Goal: Transaction & Acquisition: Purchase product/service

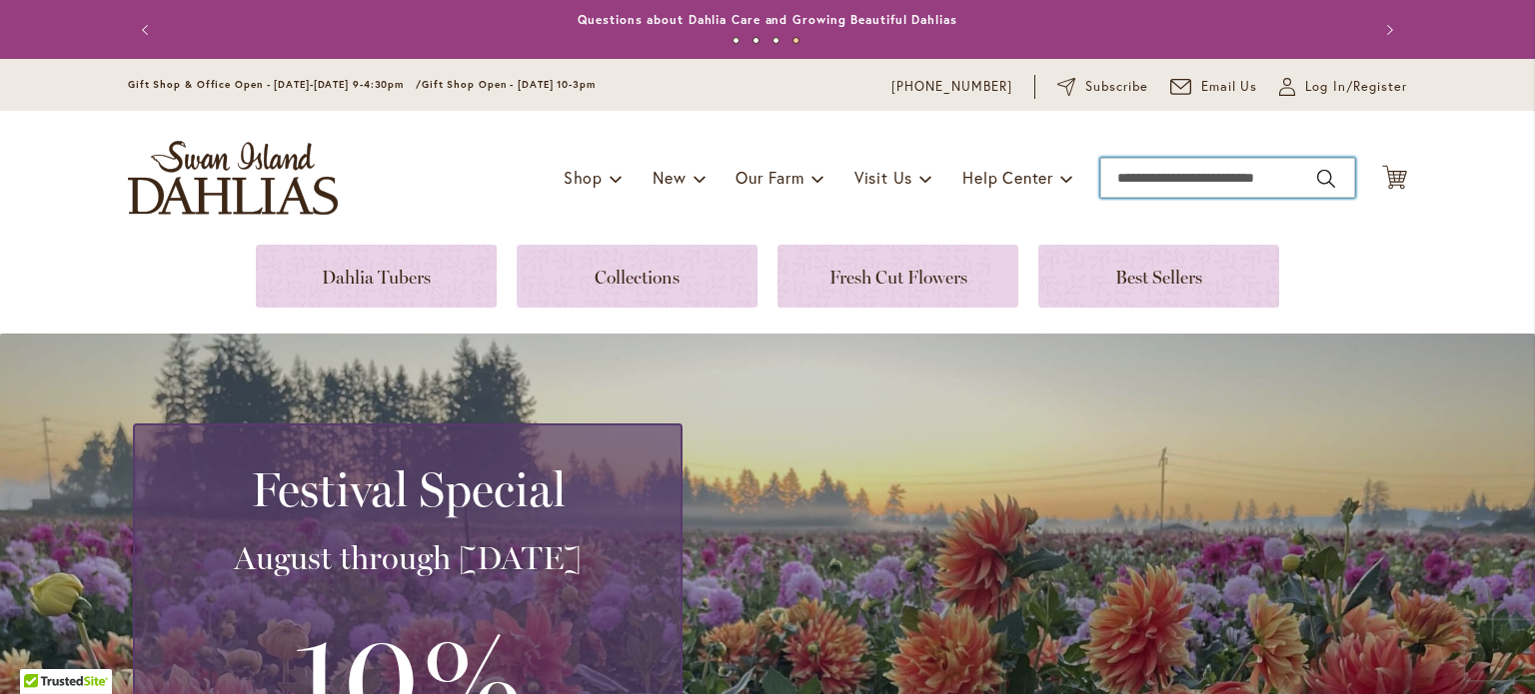
click at [1119, 172] on input "Search" at bounding box center [1227, 178] width 255 height 40
type input "*******"
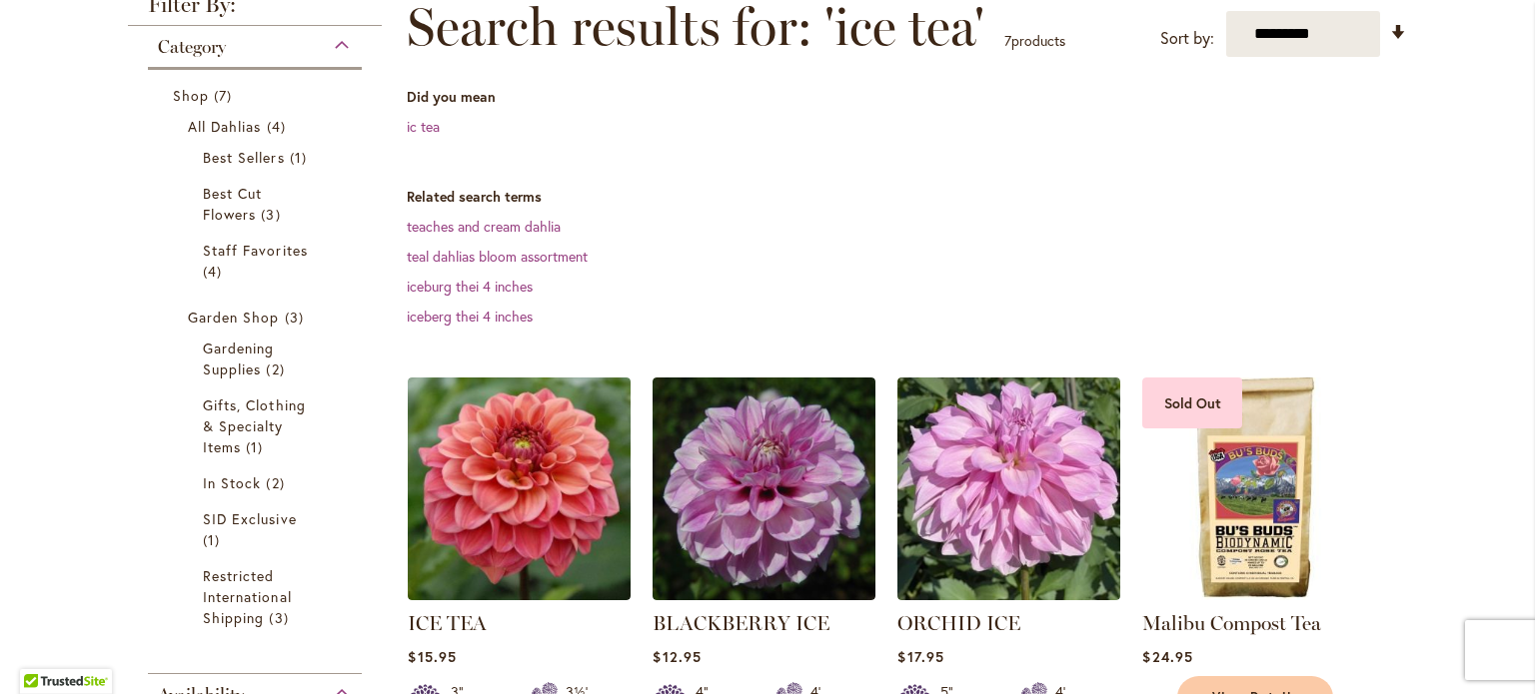
scroll to position [362, 0]
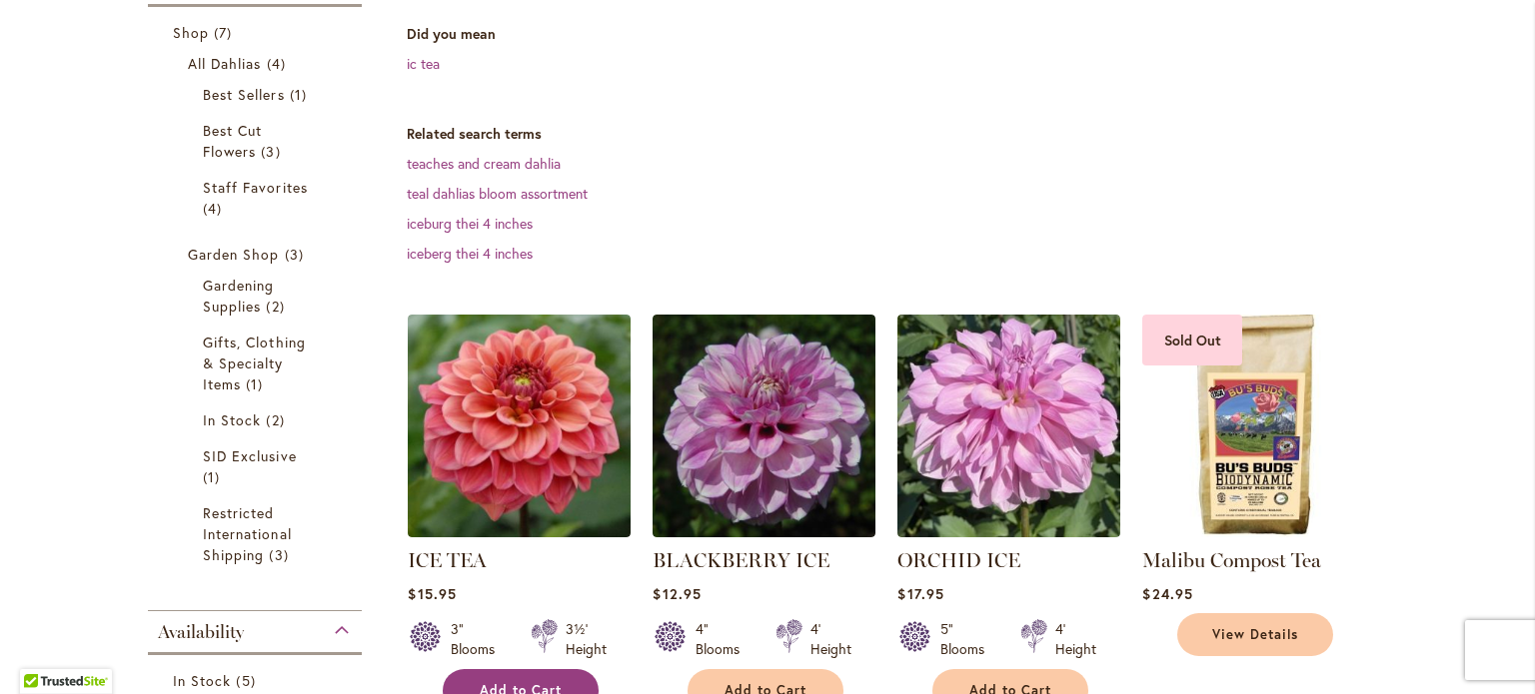
click at [493, 677] on button "Add to Cart" at bounding box center [521, 690] width 156 height 43
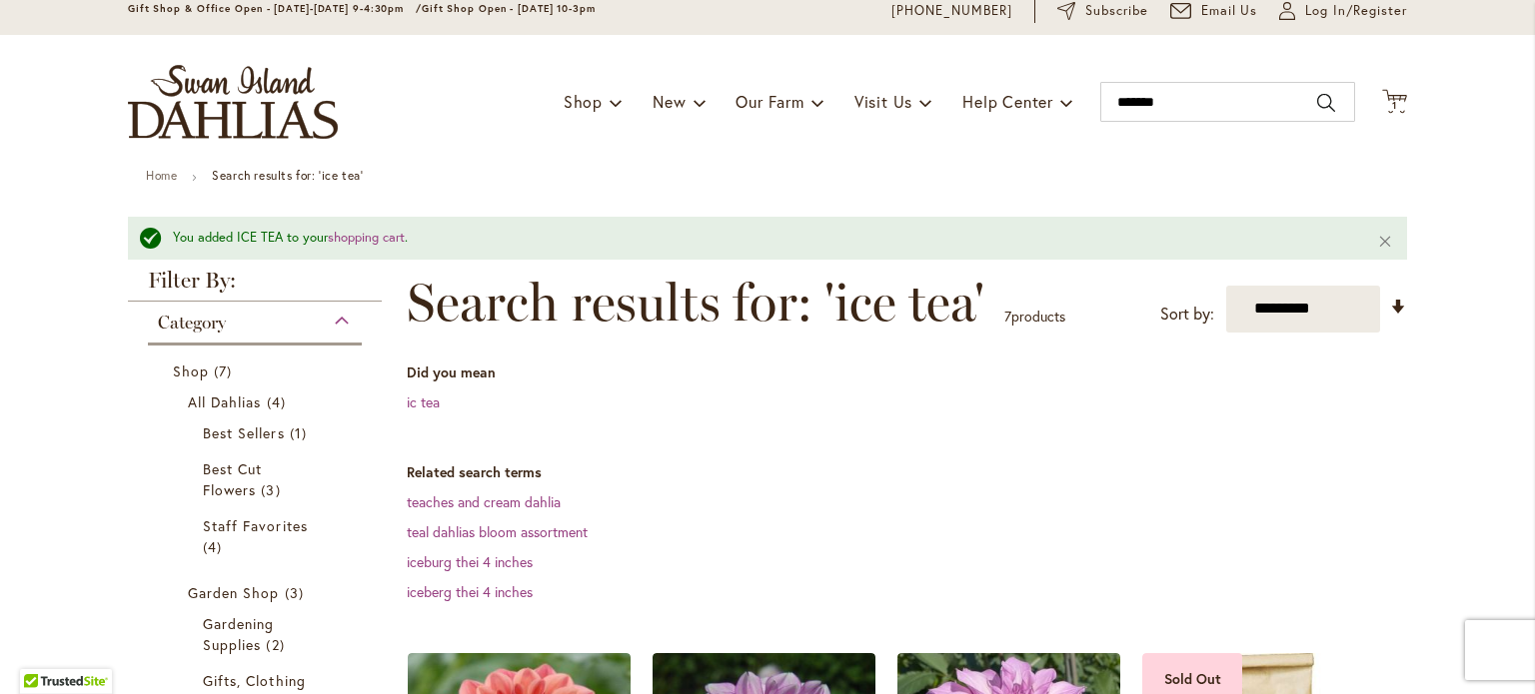
scroll to position [39, 0]
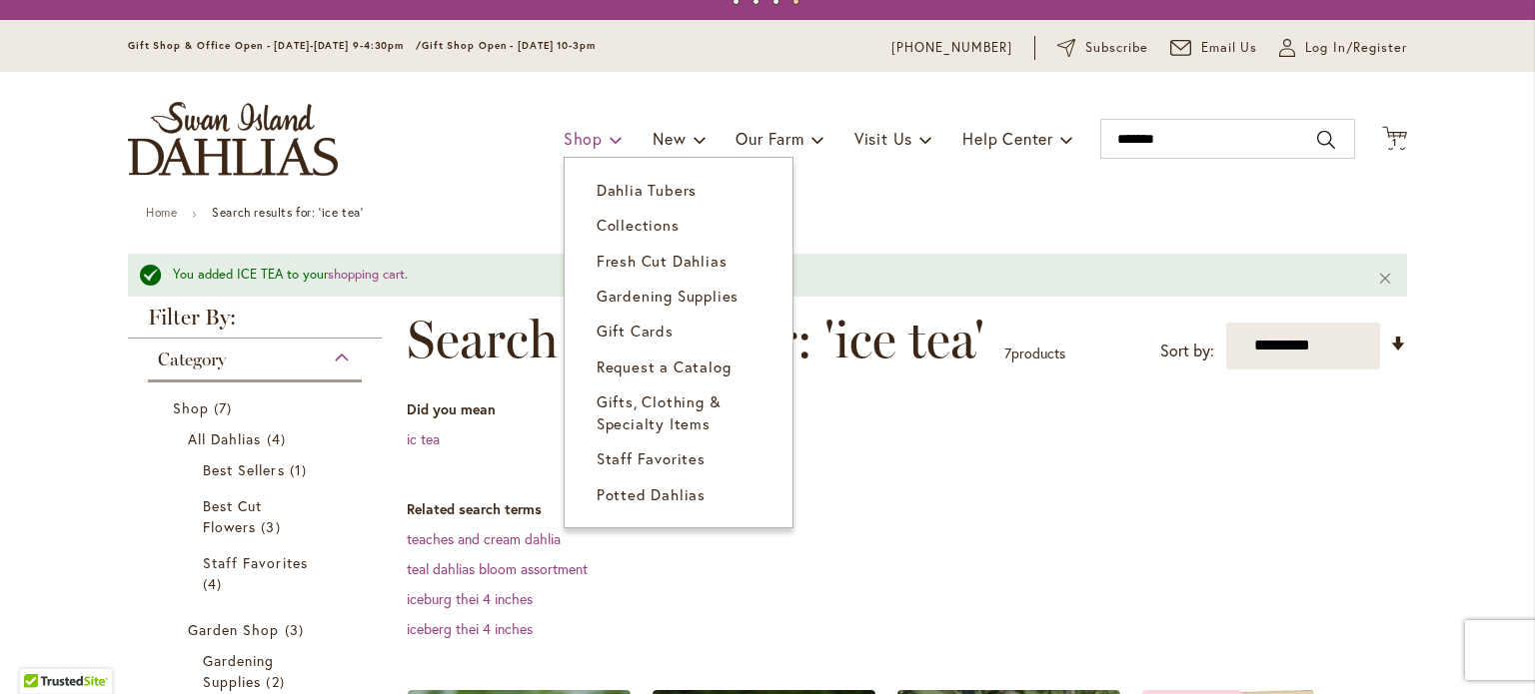
click at [575, 138] on span "Shop" at bounding box center [582, 138] width 39 height 21
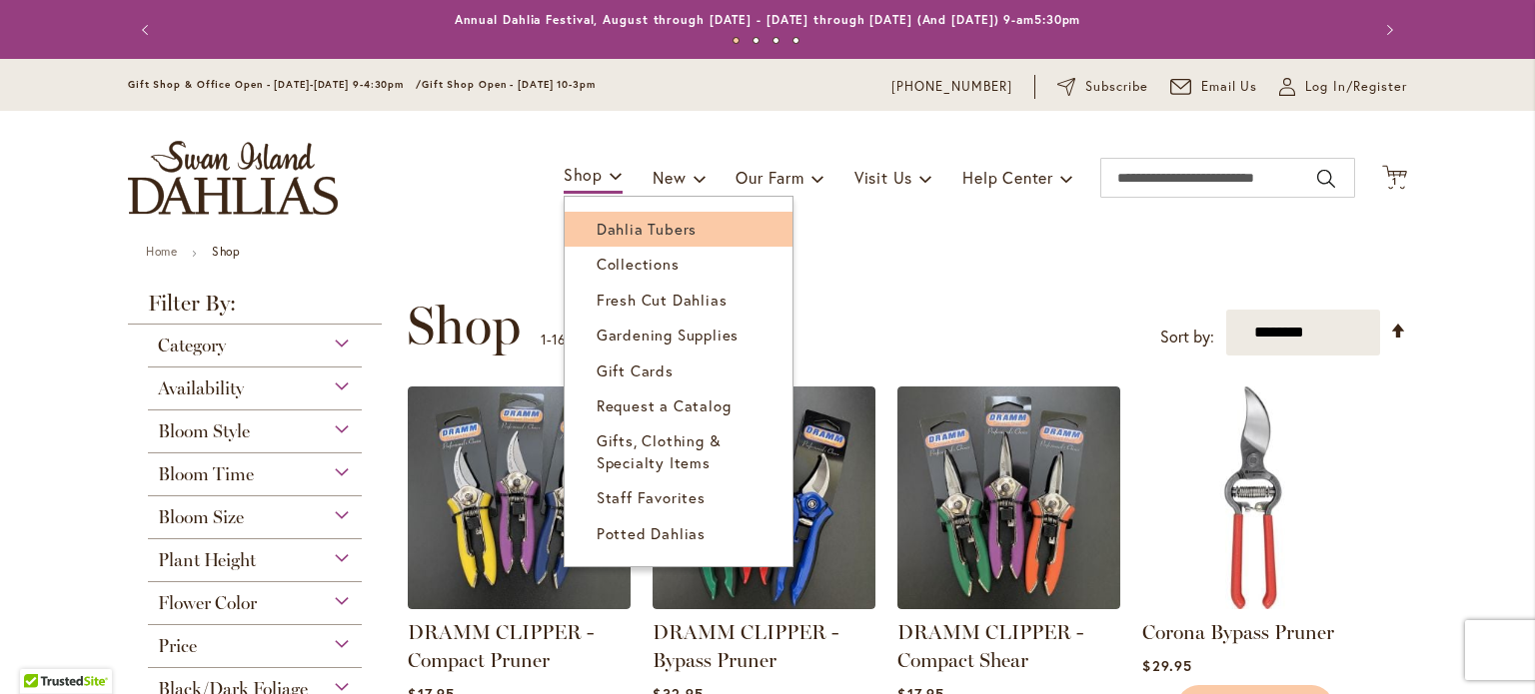
click at [596, 227] on span "Dahlia Tubers" at bounding box center [646, 229] width 100 height 20
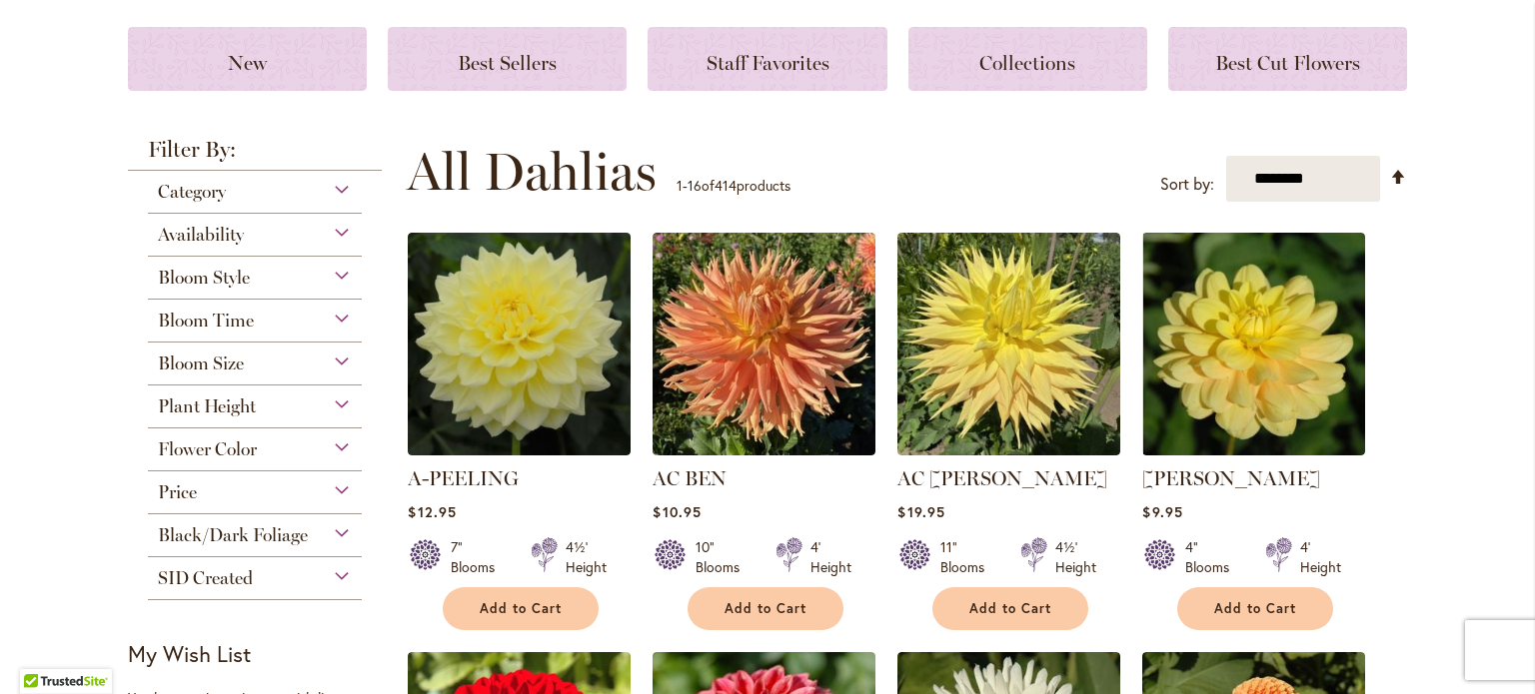
scroll to position [270, 0]
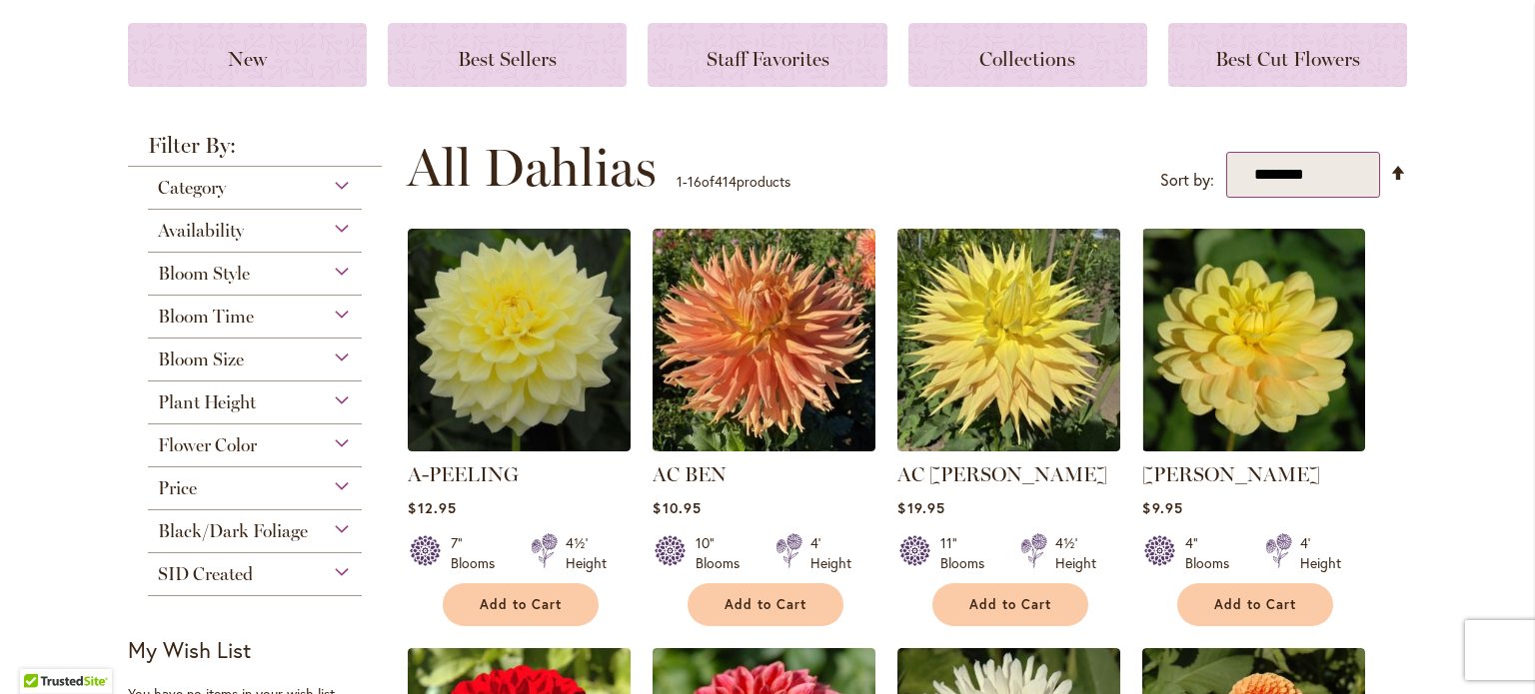
click at [1296, 173] on select "**********" at bounding box center [1303, 175] width 154 height 46
select select "*****"
click at [1226, 152] on select "**********" at bounding box center [1303, 175] width 154 height 46
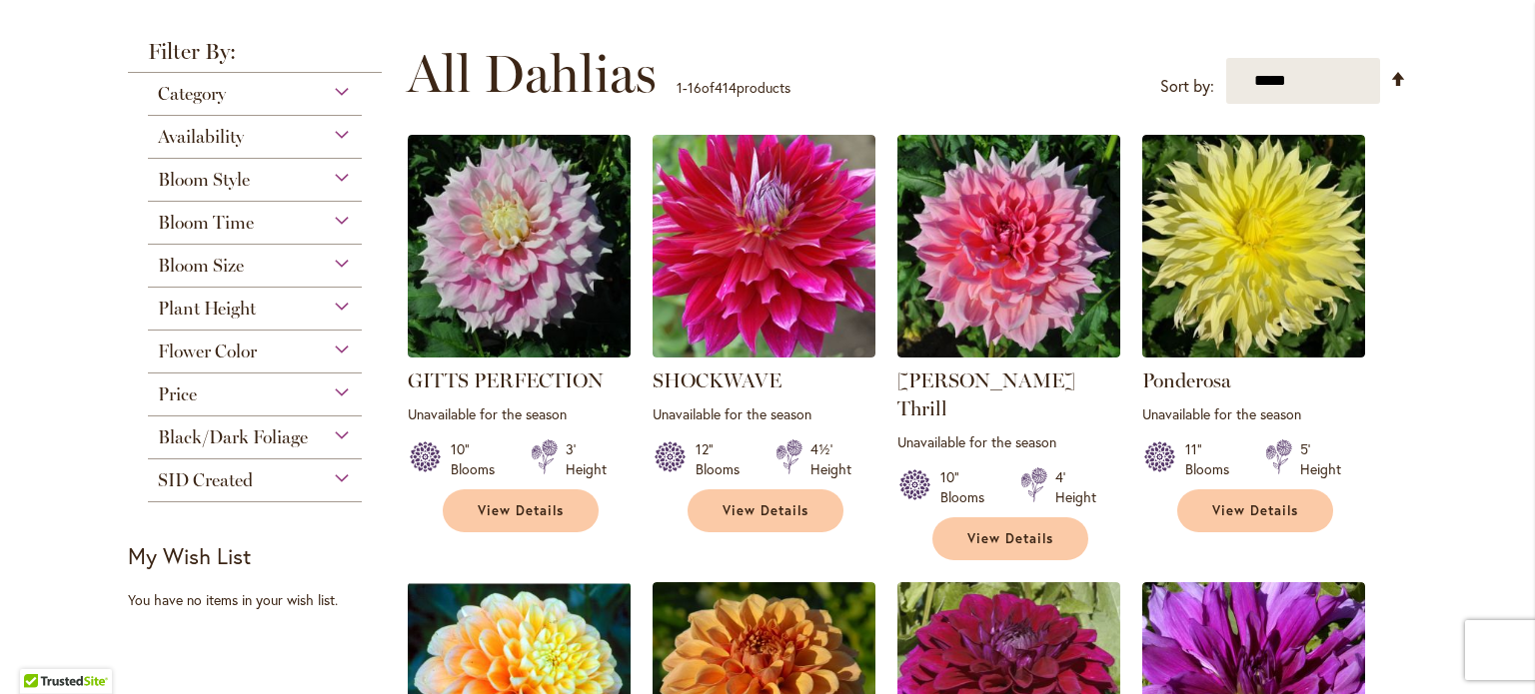
scroll to position [313, 0]
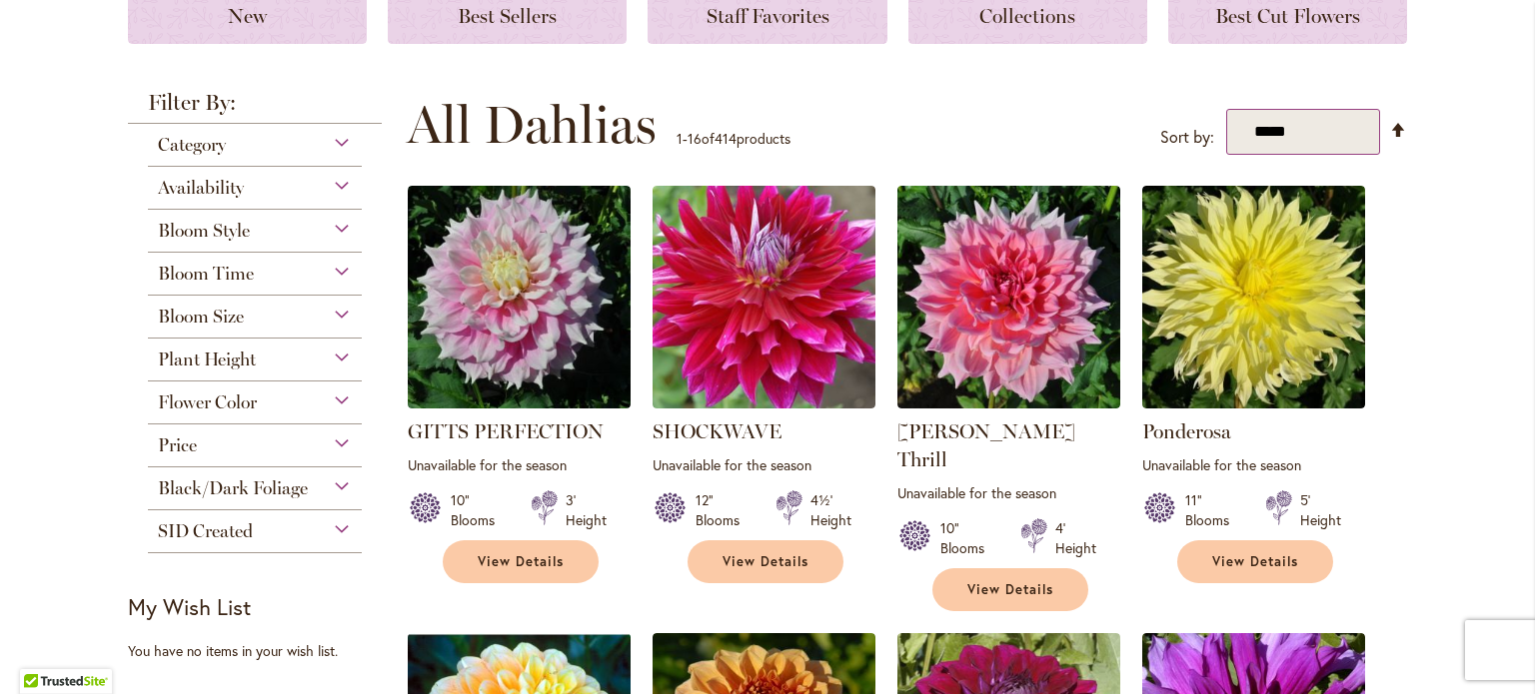
click at [1259, 139] on select "**********" at bounding box center [1303, 132] width 154 height 46
click at [1390, 128] on link "Set Descending Direction" at bounding box center [1398, 130] width 17 height 23
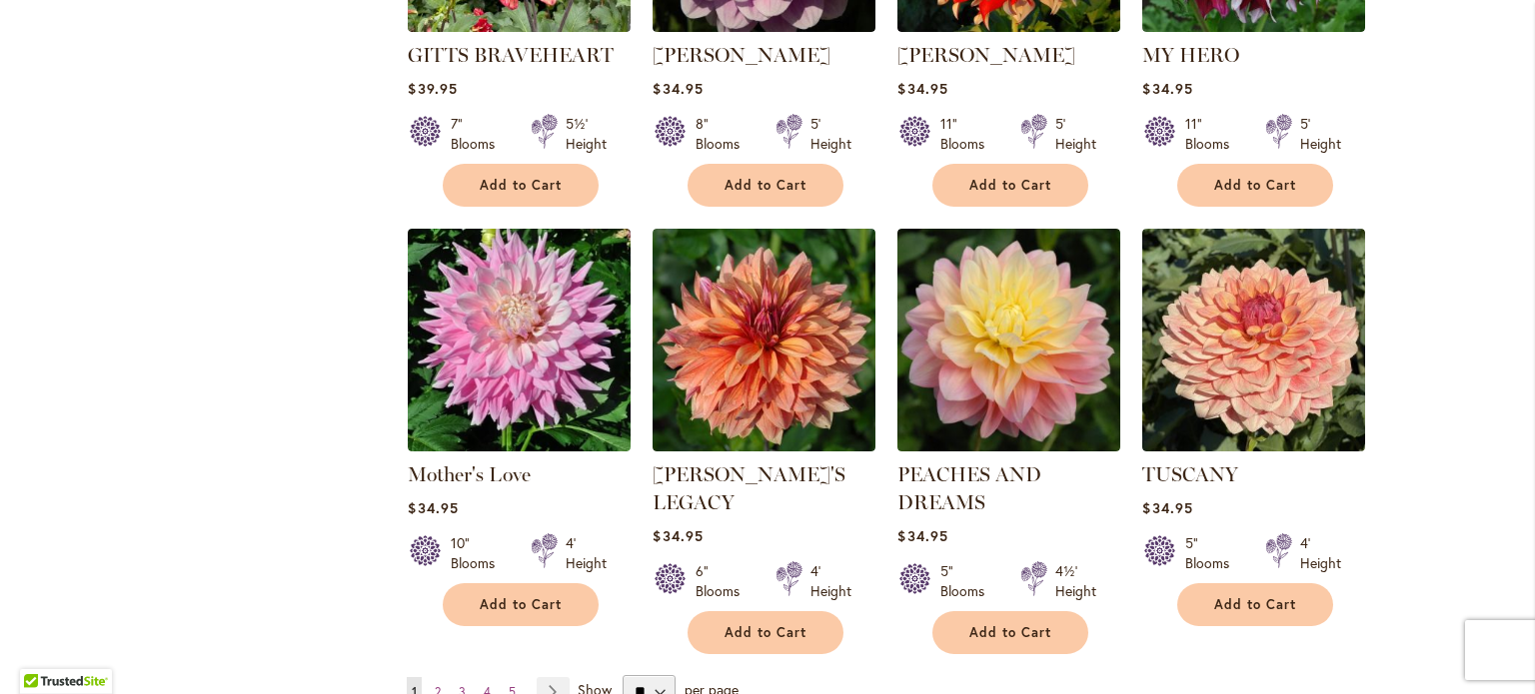
scroll to position [1636, 0]
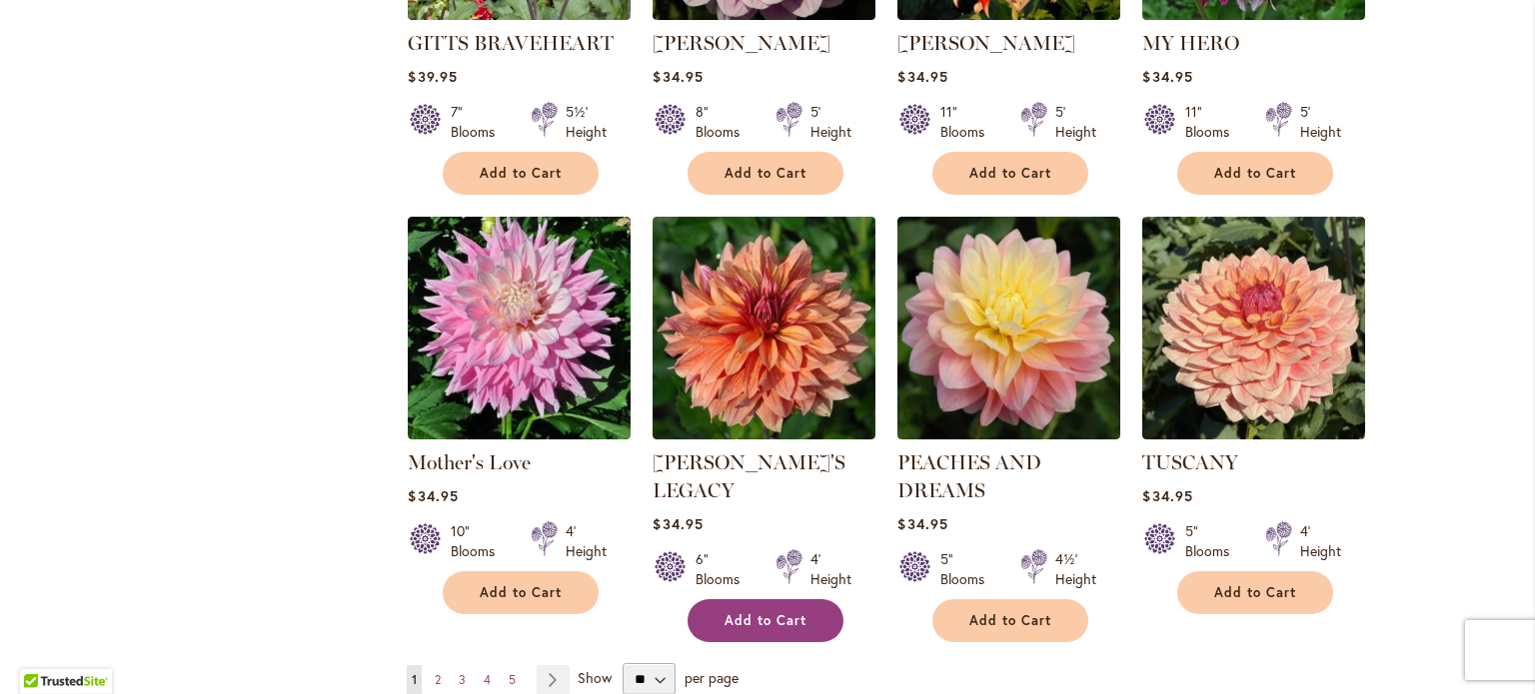
click at [747, 612] on span "Add to Cart" at bounding box center [765, 620] width 82 height 17
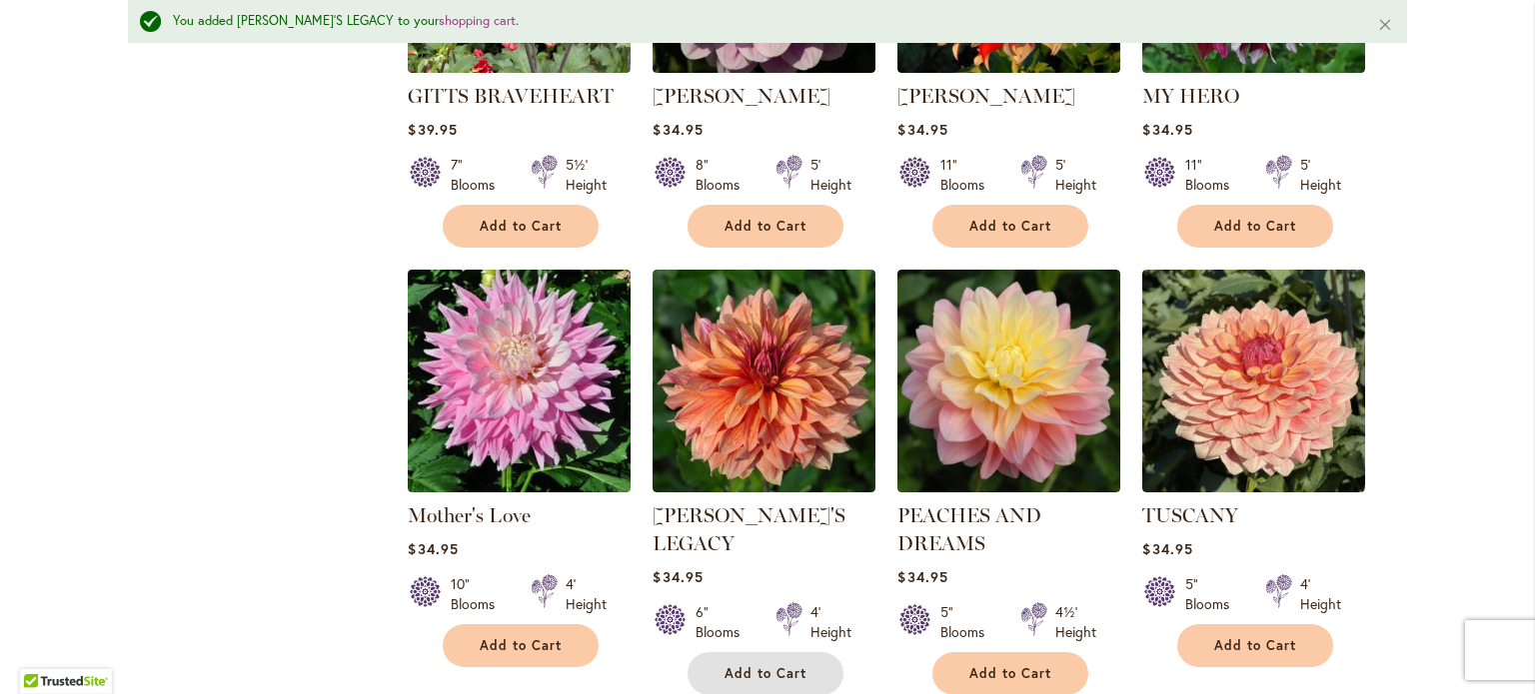
scroll to position [1688, 0]
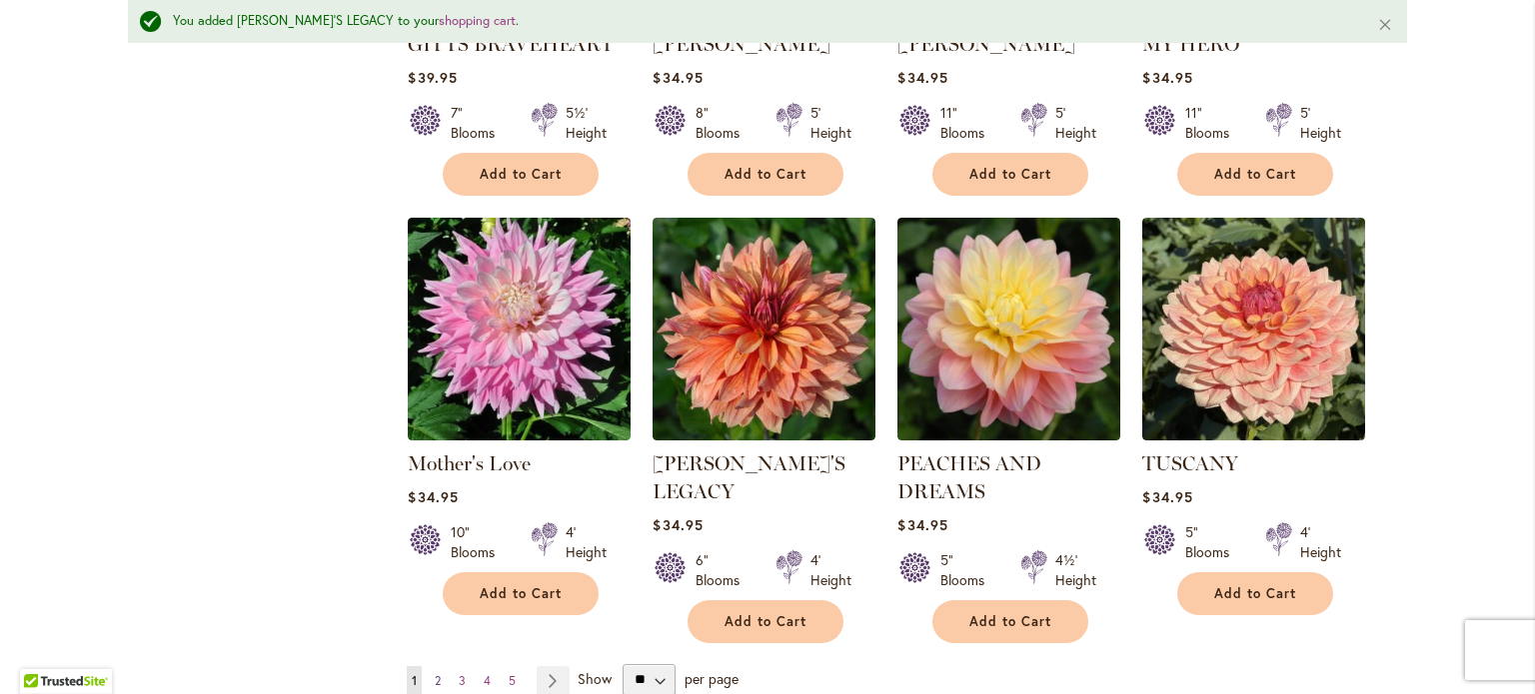
click at [435, 673] on span "2" at bounding box center [438, 680] width 6 height 15
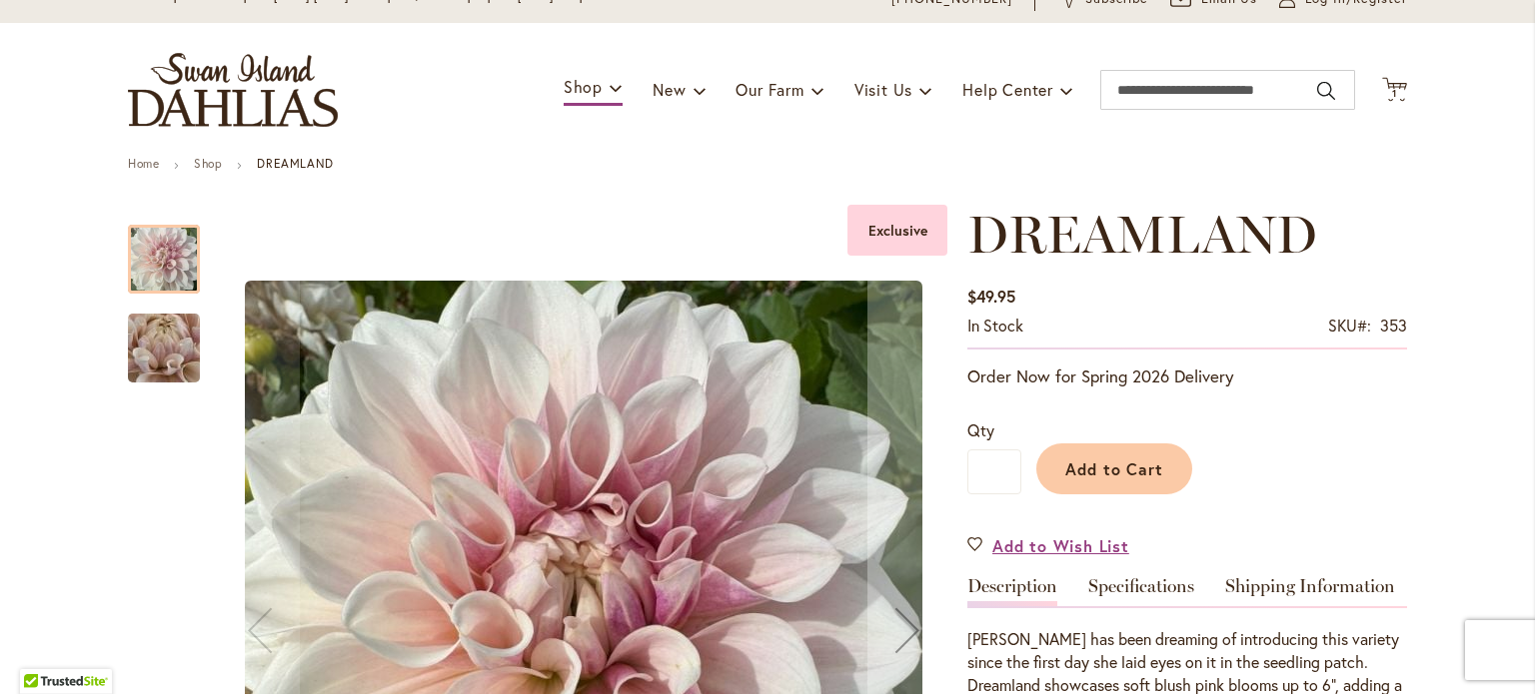
scroll to position [92, 0]
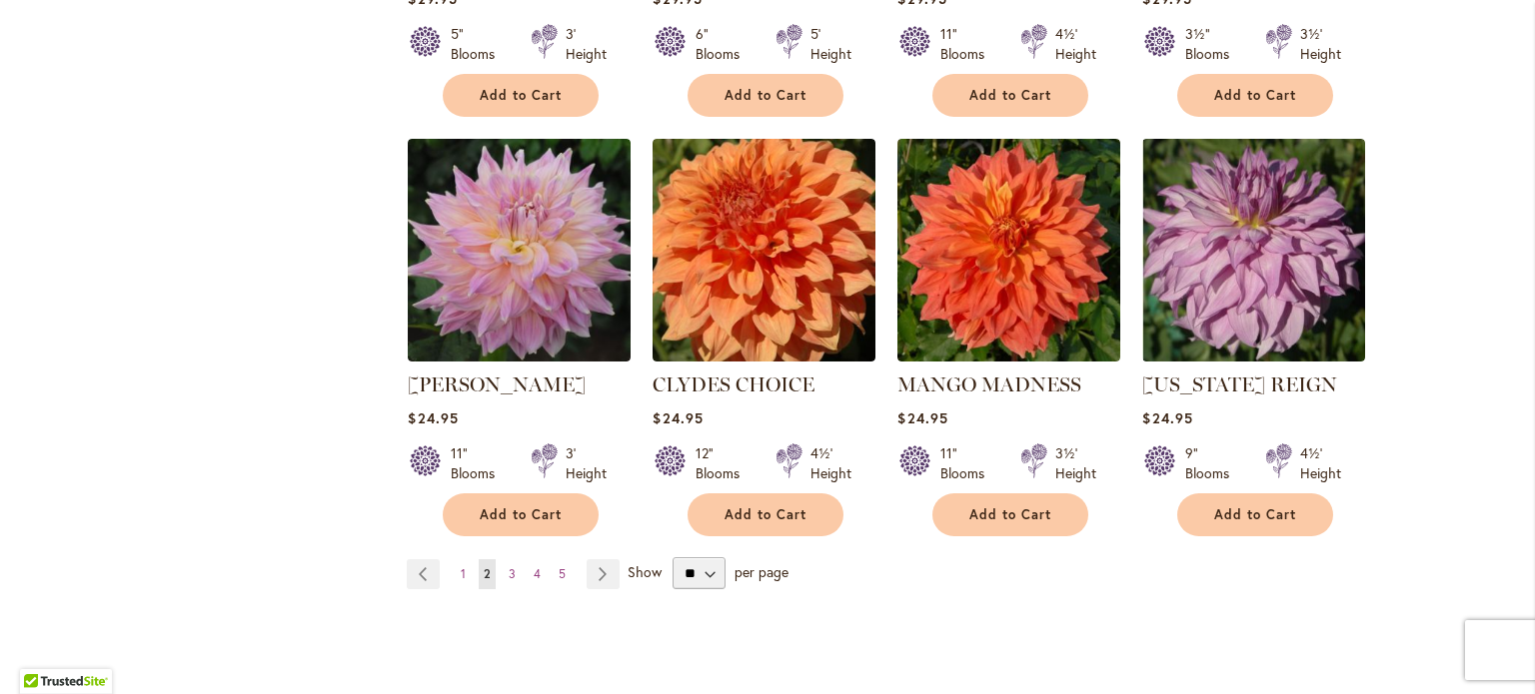
scroll to position [1645, 0]
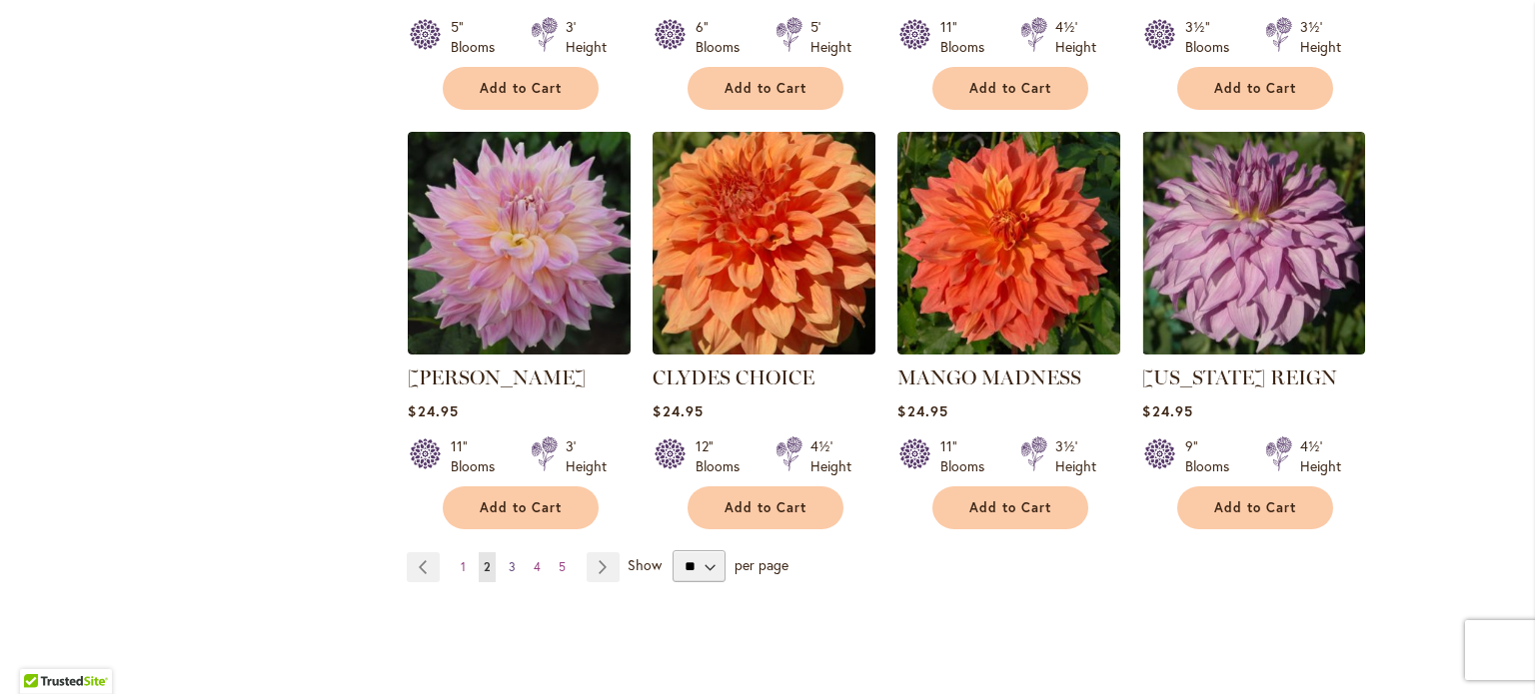
click at [509, 569] on link "Page 3" at bounding box center [512, 567] width 17 height 30
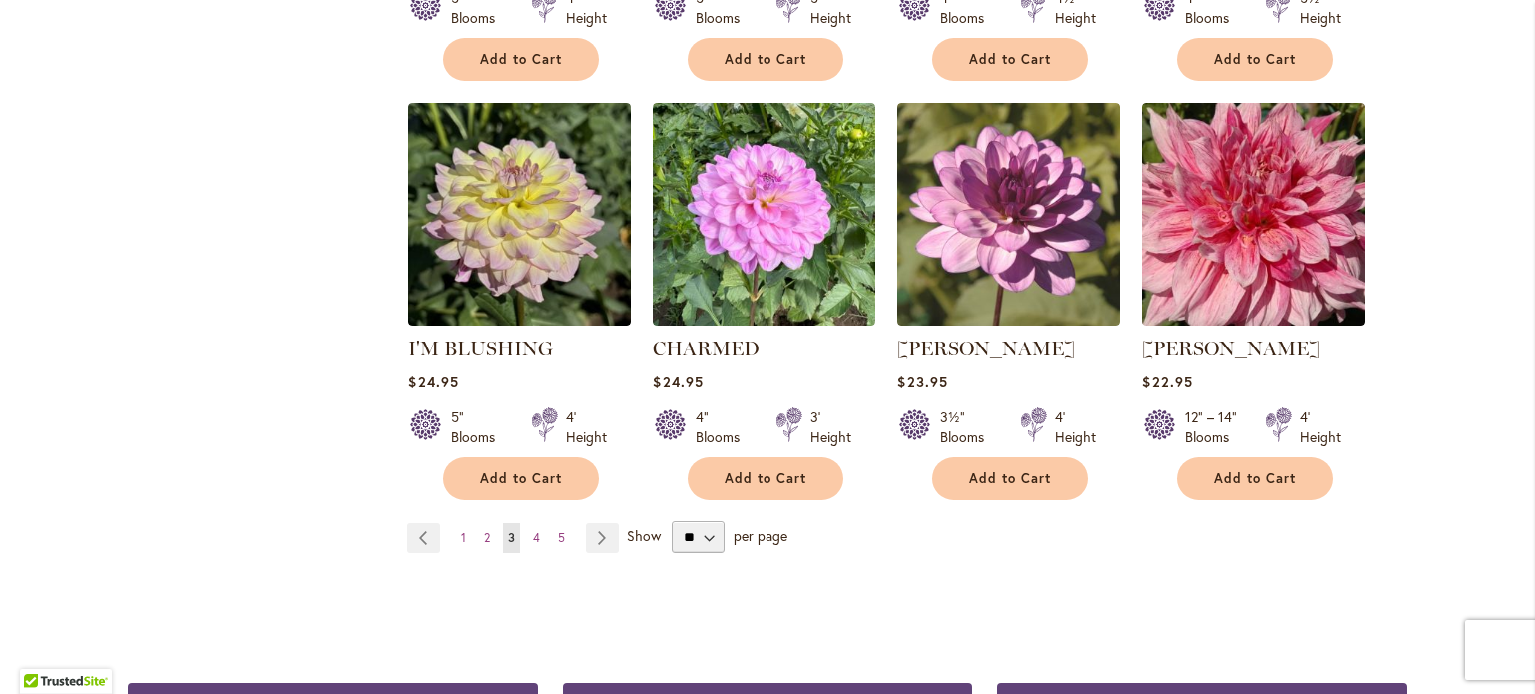
scroll to position [1666, 0]
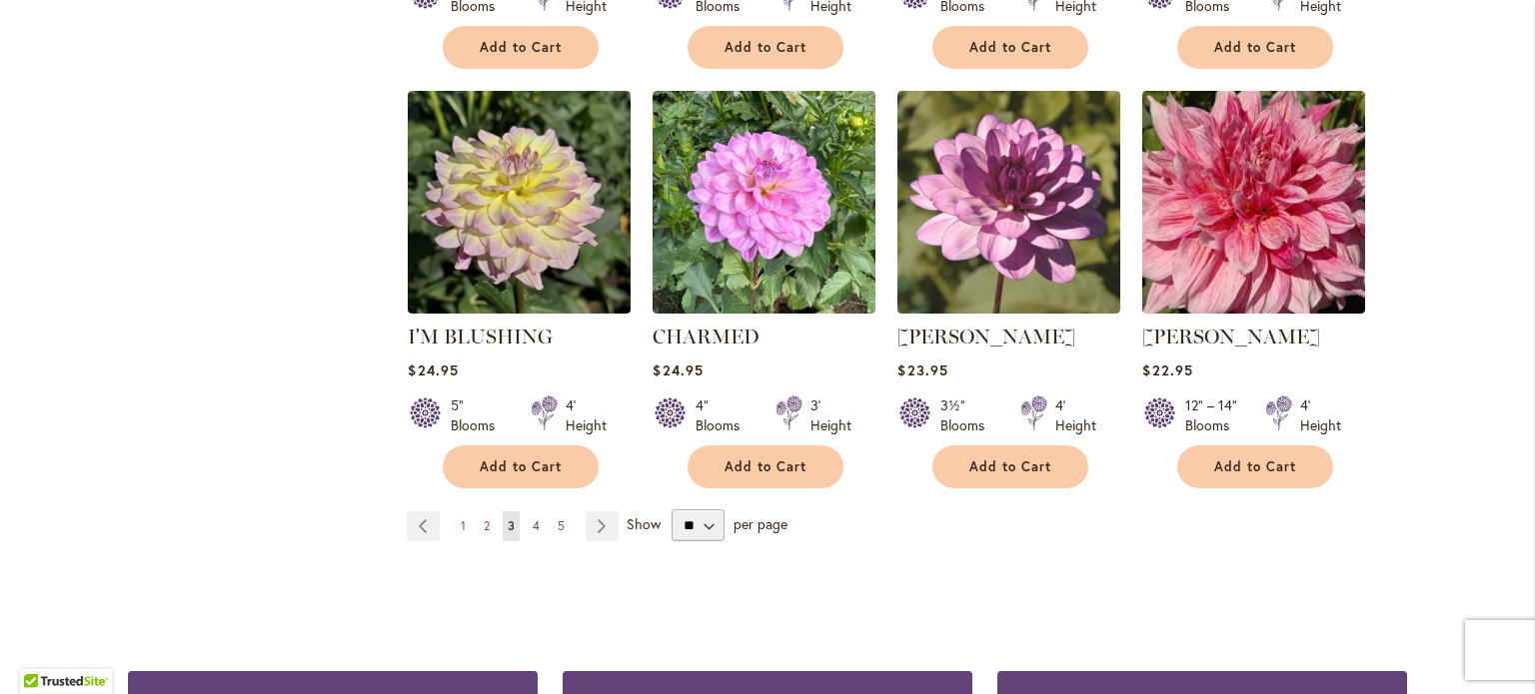
click at [533, 531] on span "4" at bounding box center [536, 526] width 7 height 15
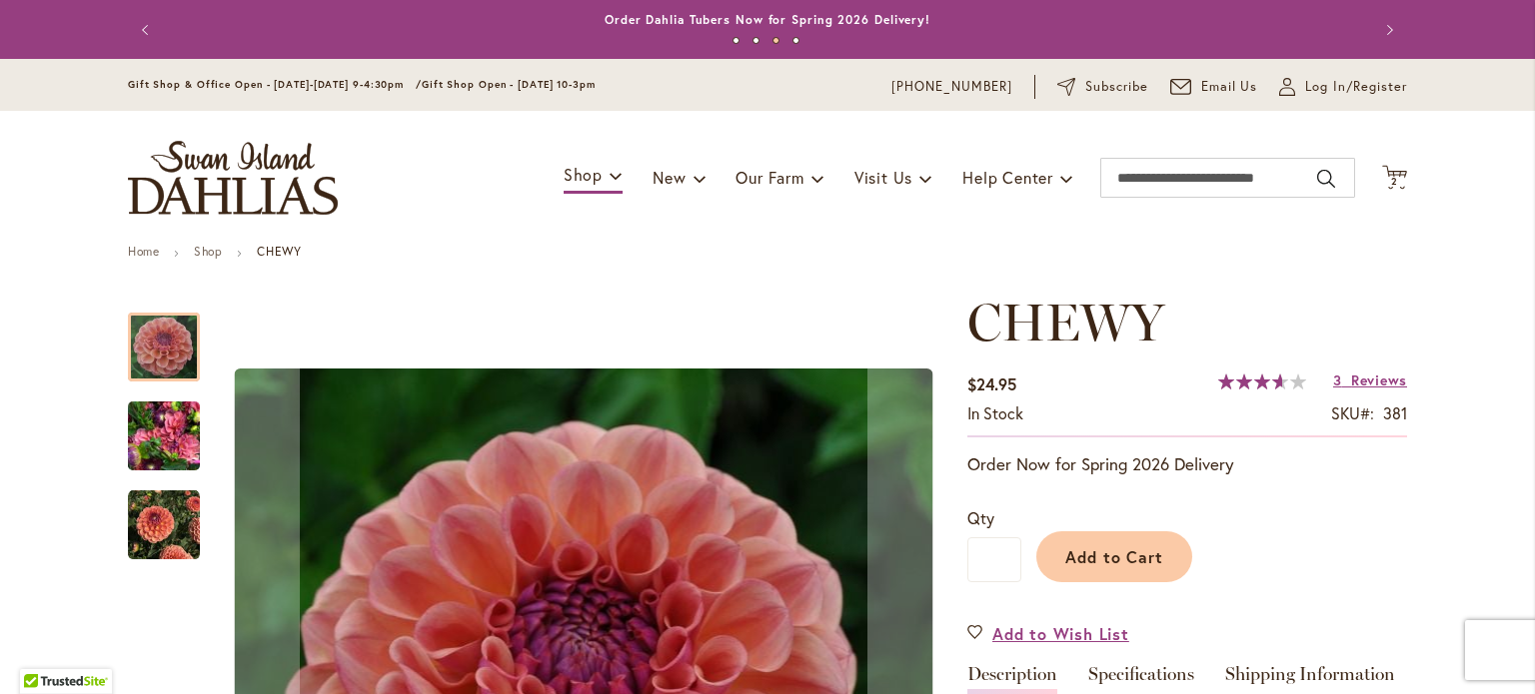
click at [145, 519] on img "CHEWY" at bounding box center [164, 526] width 72 height 72
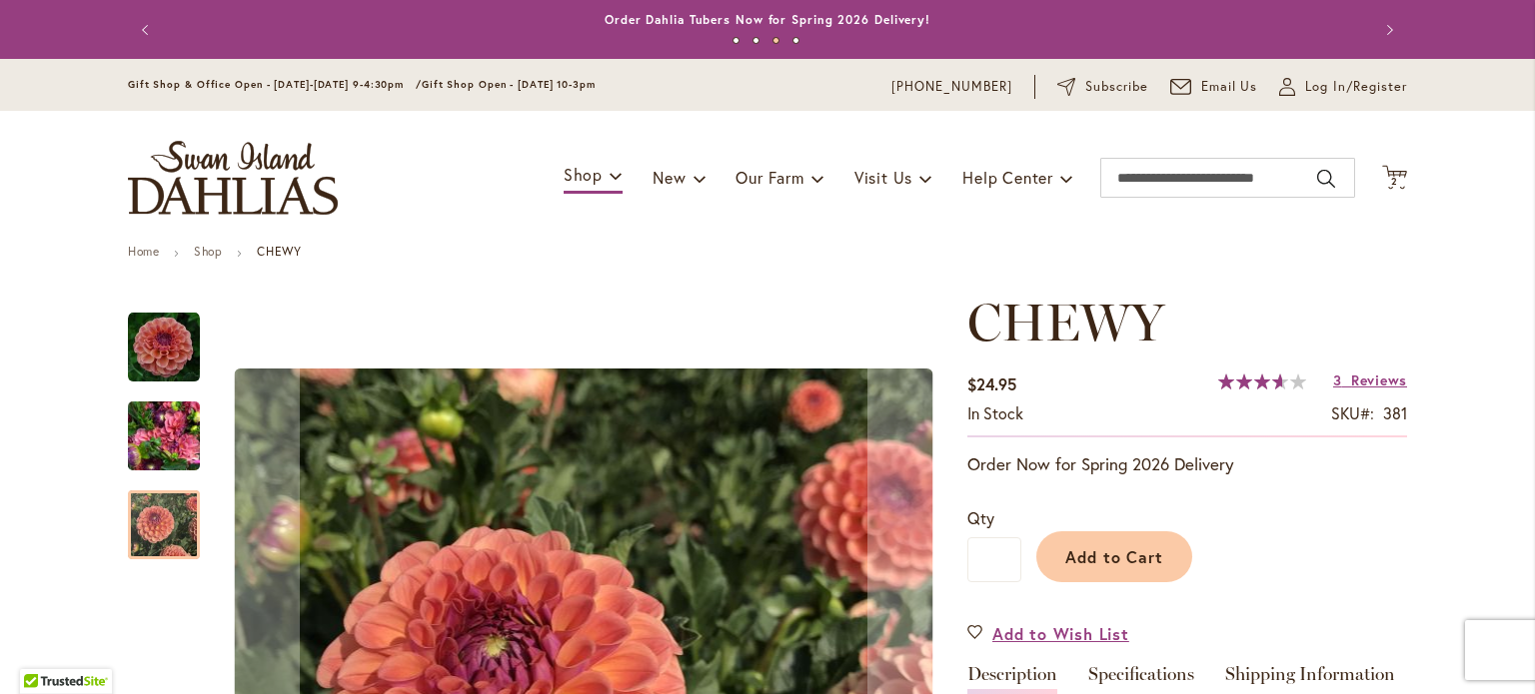
click at [163, 436] on img "CHEWY" at bounding box center [164, 437] width 72 height 96
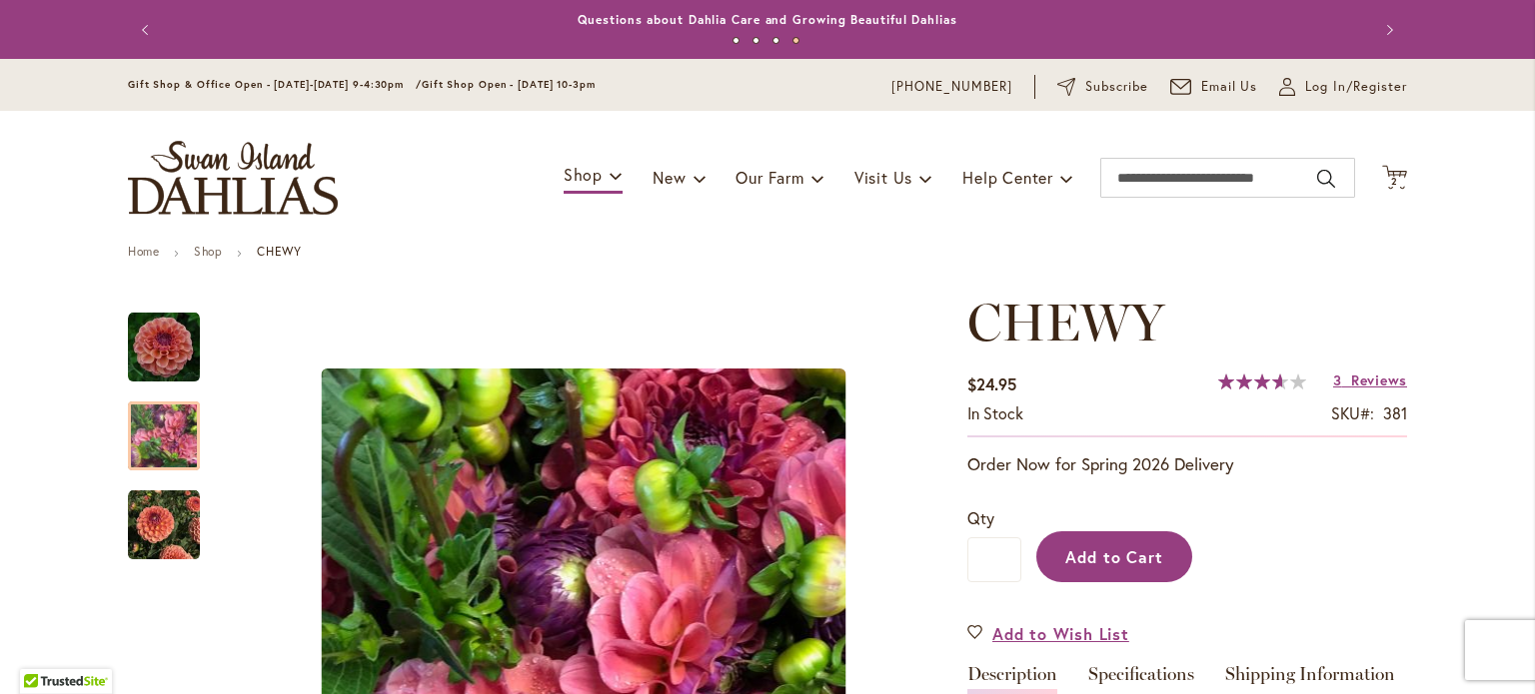
click at [1112, 568] on button "Add to Cart" at bounding box center [1114, 557] width 156 height 51
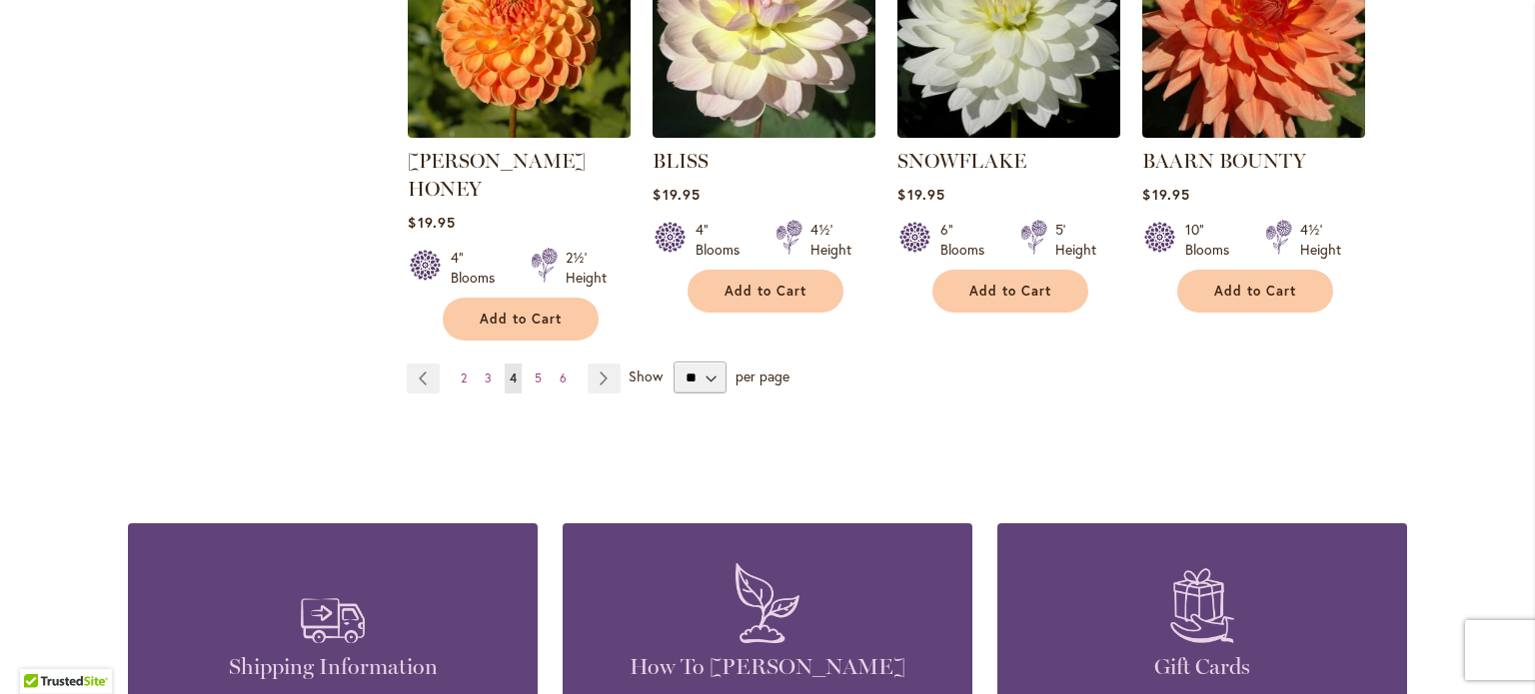
scroll to position [1592, 0]
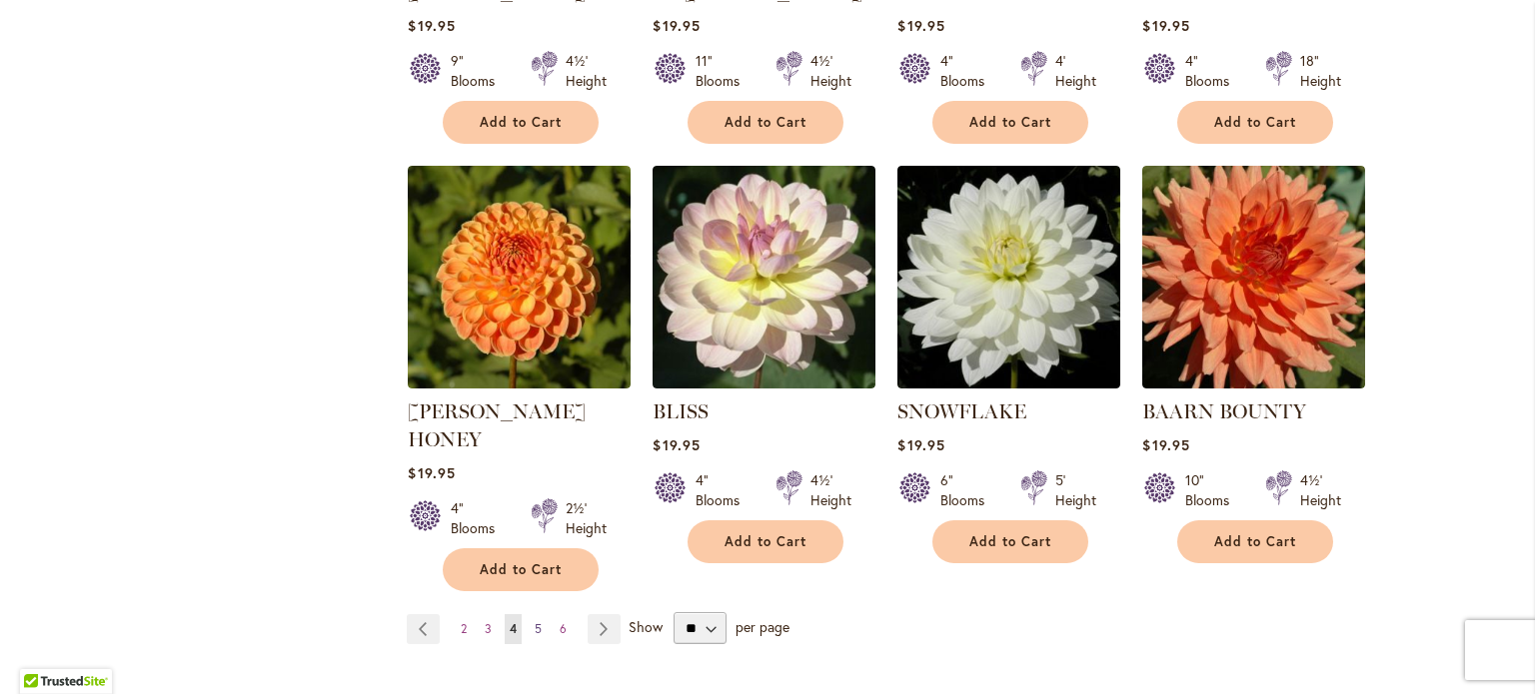
click at [535, 621] on span "5" at bounding box center [538, 628] width 7 height 15
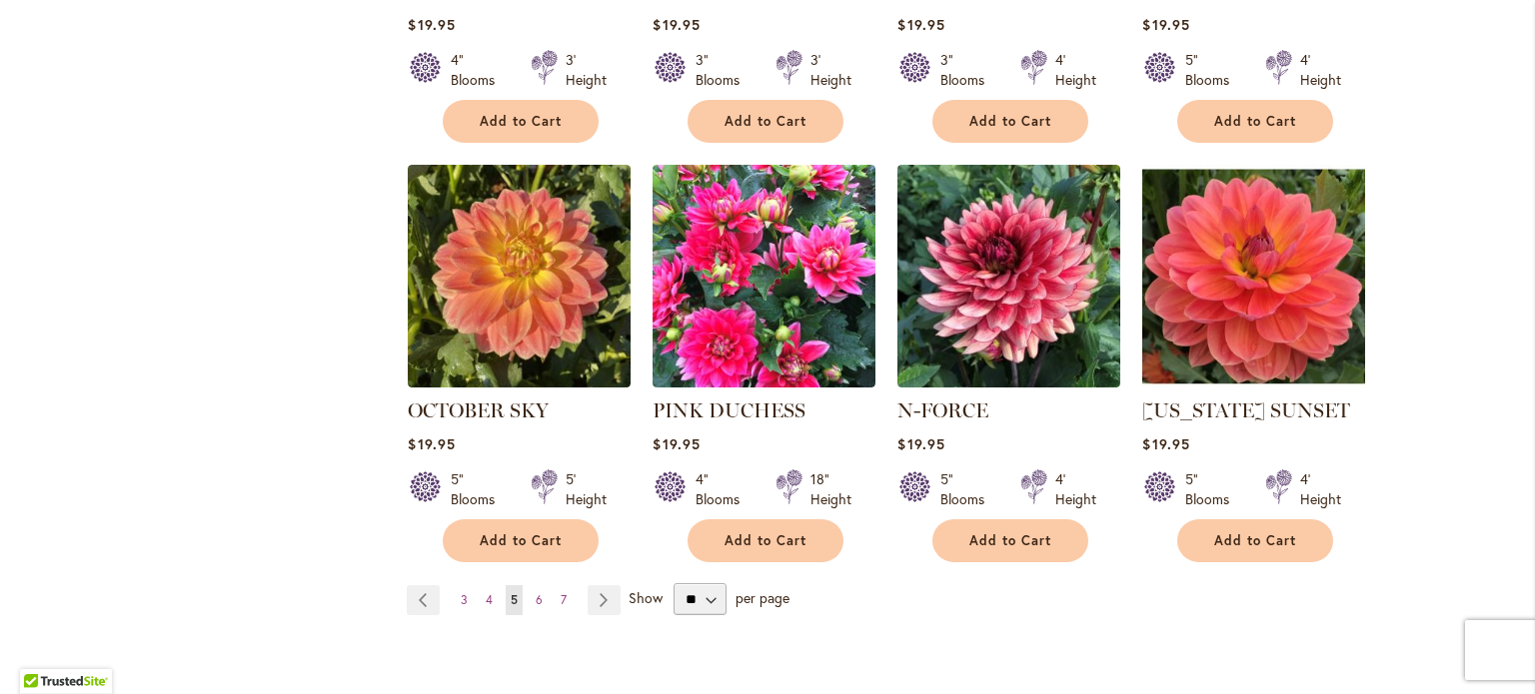
scroll to position [1612, 0]
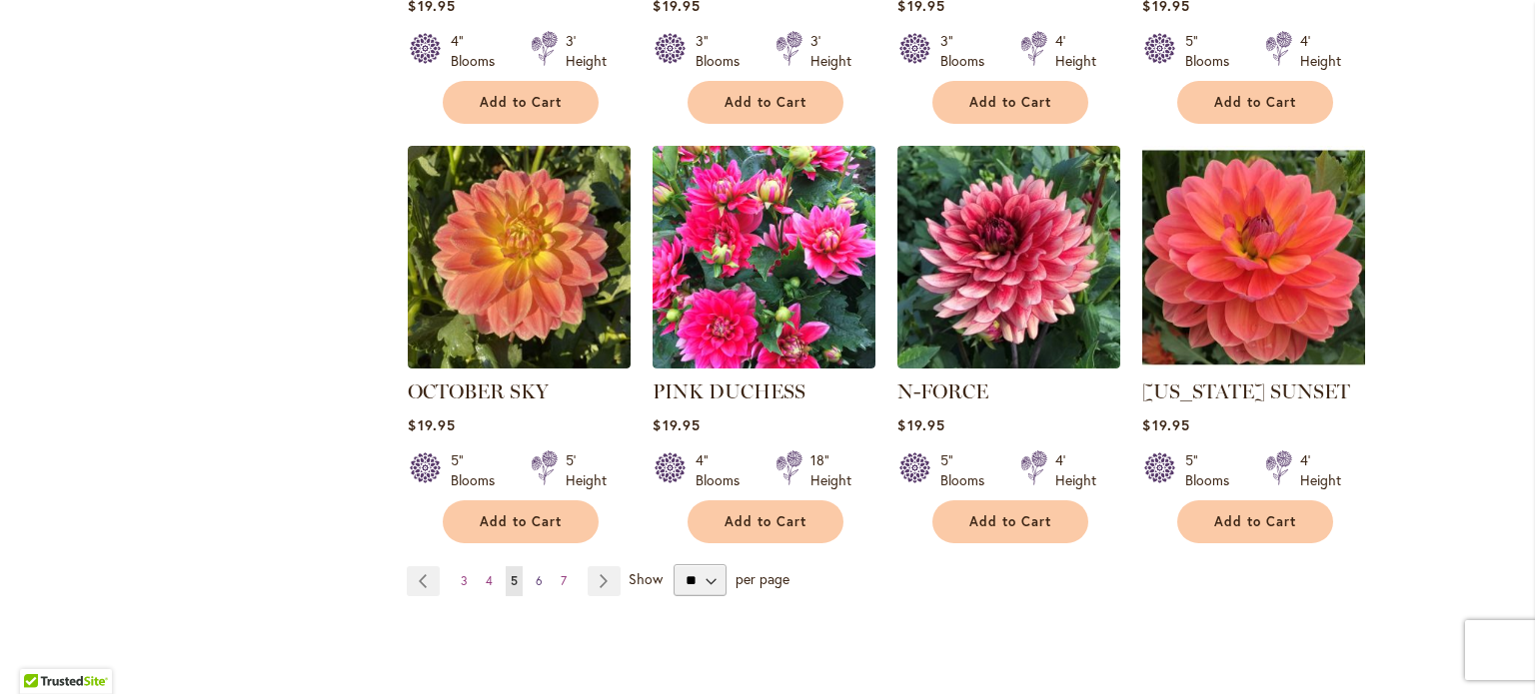
click at [535, 578] on link "Page 6" at bounding box center [539, 581] width 17 height 30
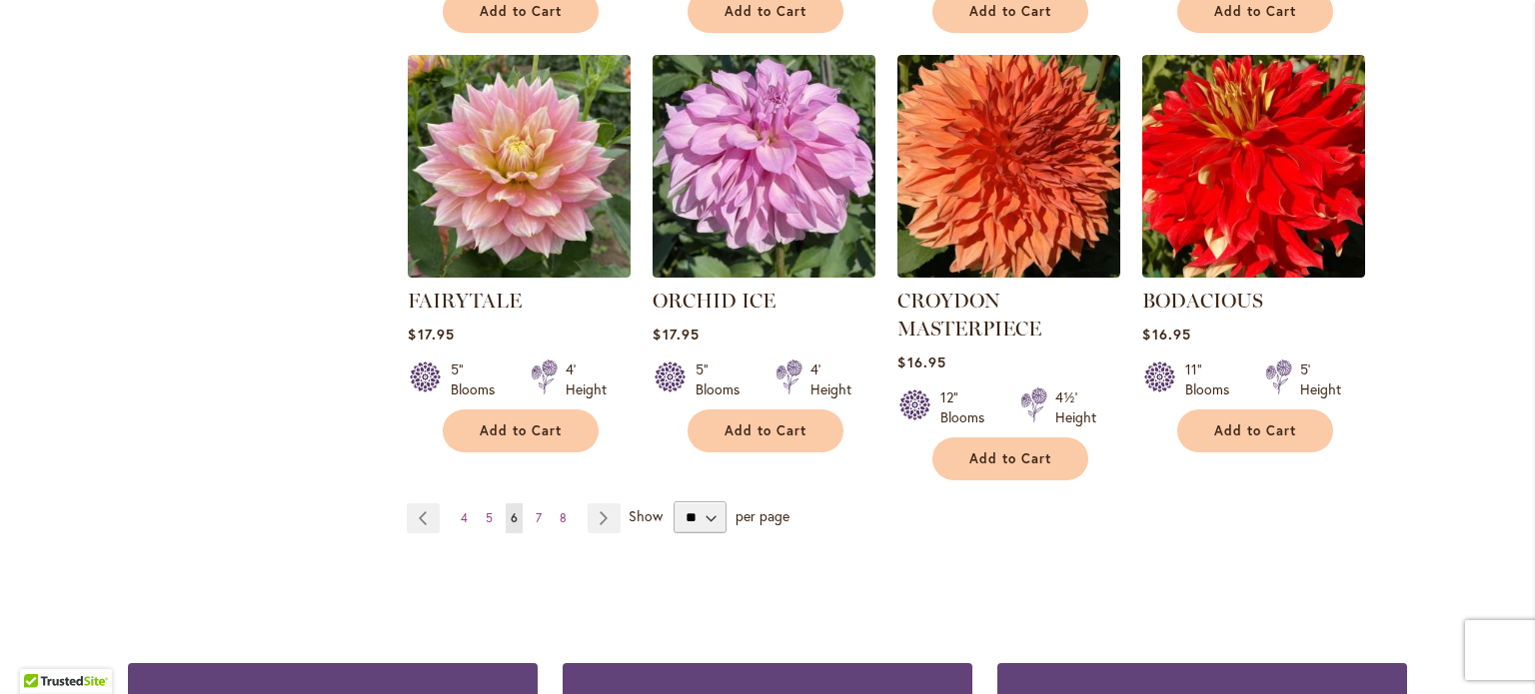
scroll to position [1774, 0]
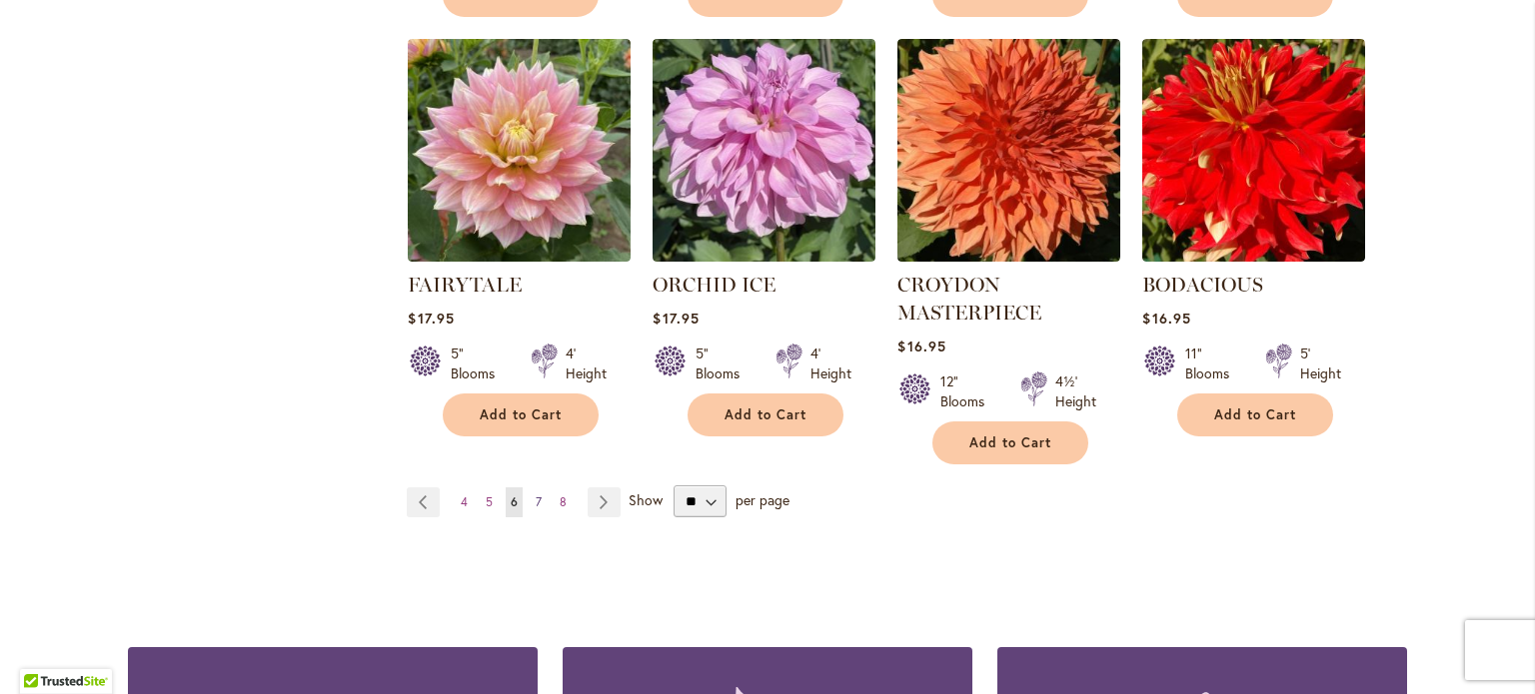
click at [536, 488] on link "Page 7" at bounding box center [539, 503] width 16 height 30
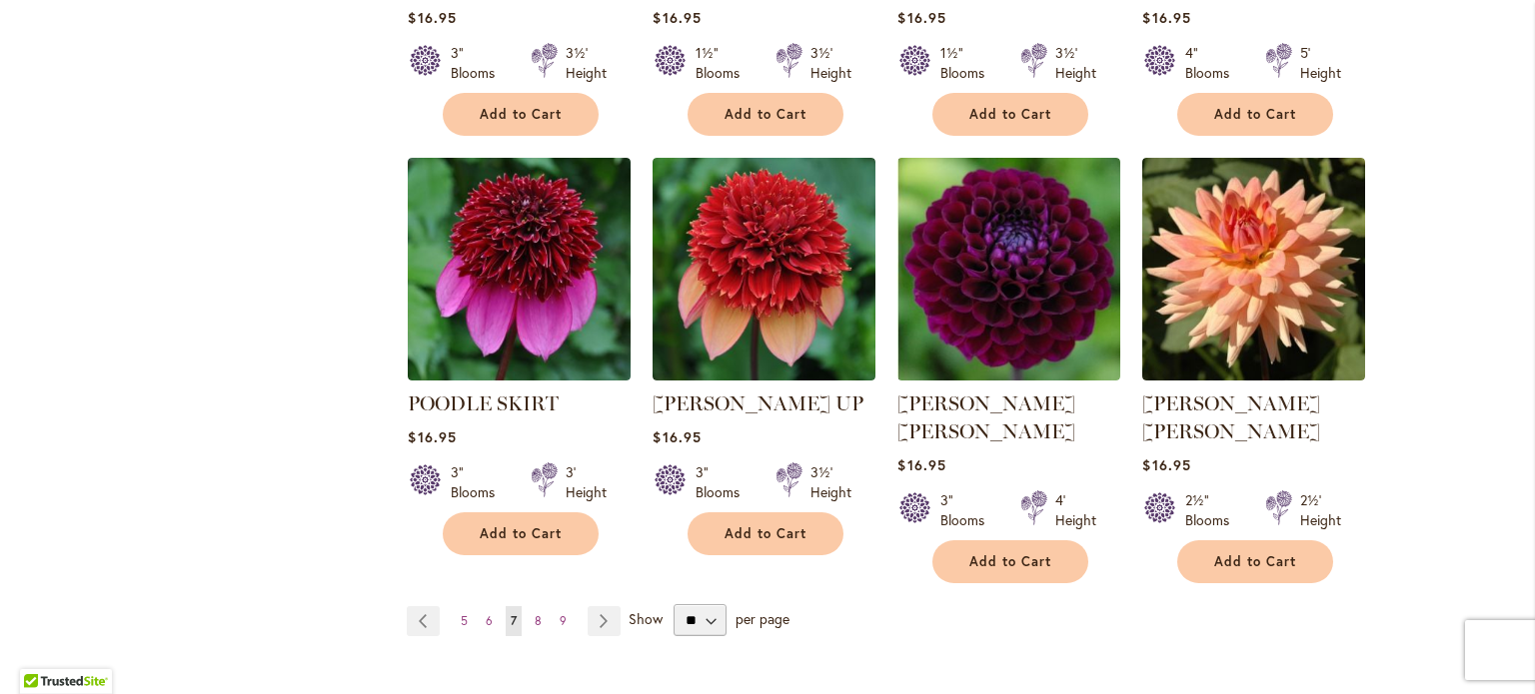
scroll to position [1662, 0]
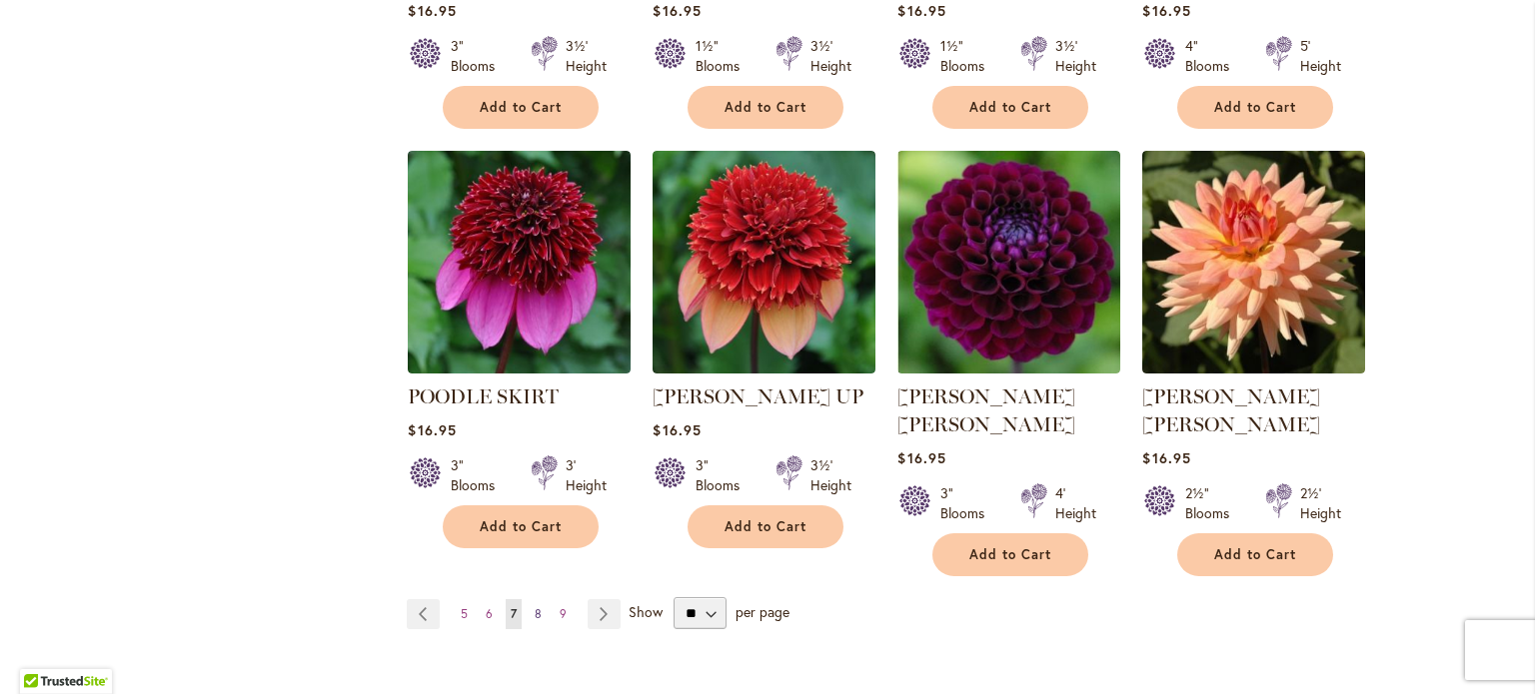
click at [535, 606] on span "8" at bounding box center [538, 613] width 7 height 15
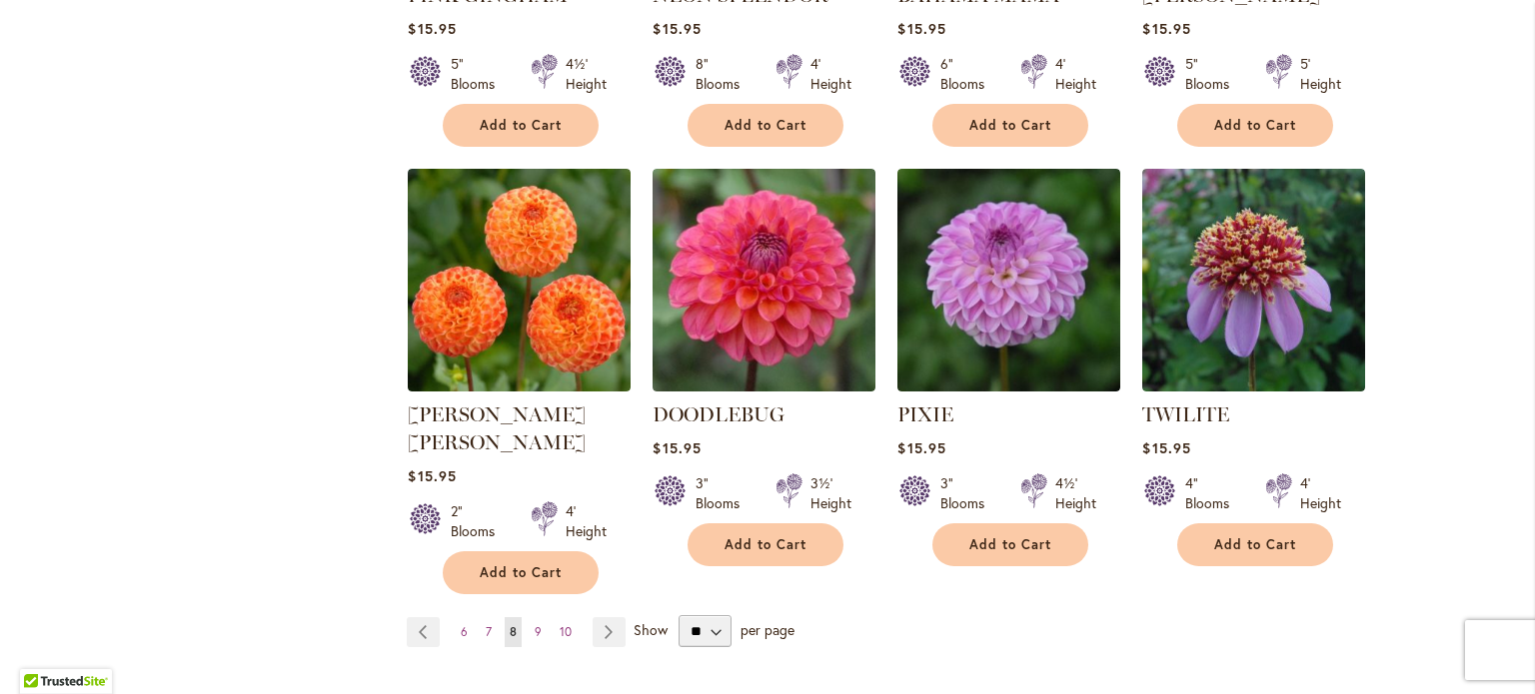
scroll to position [1621, 0]
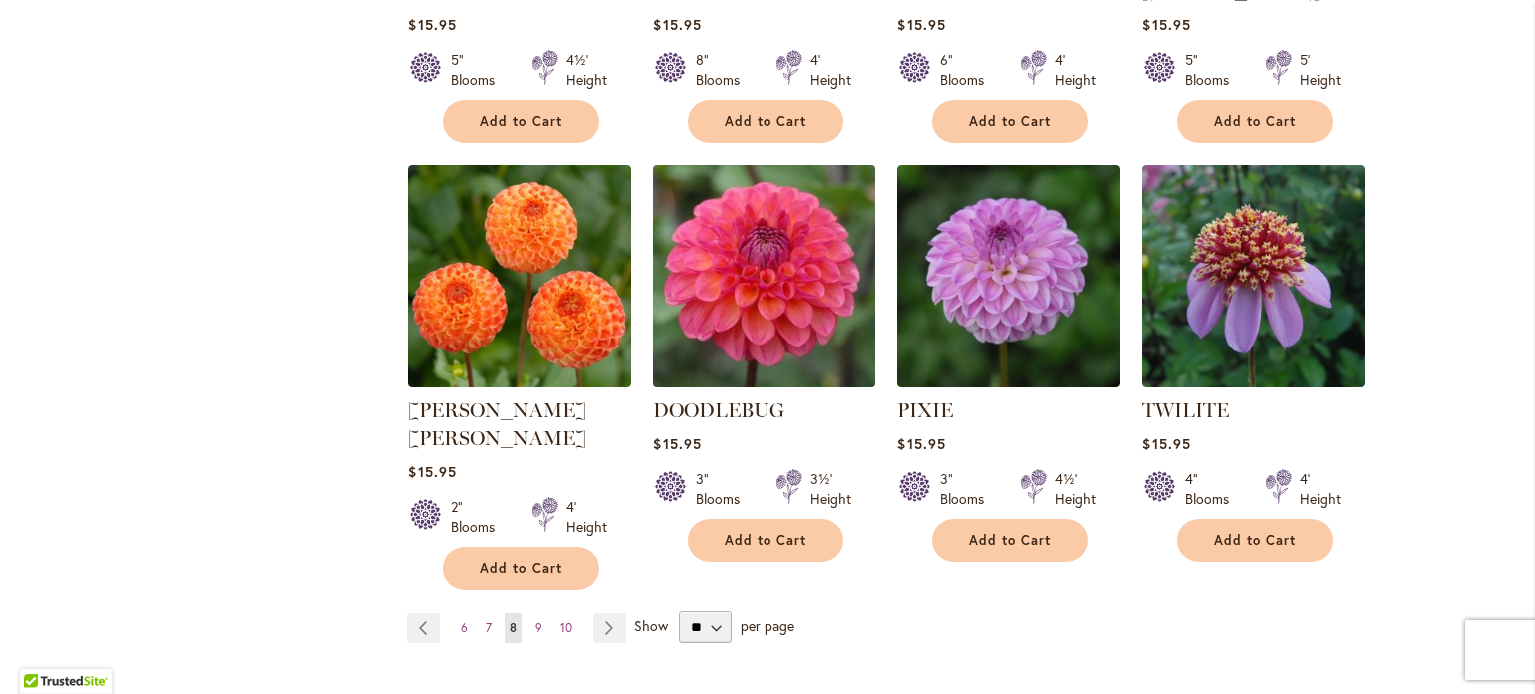
click at [731, 355] on img at bounding box center [764, 277] width 234 height 234
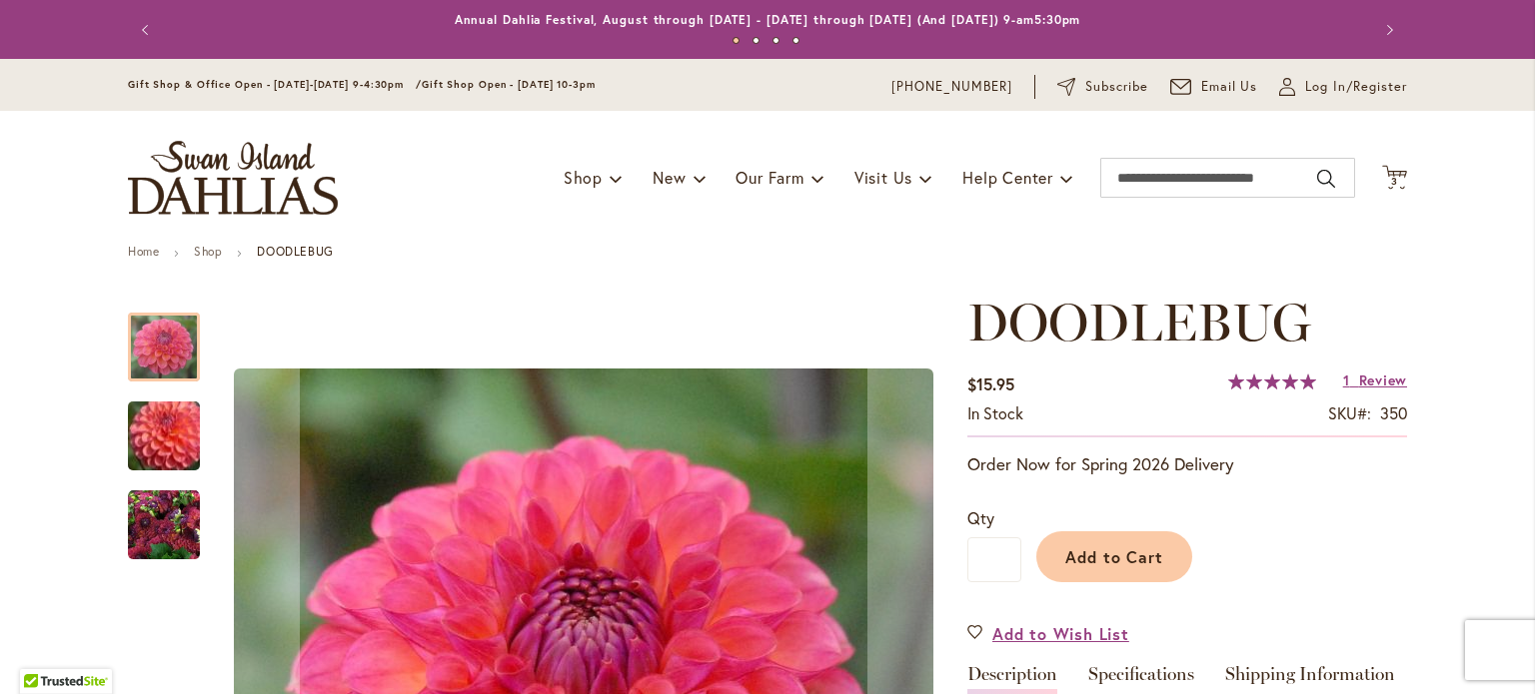
click at [152, 439] on img "DOODLEBUG" at bounding box center [164, 436] width 144 height 123
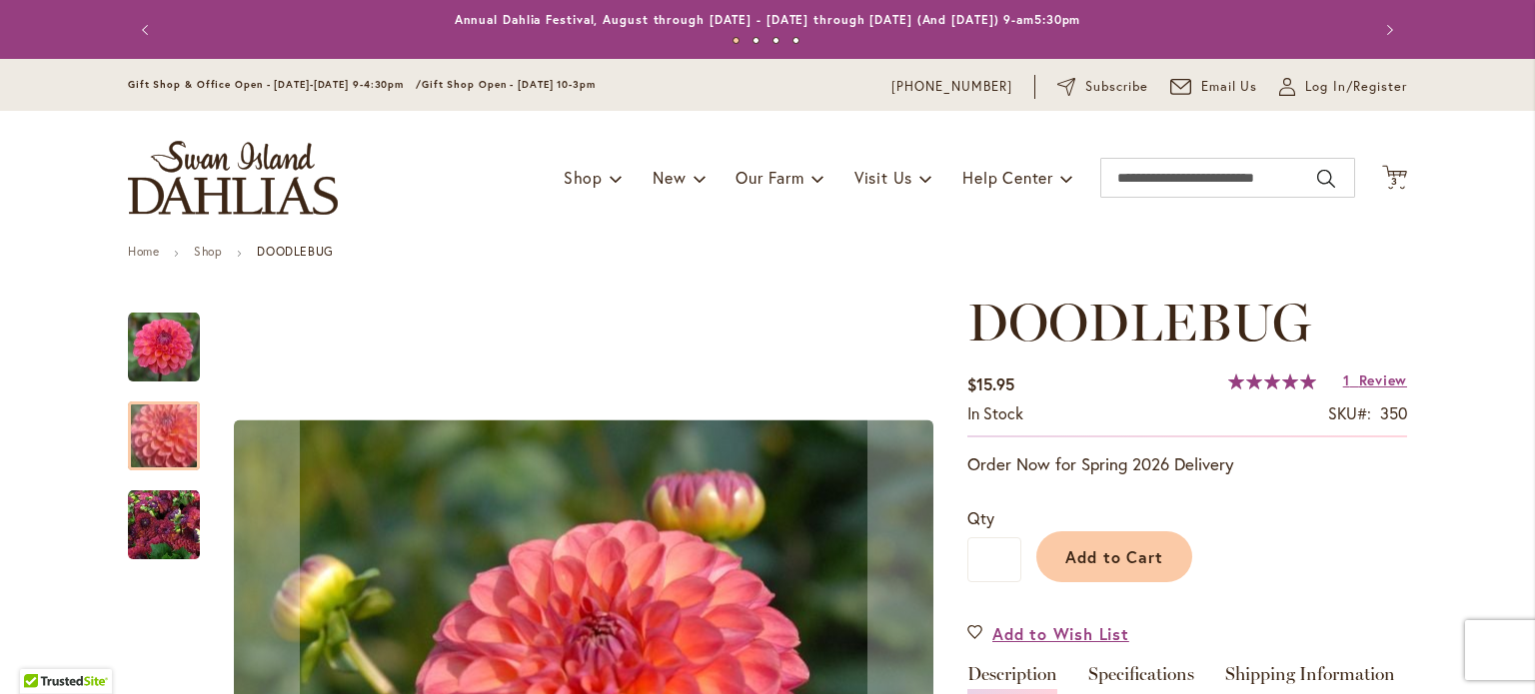
click at [143, 528] on img "DOODLEBUG" at bounding box center [164, 526] width 72 height 72
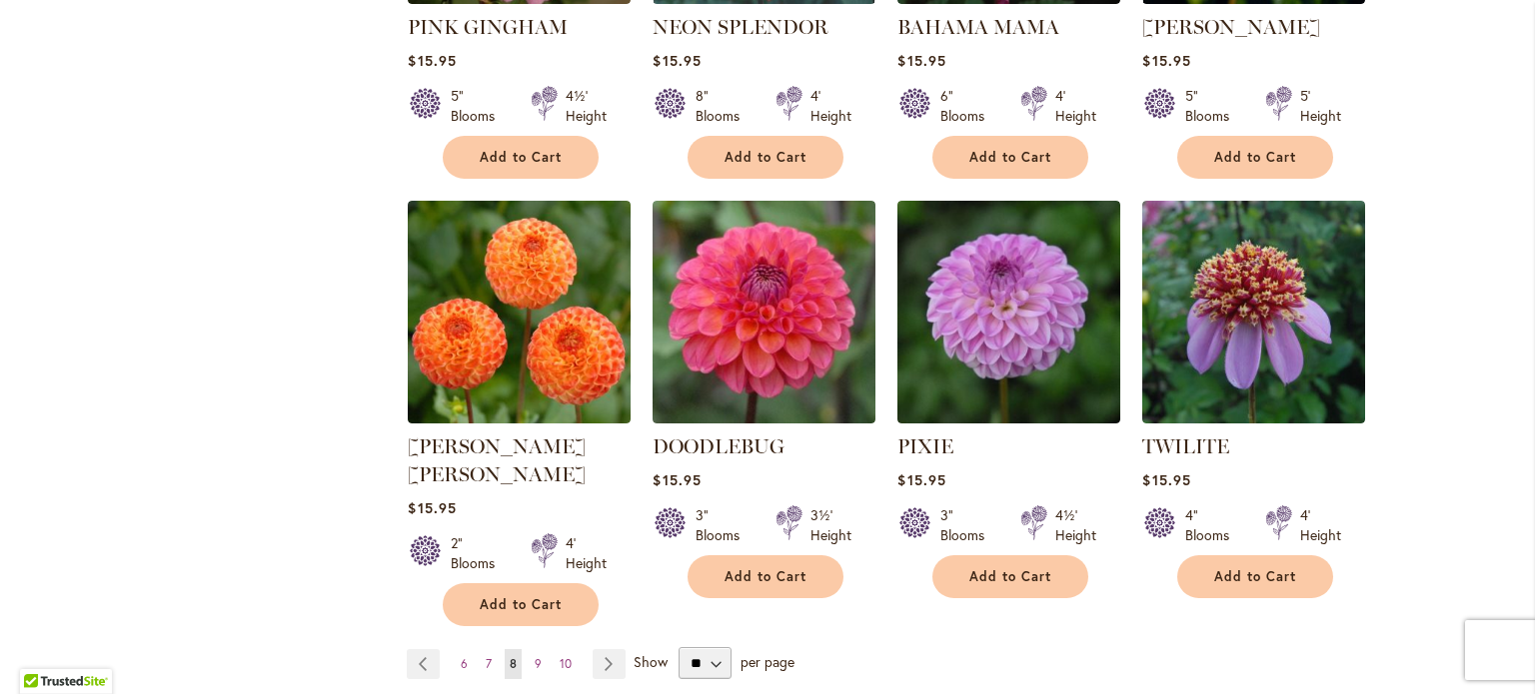
scroll to position [1590, 0]
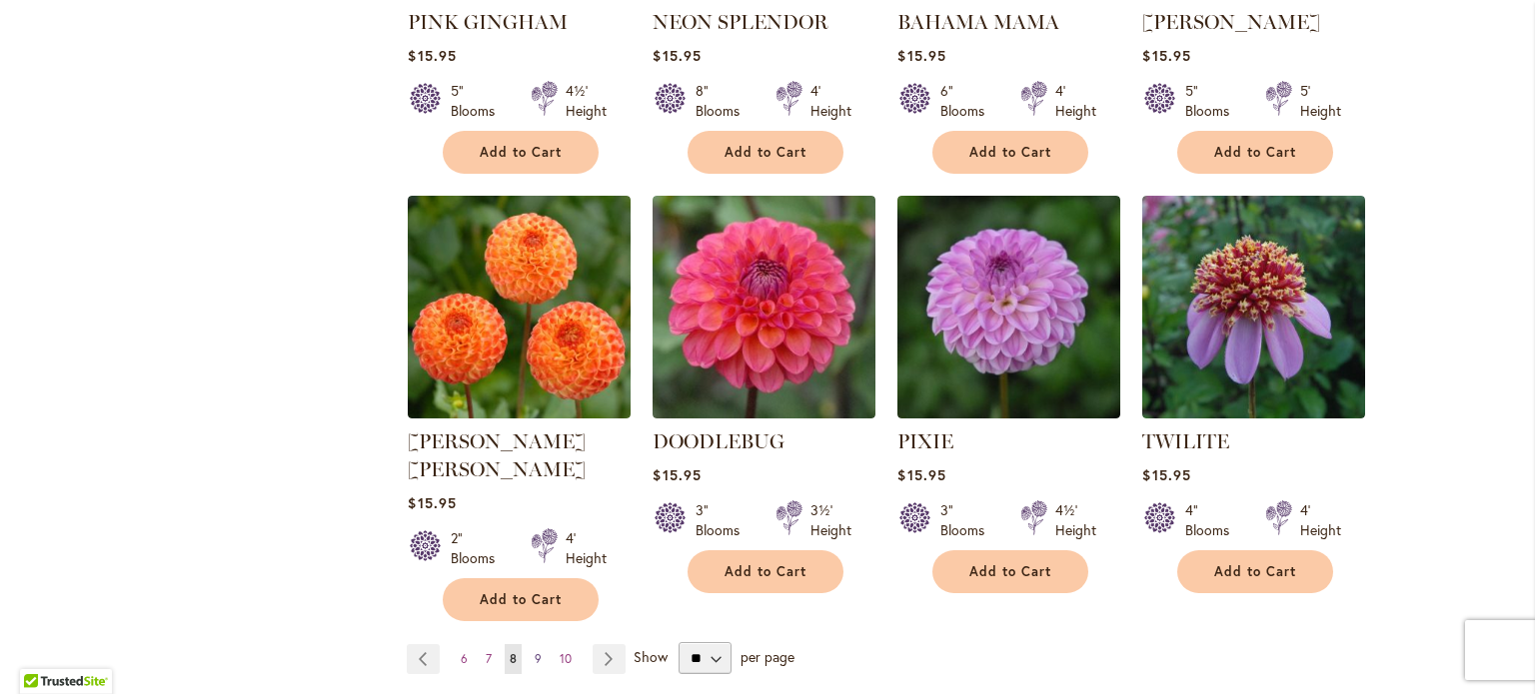
click at [535, 651] on span "9" at bounding box center [538, 658] width 7 height 15
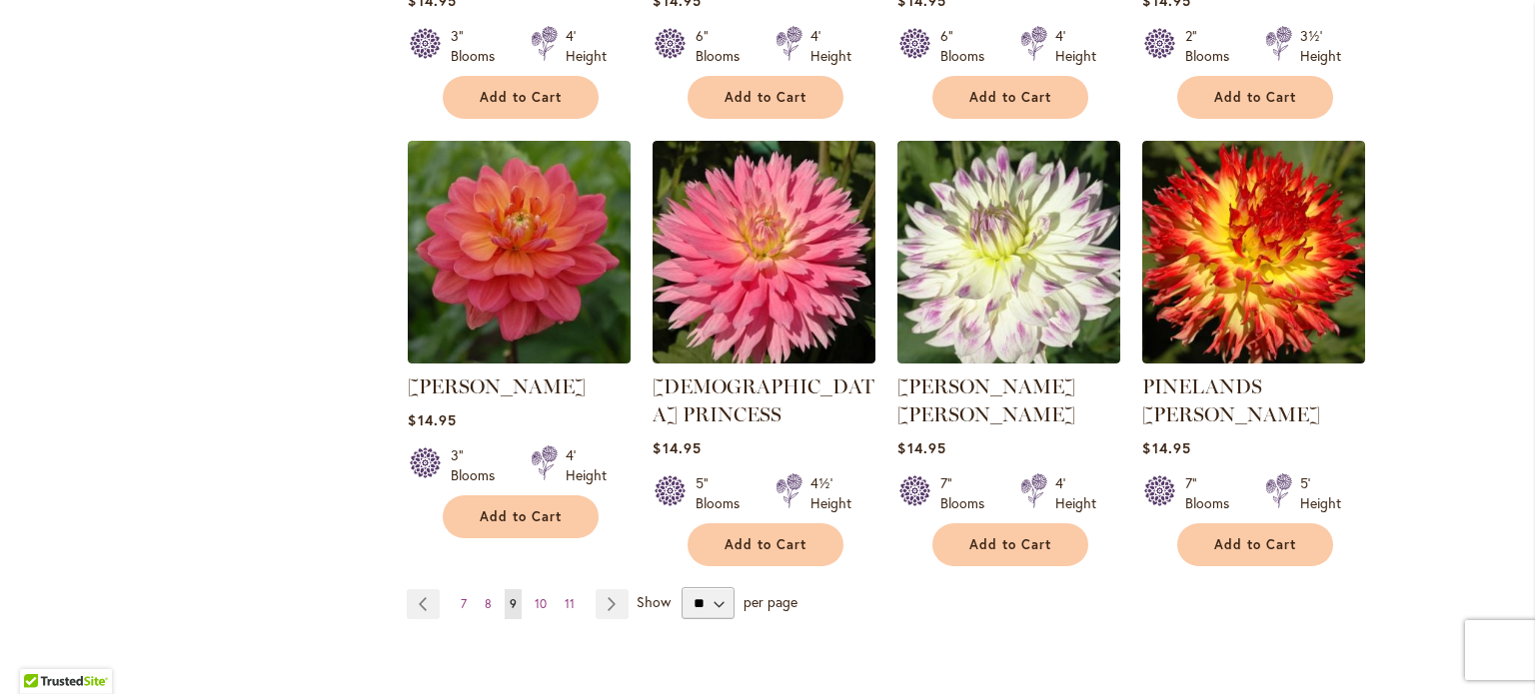
scroll to position [1691, 0]
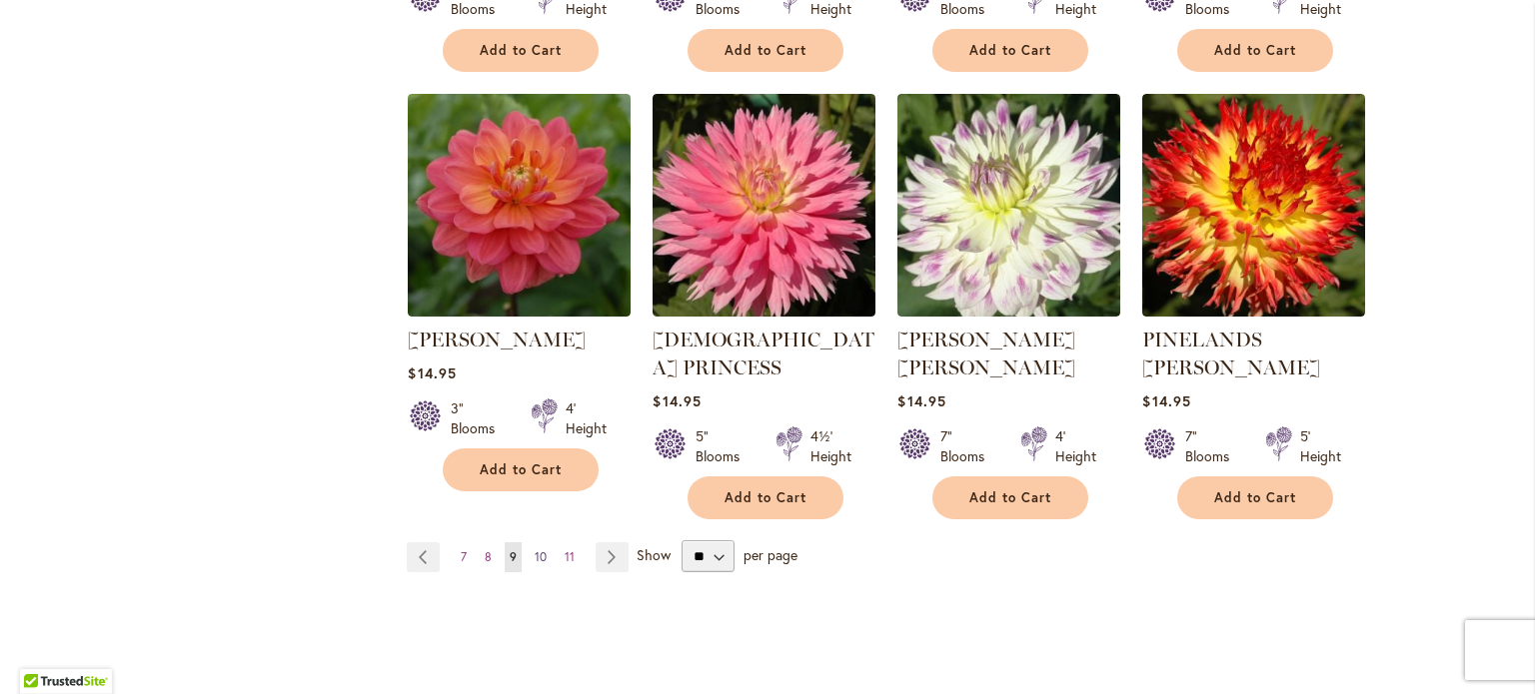
click at [537, 549] on span "10" at bounding box center [541, 556] width 12 height 15
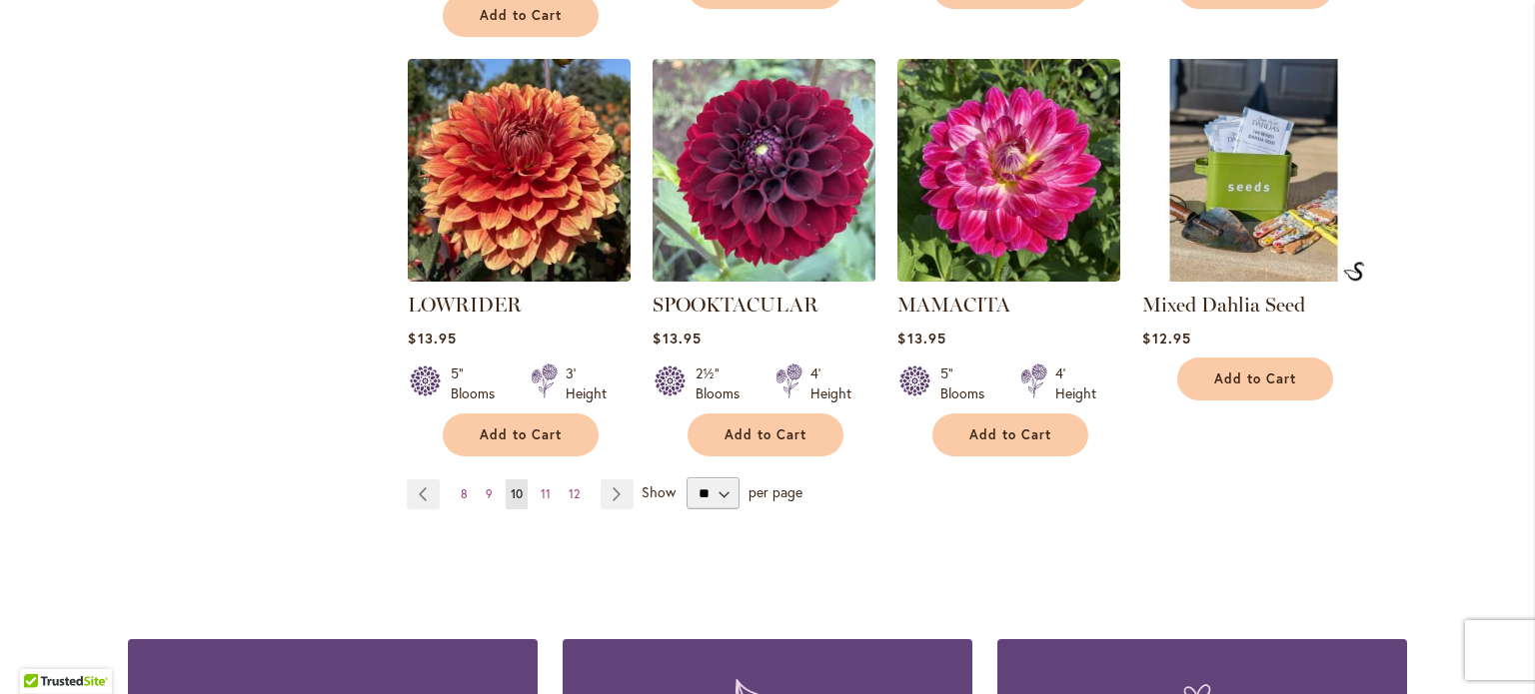
scroll to position [1798, 0]
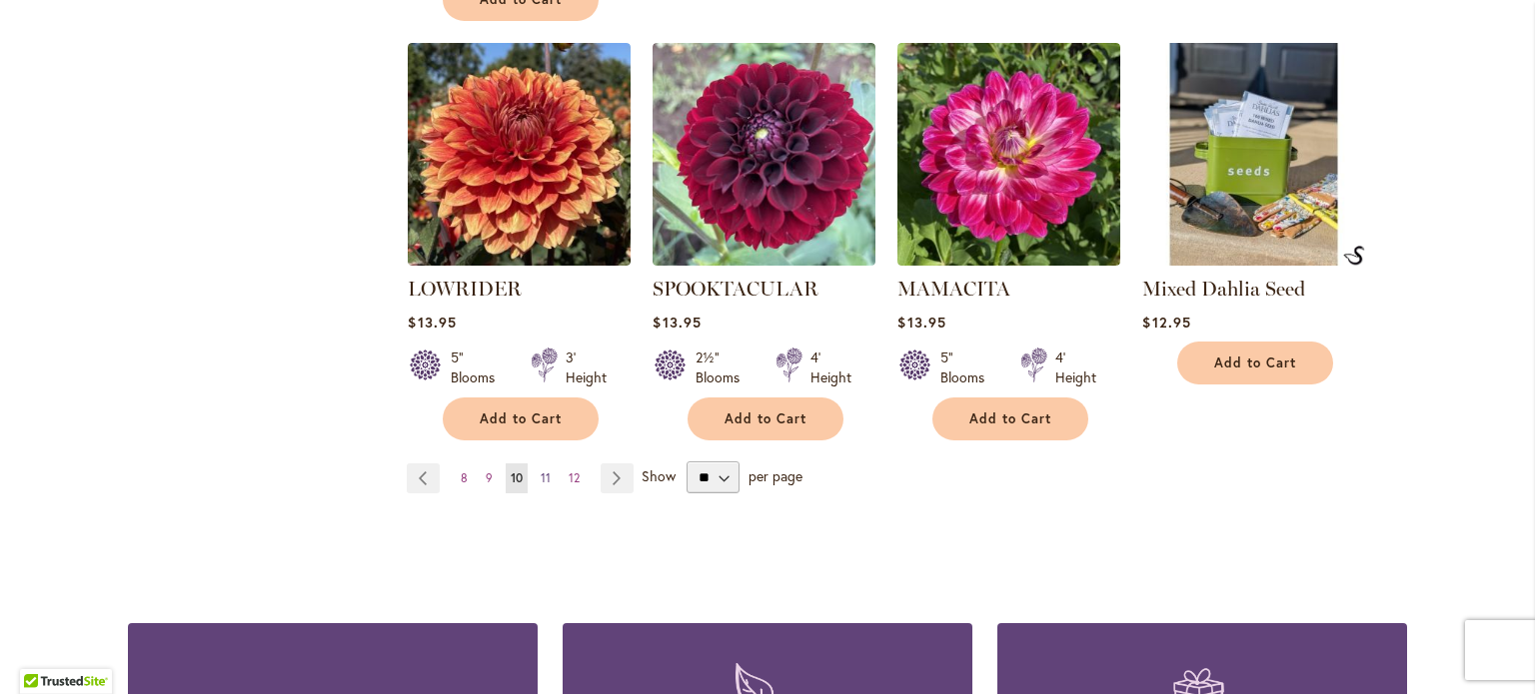
click at [540, 464] on link "Page 11" at bounding box center [546, 479] width 20 height 30
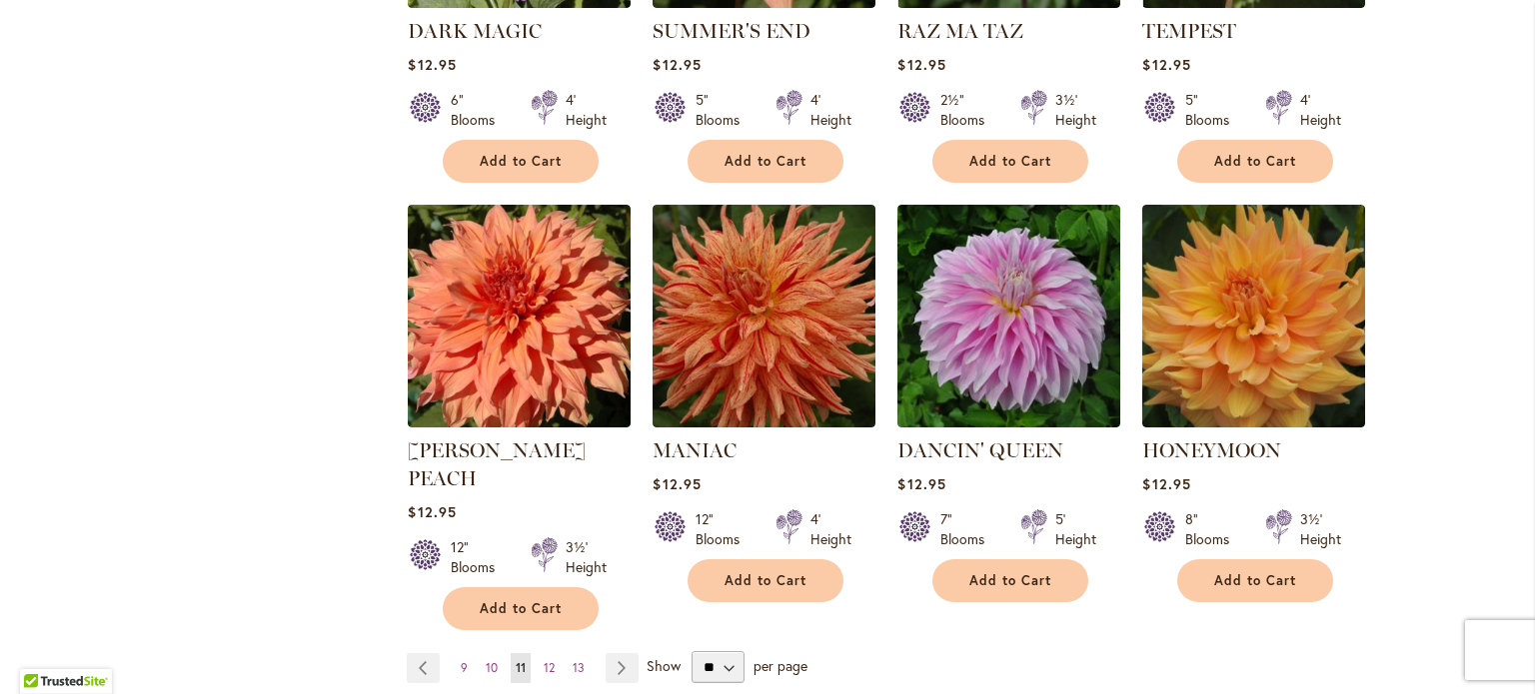
scroll to position [1589, 0]
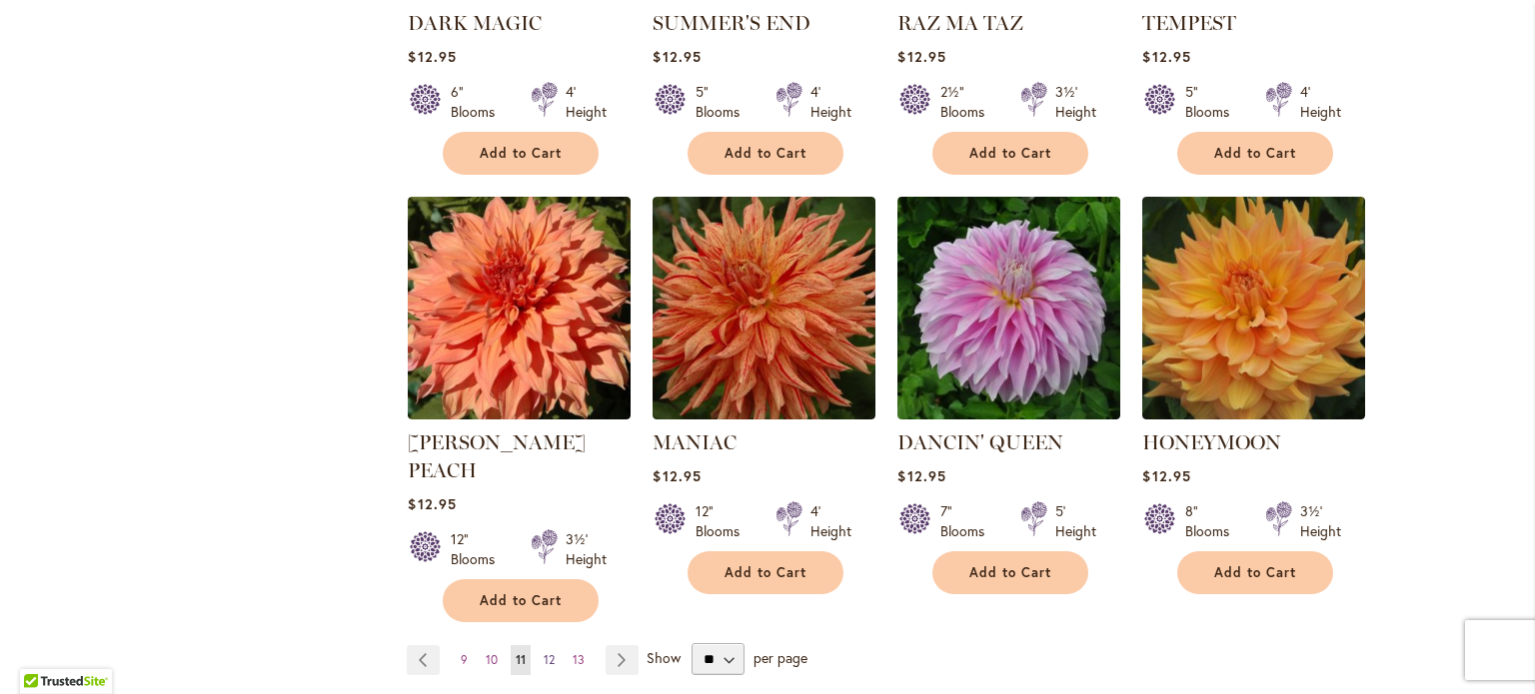
click at [544, 652] on span "12" at bounding box center [549, 659] width 11 height 15
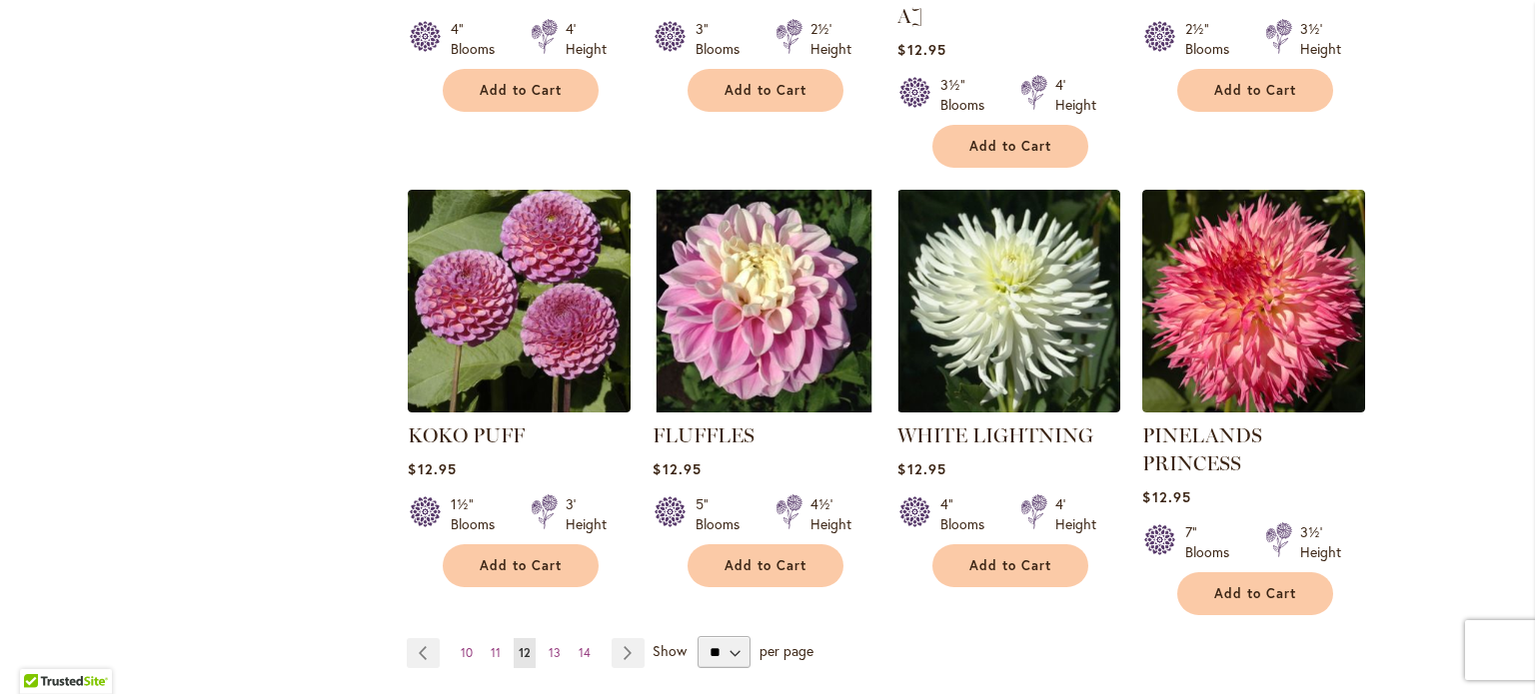
scroll to position [1628, 0]
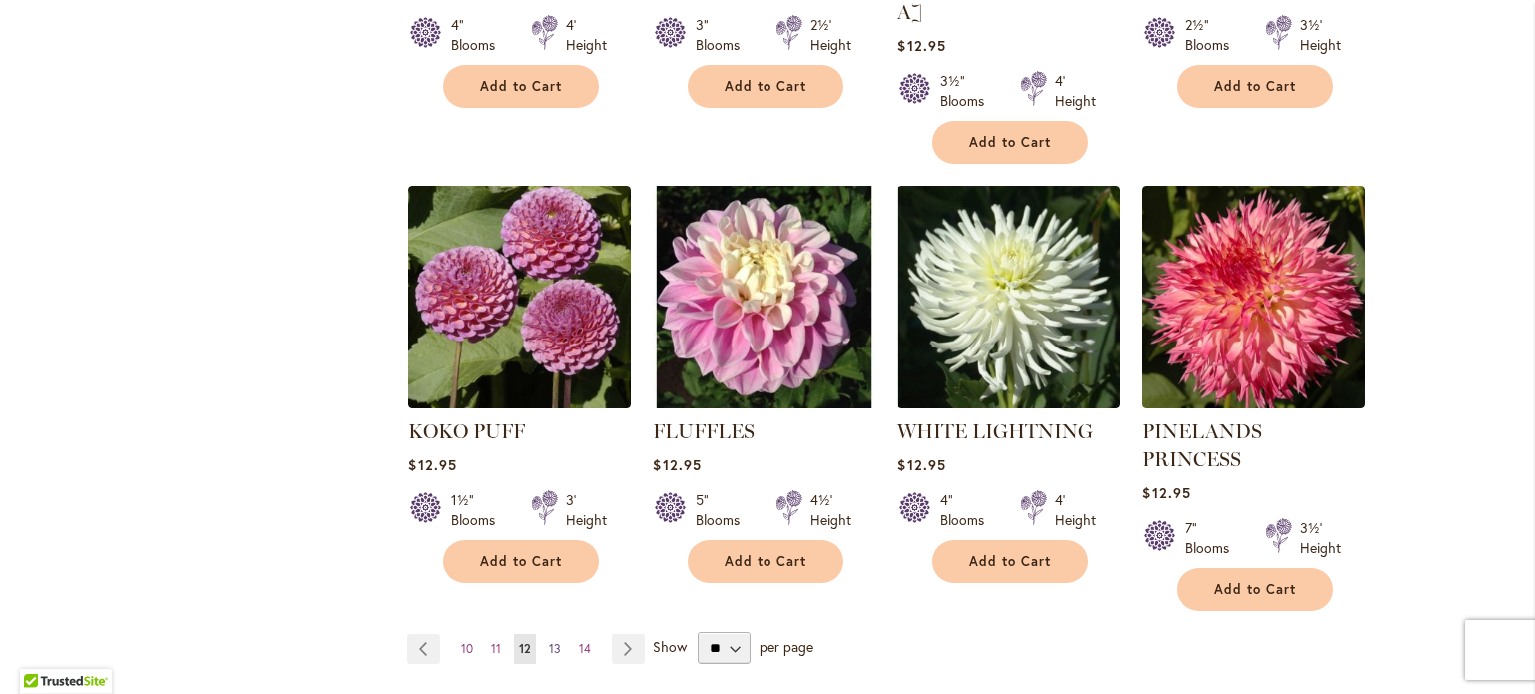
click at [544, 634] on link "Page 13" at bounding box center [555, 649] width 22 height 30
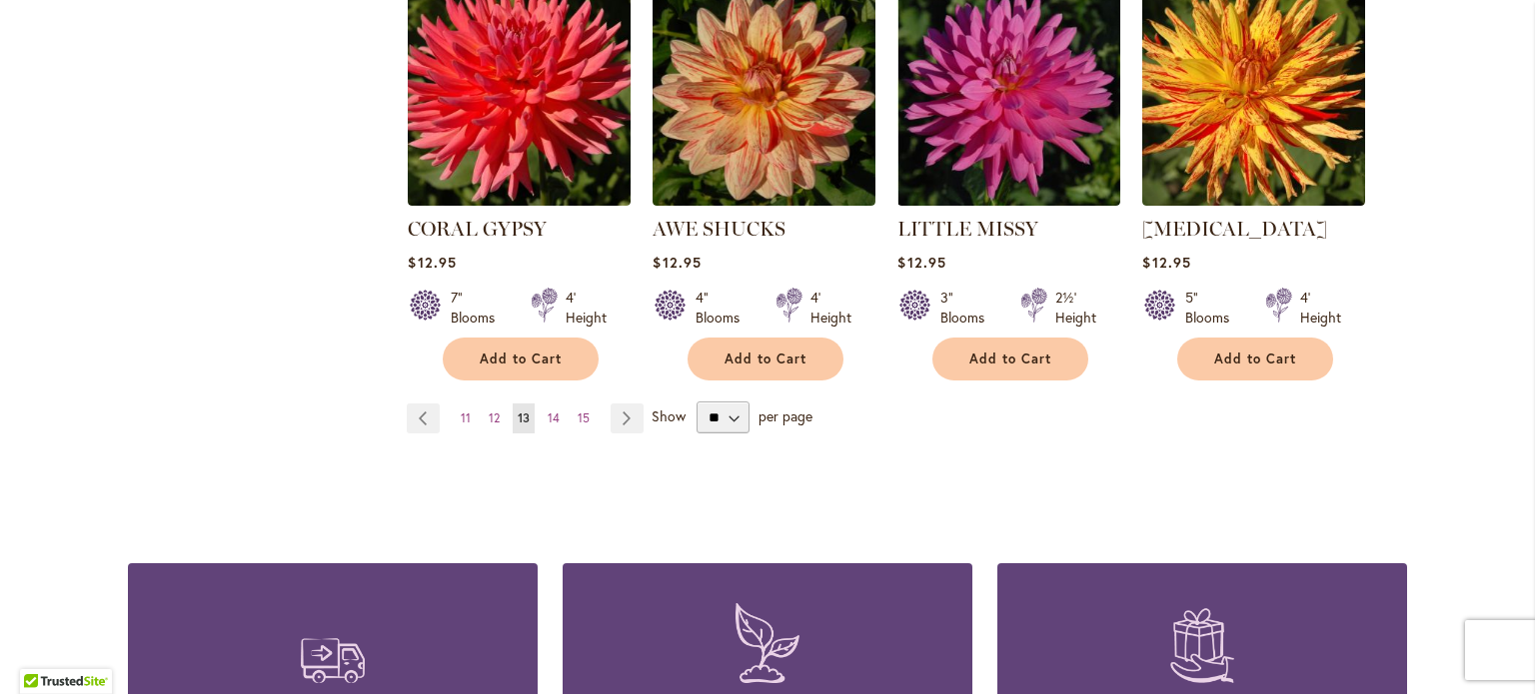
scroll to position [1818, 0]
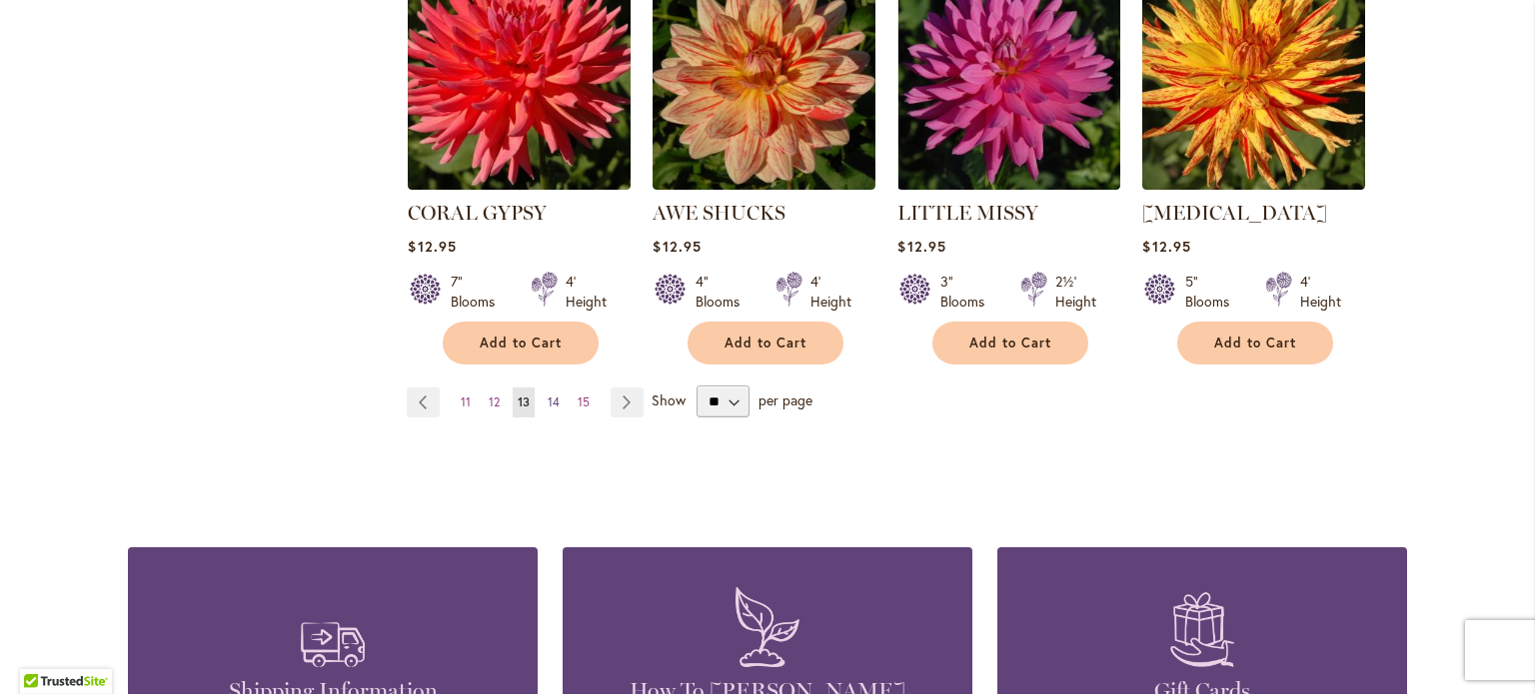
click at [547, 403] on span "14" at bounding box center [553, 402] width 12 height 15
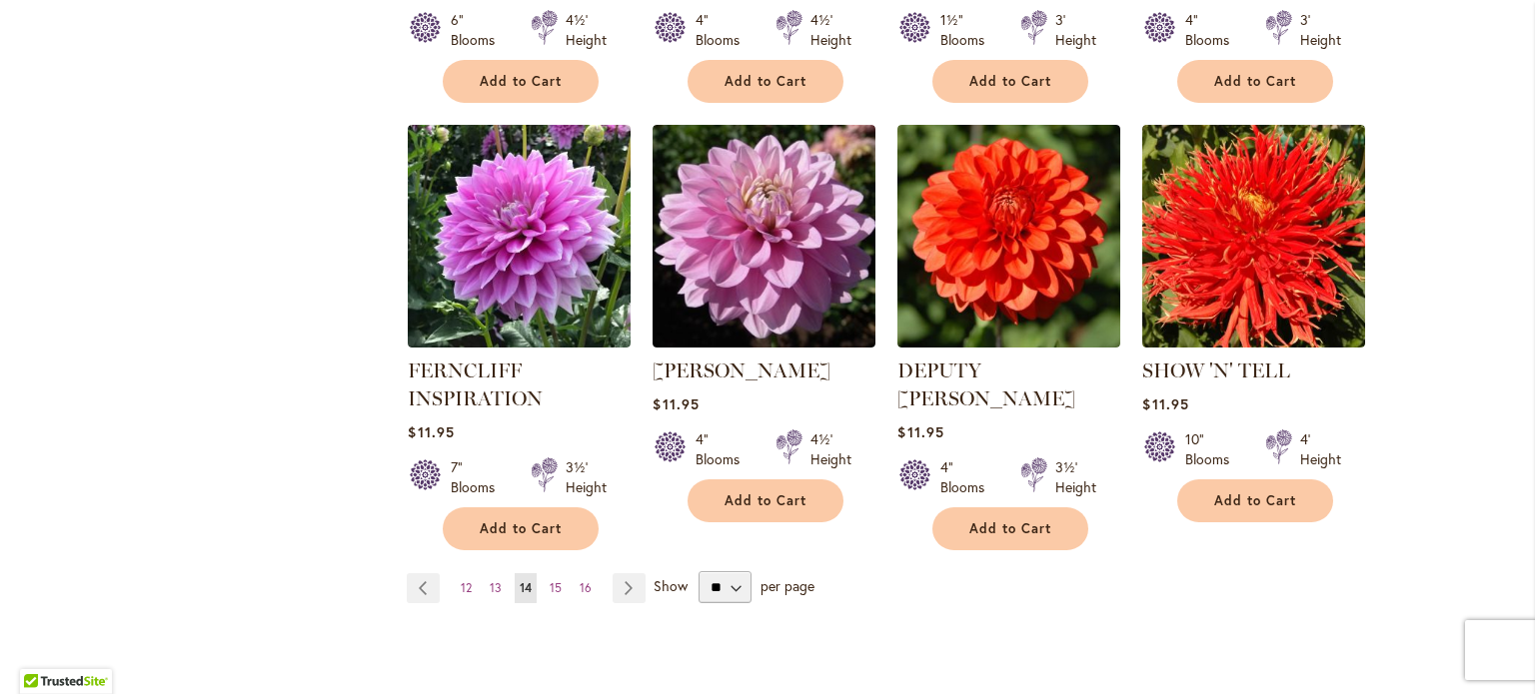
scroll to position [1707, 0]
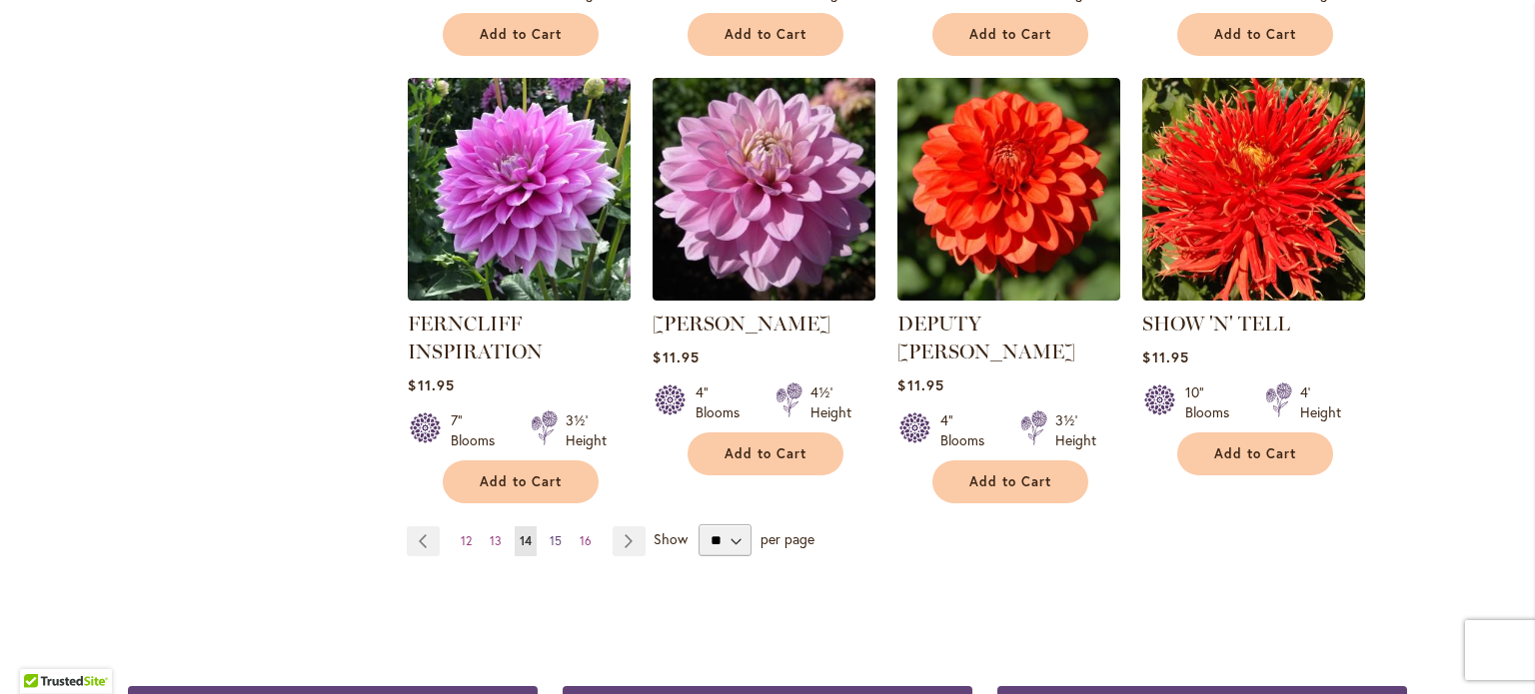
click at [552, 534] on span "15" at bounding box center [555, 541] width 12 height 15
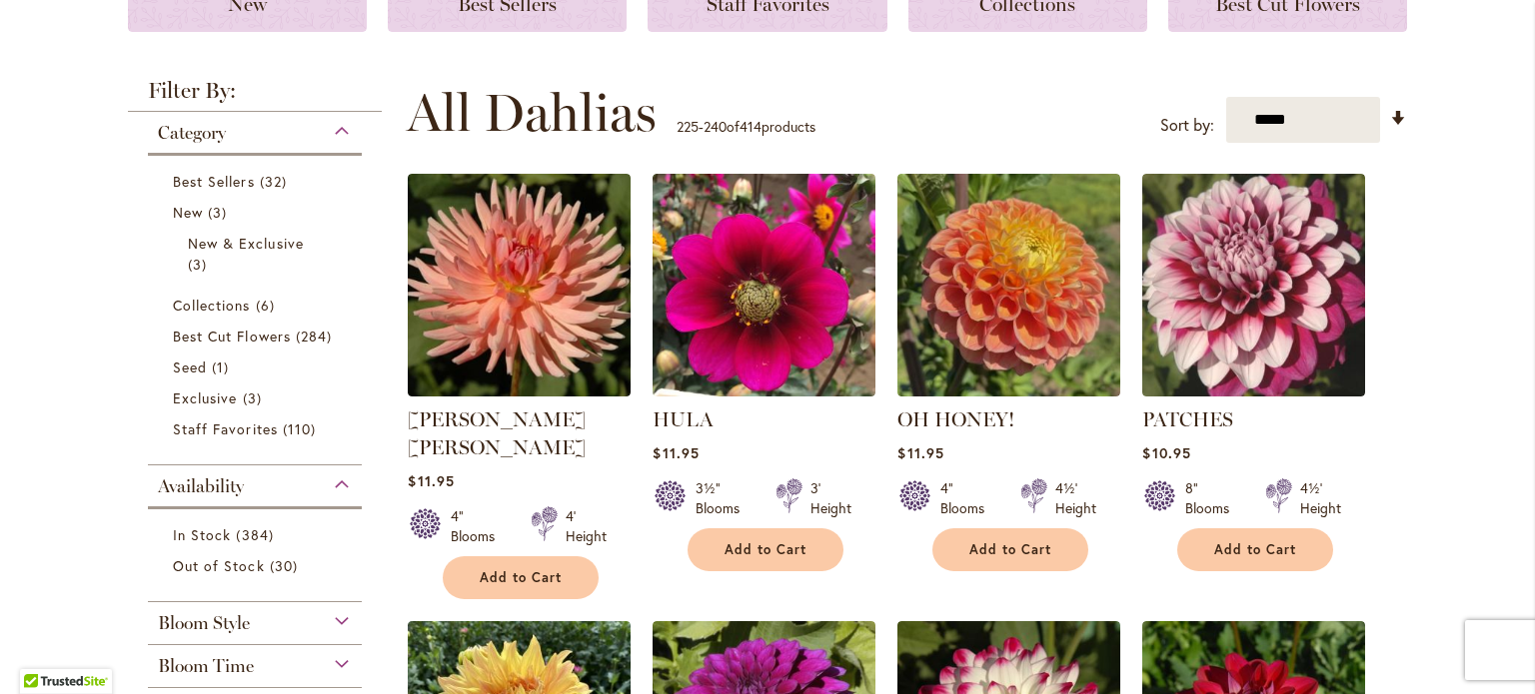
scroll to position [396, 0]
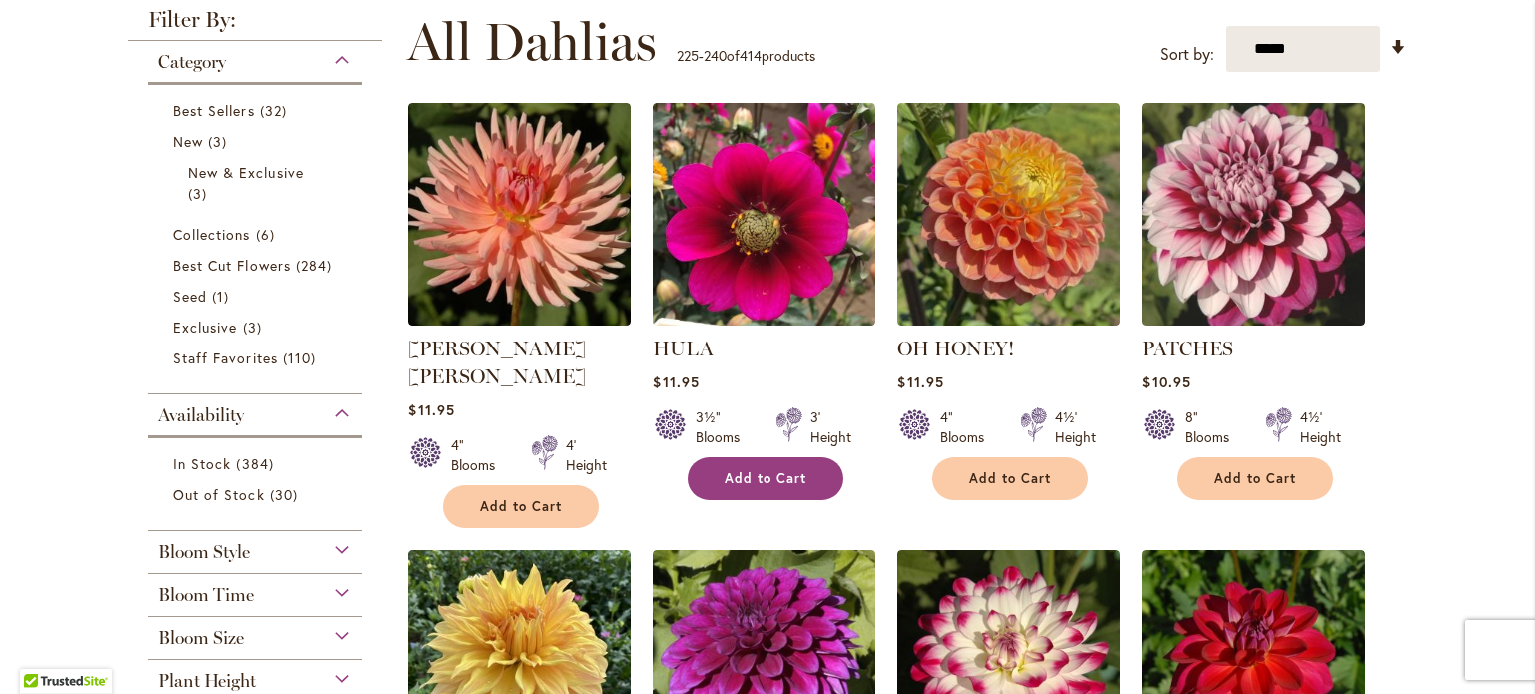
click at [745, 488] on button "Add to Cart" at bounding box center [765, 479] width 156 height 43
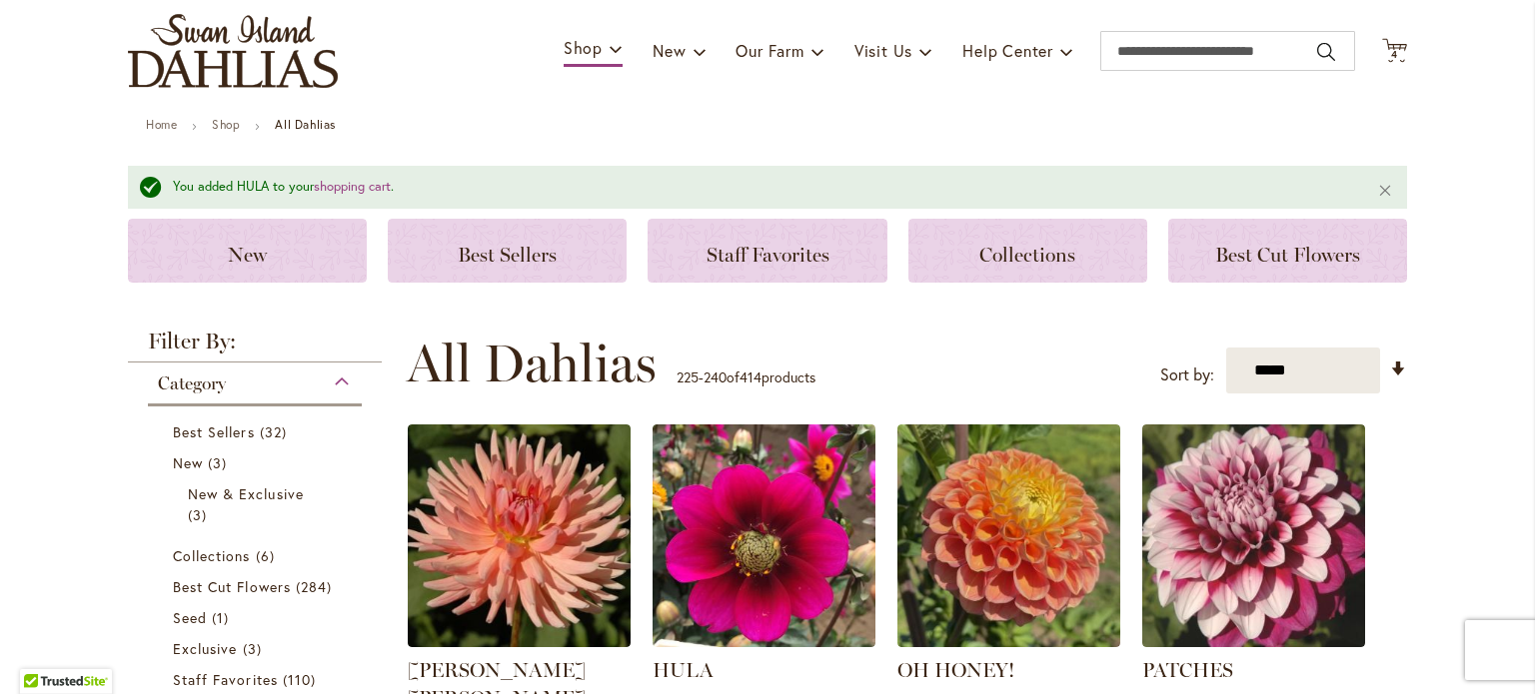
scroll to position [47, 0]
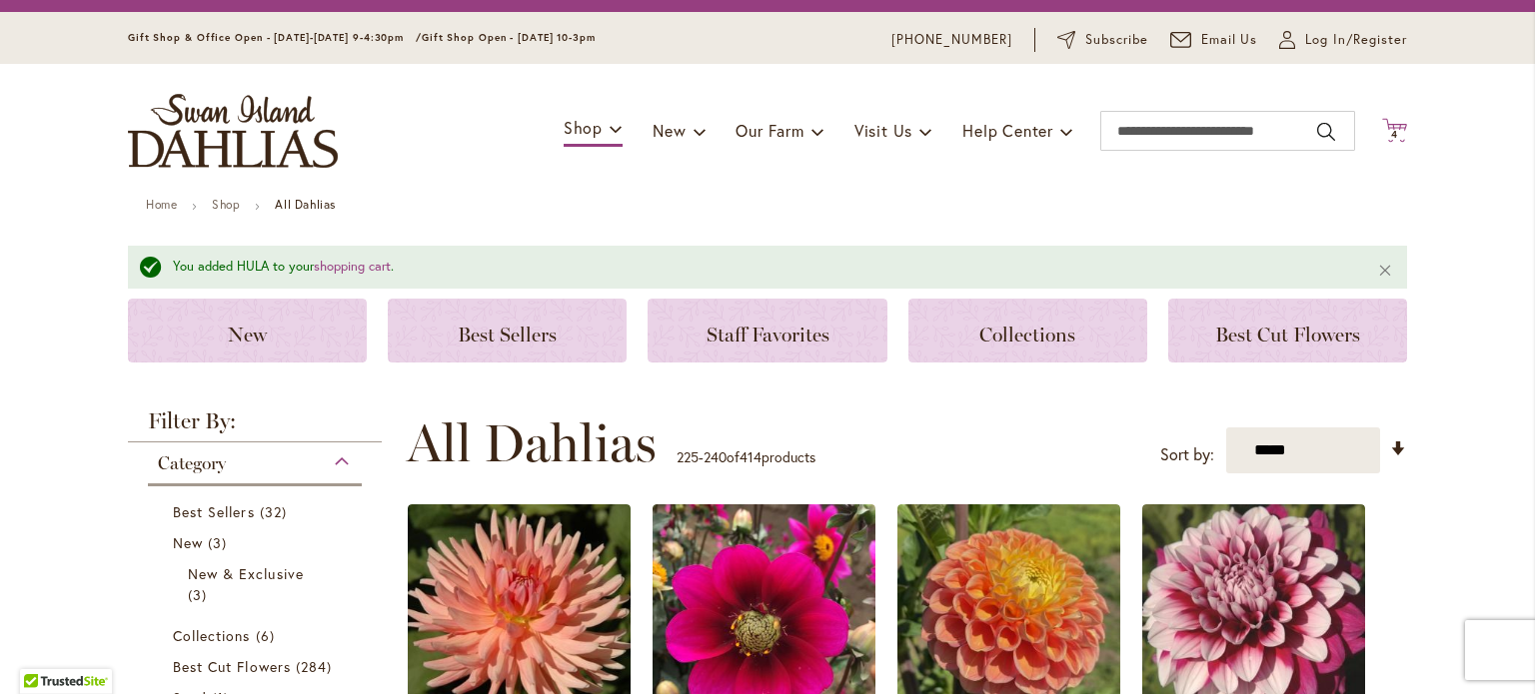
click at [1387, 128] on icon "Cart .cls-1 { fill: #231f20; }" at bounding box center [1394, 130] width 25 height 25
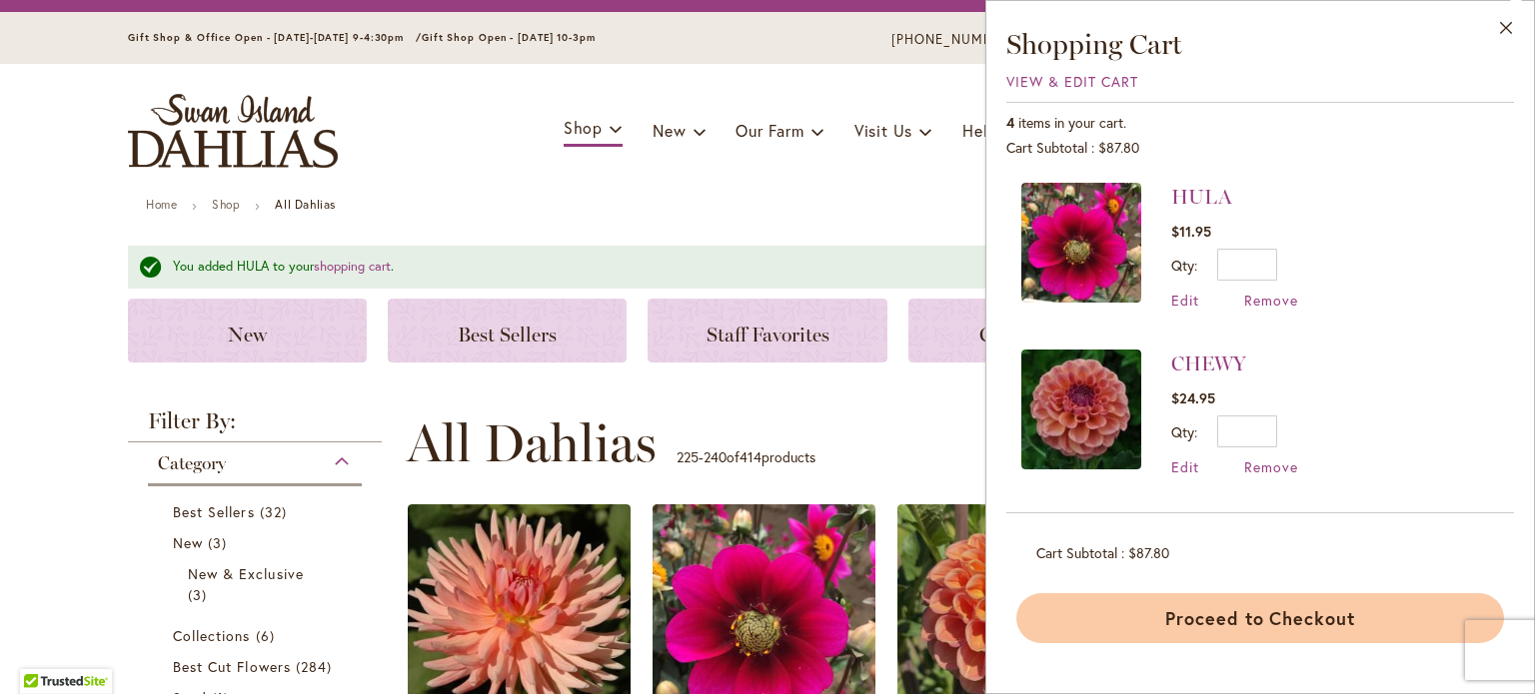
click at [1292, 618] on button "Proceed to Checkout" at bounding box center [1260, 618] width 488 height 50
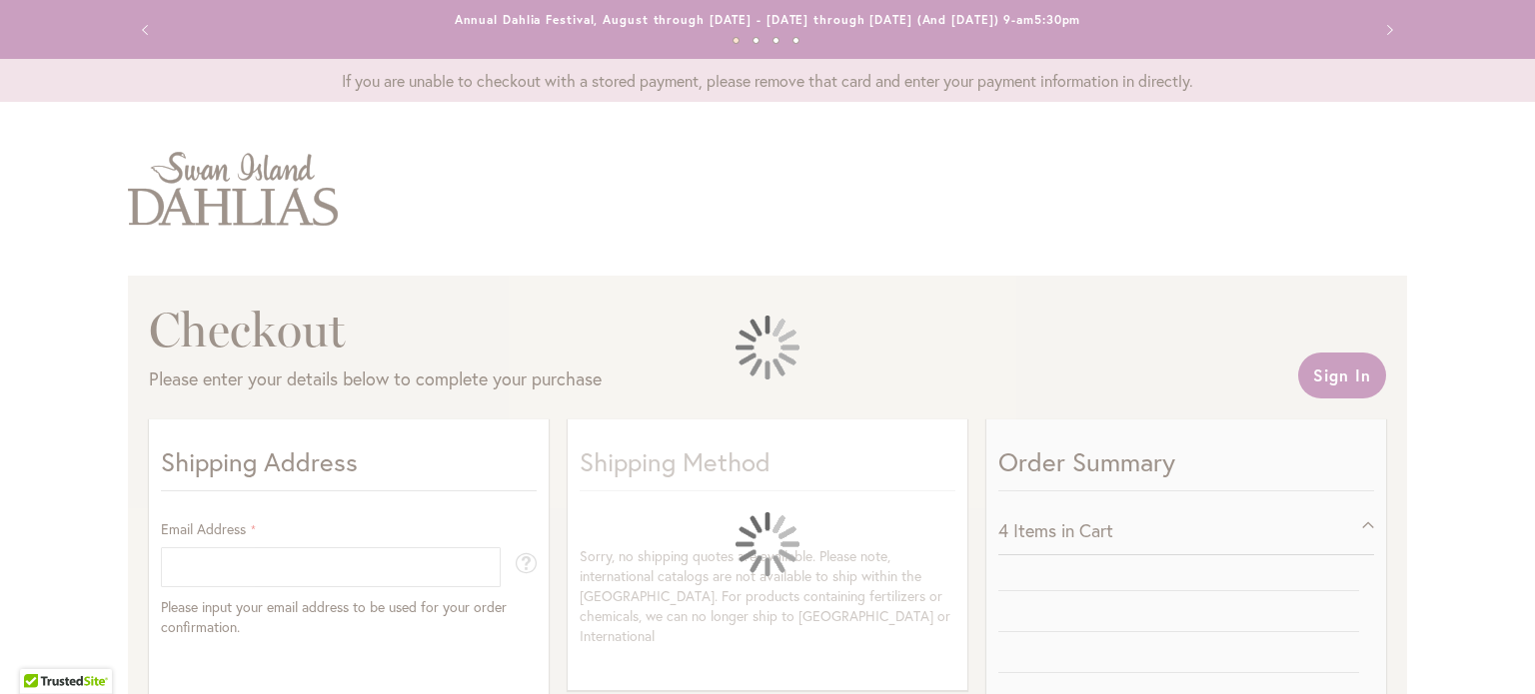
select select "**"
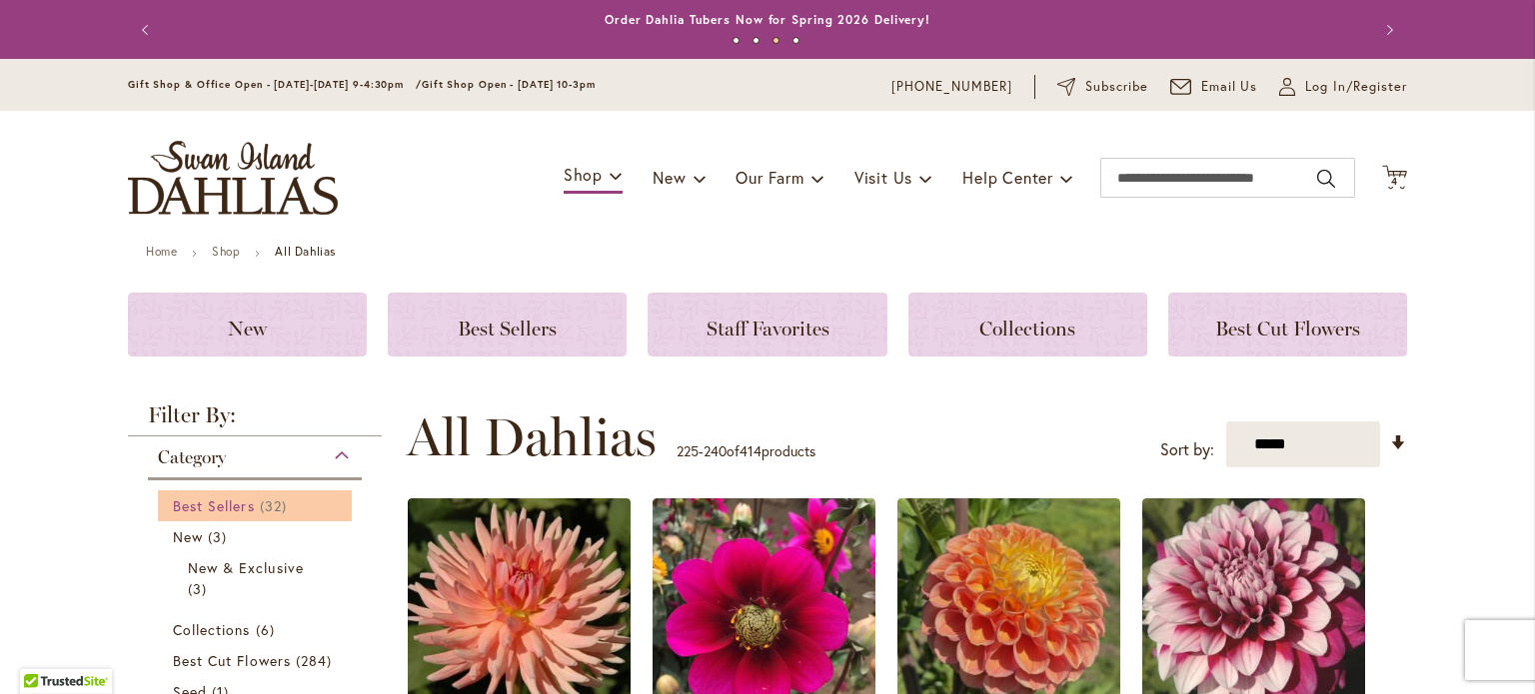
click at [188, 497] on span "Best Sellers" at bounding box center [214, 506] width 82 height 19
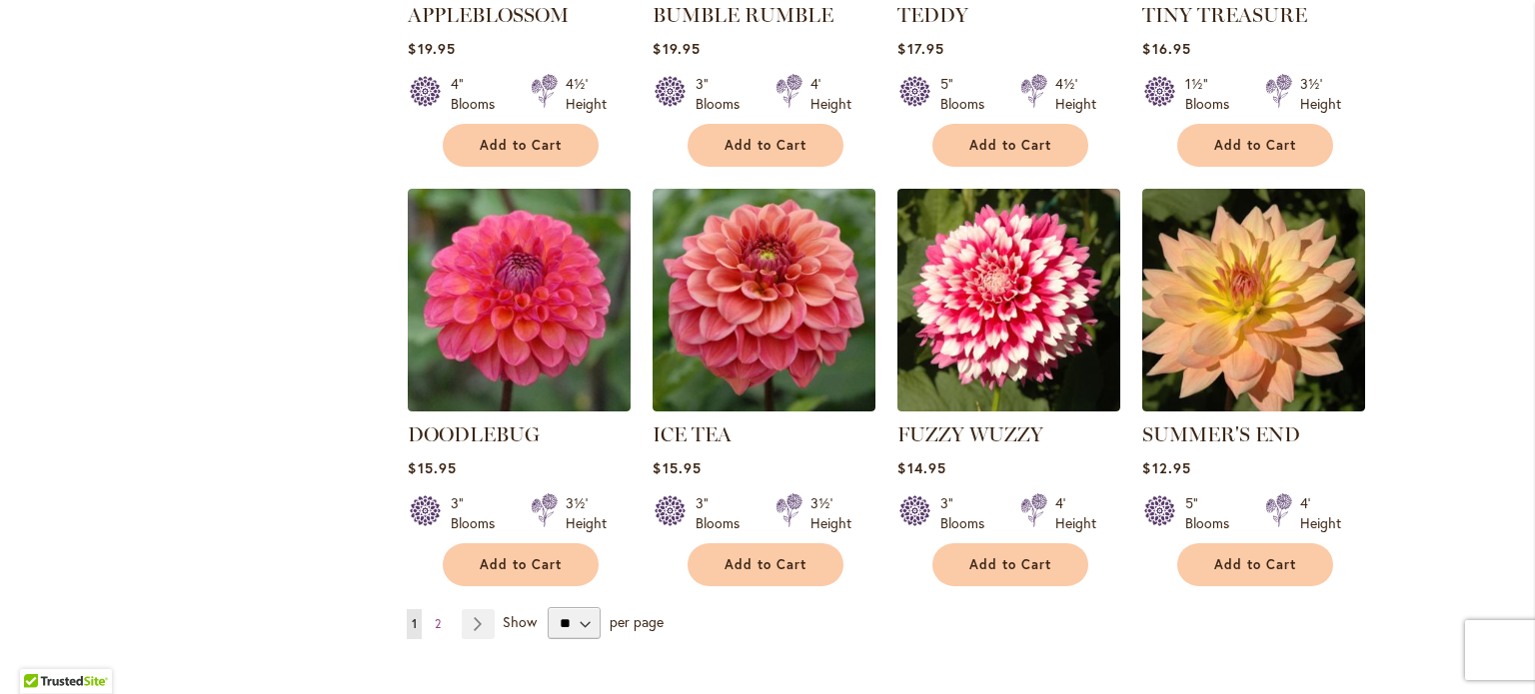
scroll to position [1671, 0]
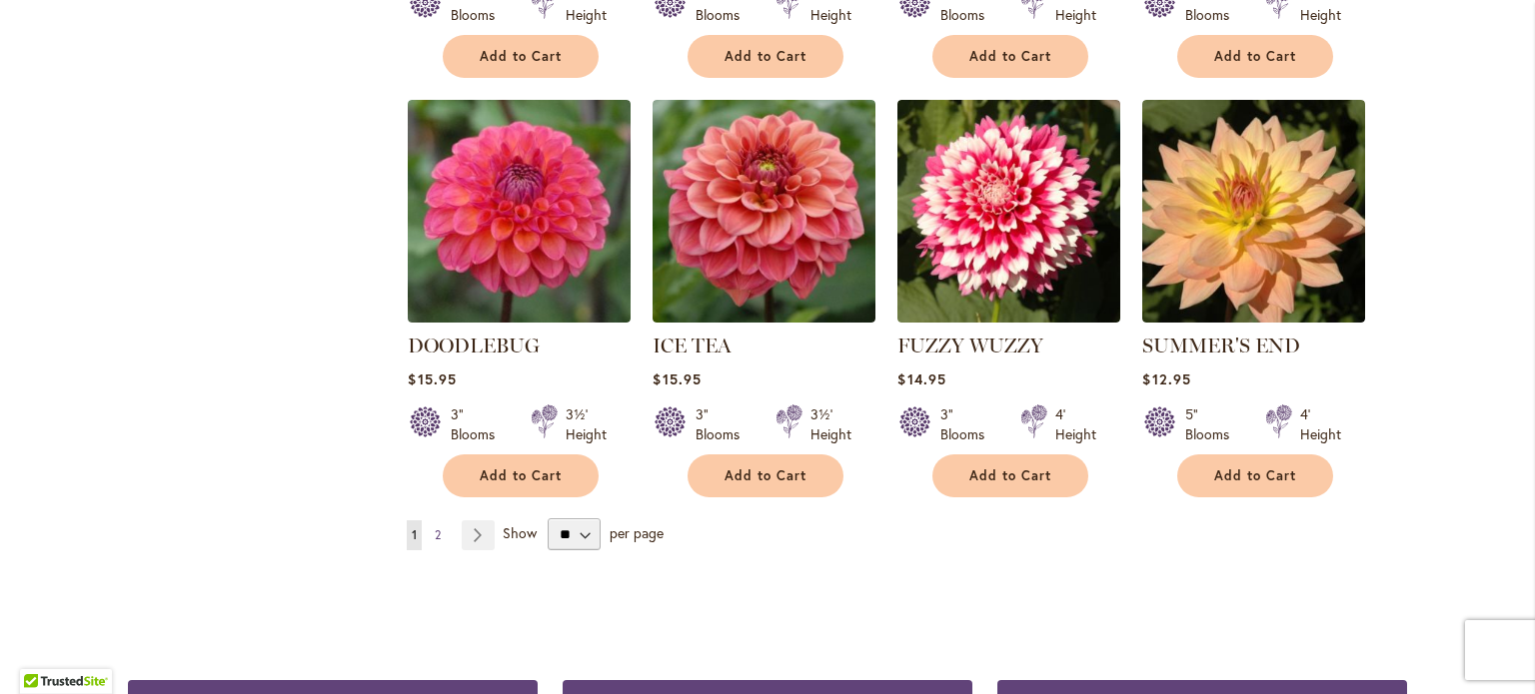
click at [431, 521] on link "Page 2" at bounding box center [438, 536] width 16 height 30
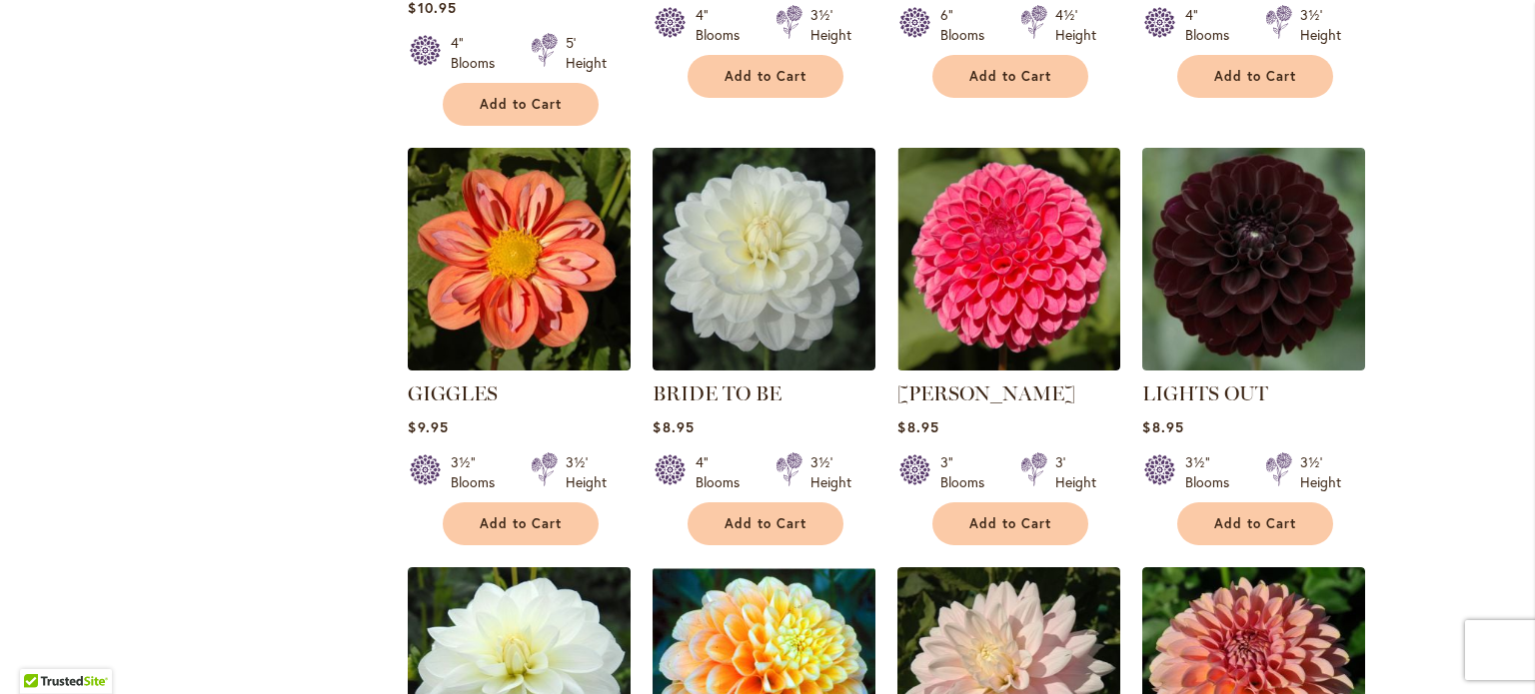
scroll to position [1177, 0]
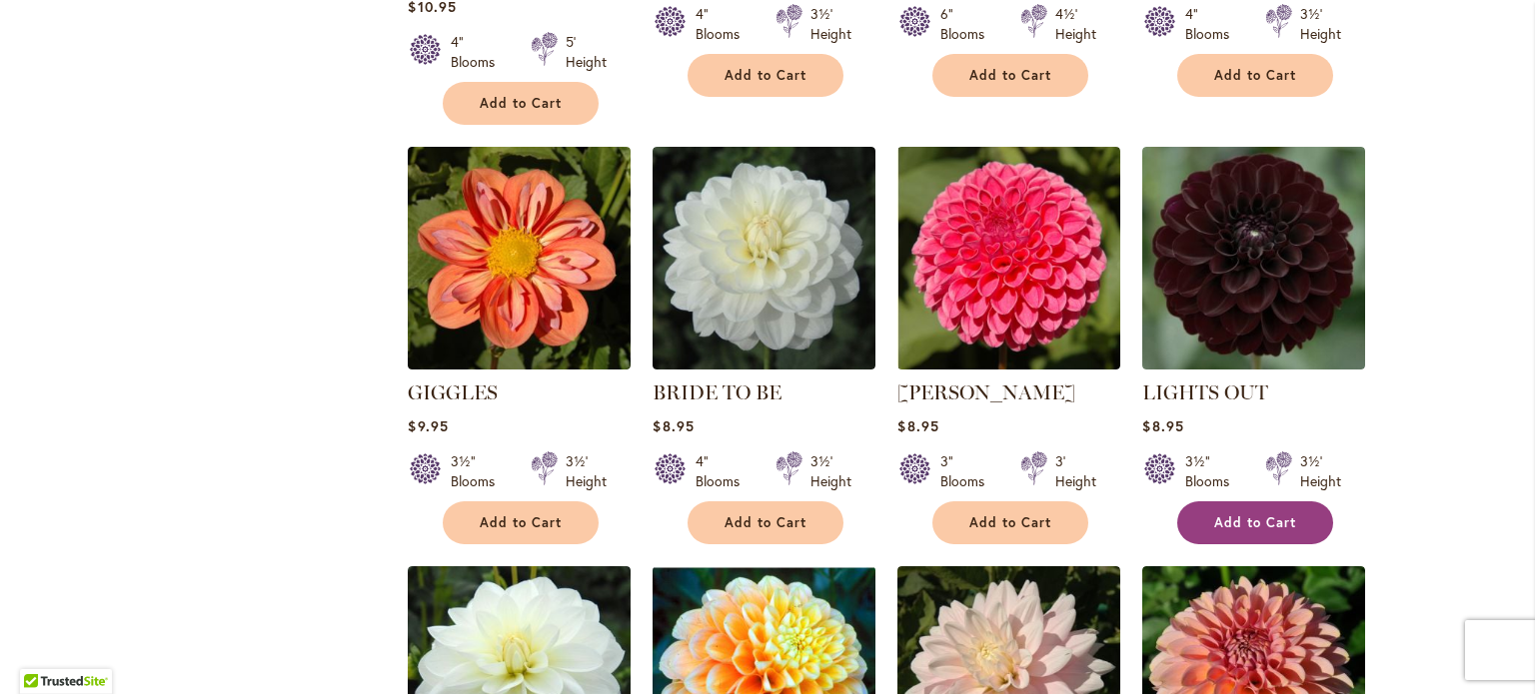
click at [1243, 515] on span "Add to Cart" at bounding box center [1255, 523] width 82 height 17
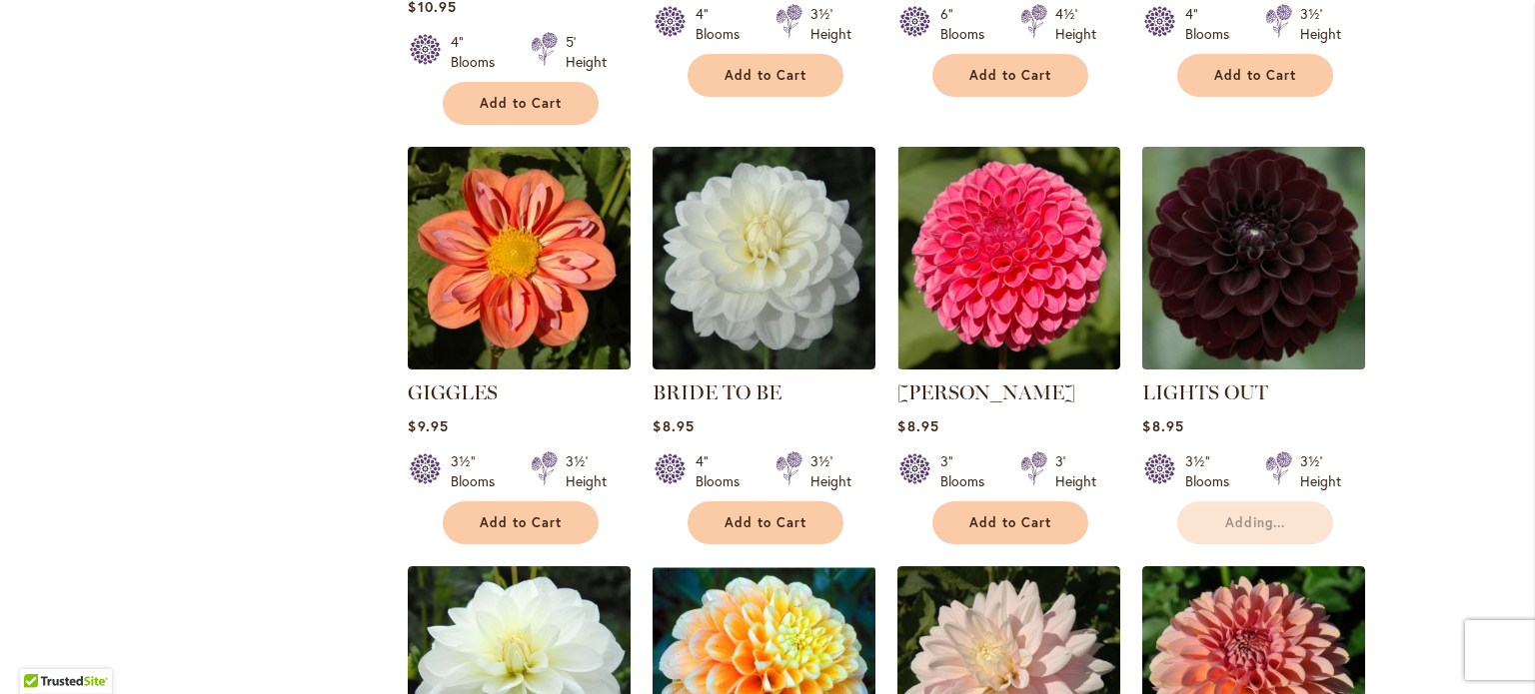
click at [1230, 249] on img at bounding box center [1254, 258] width 234 height 234
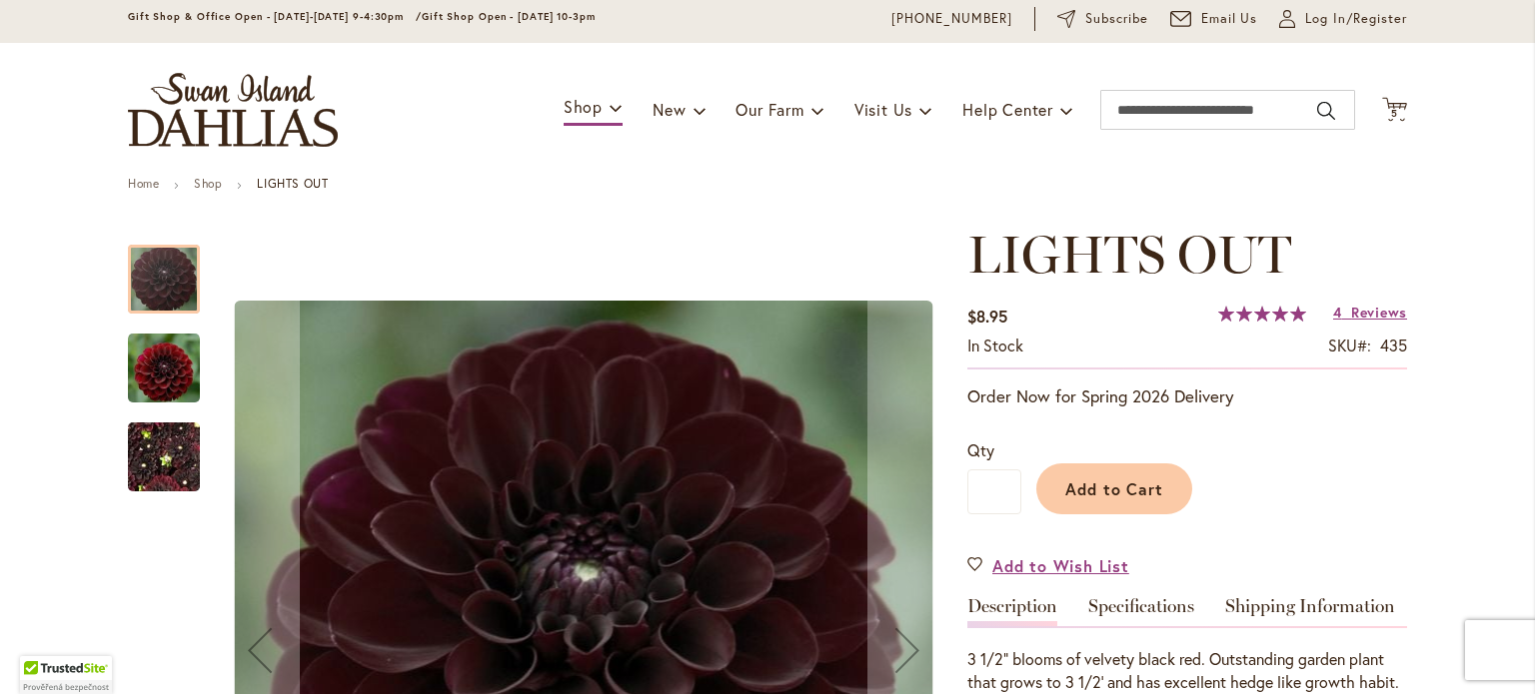
scroll to position [57, 0]
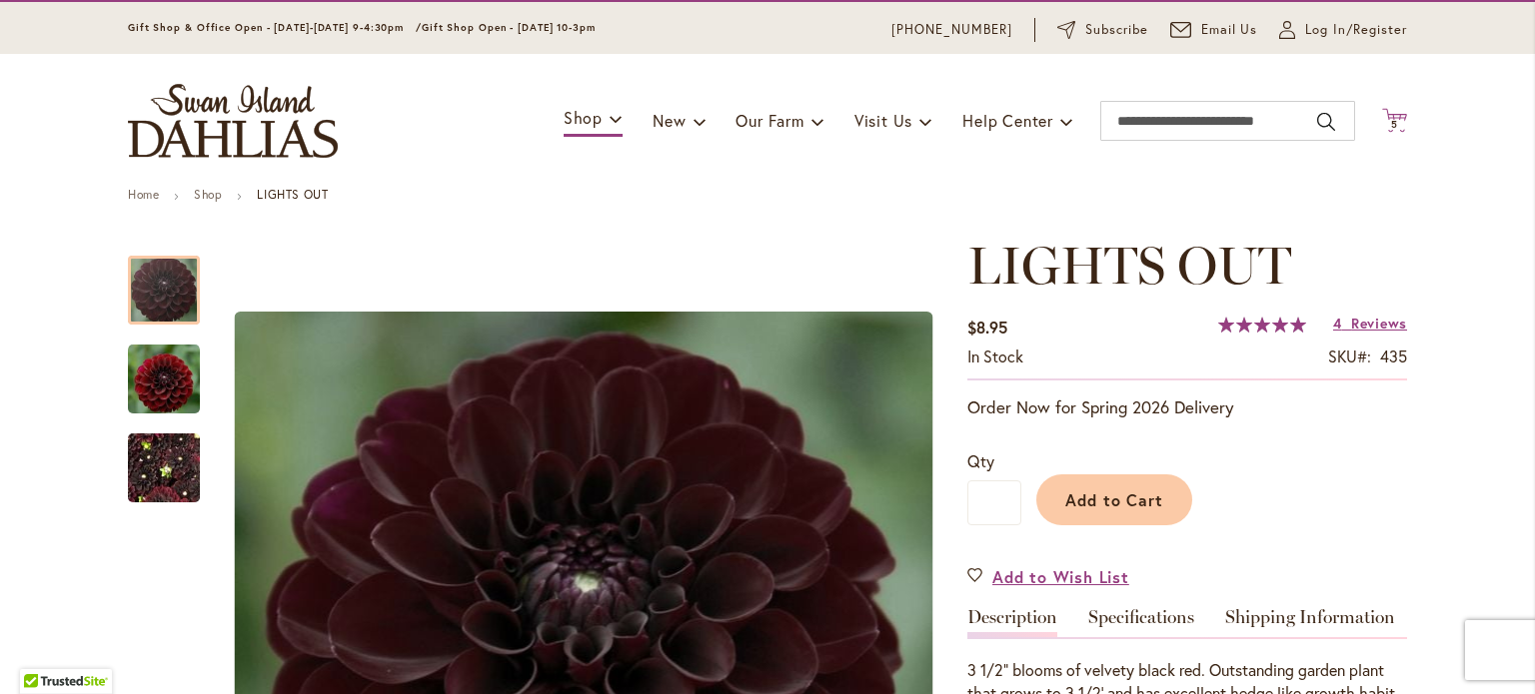
click at [1391, 119] on span "5" at bounding box center [1394, 124] width 7 height 13
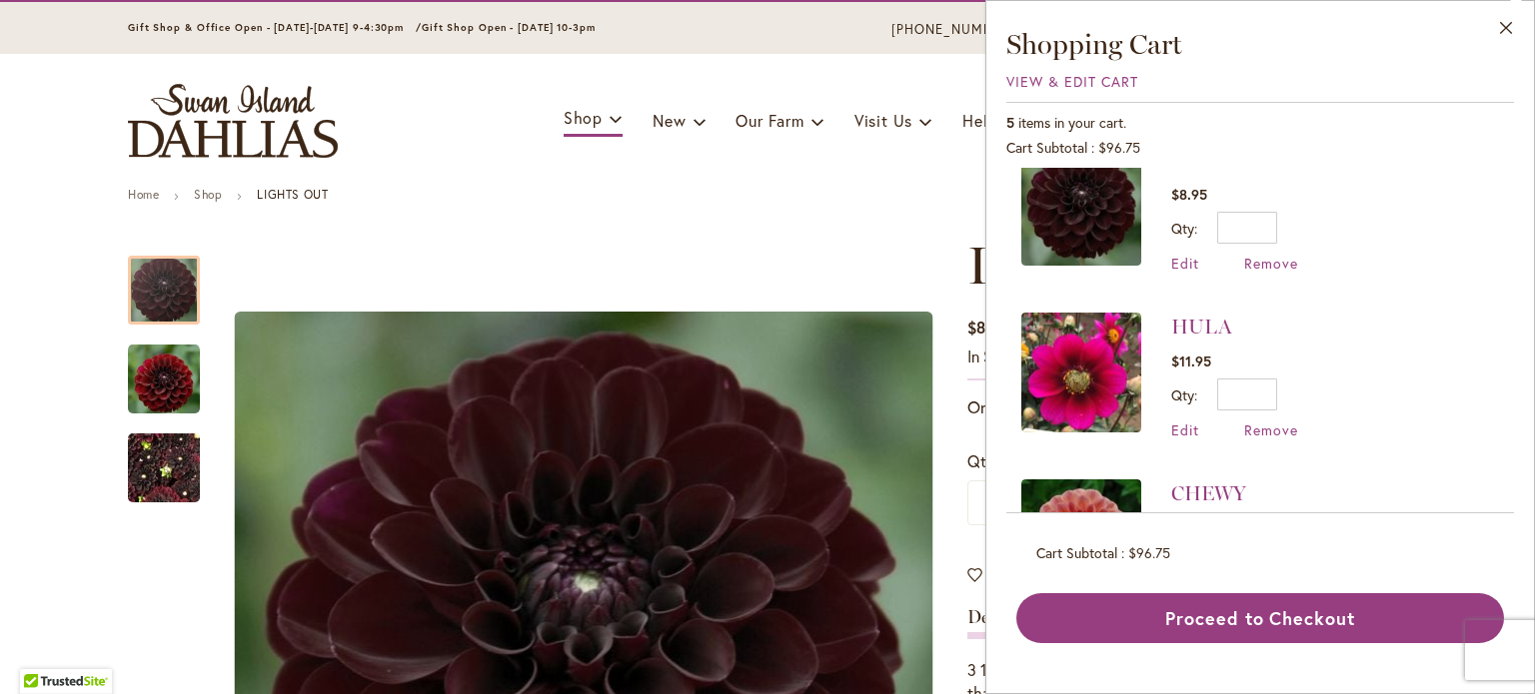
scroll to position [44, 0]
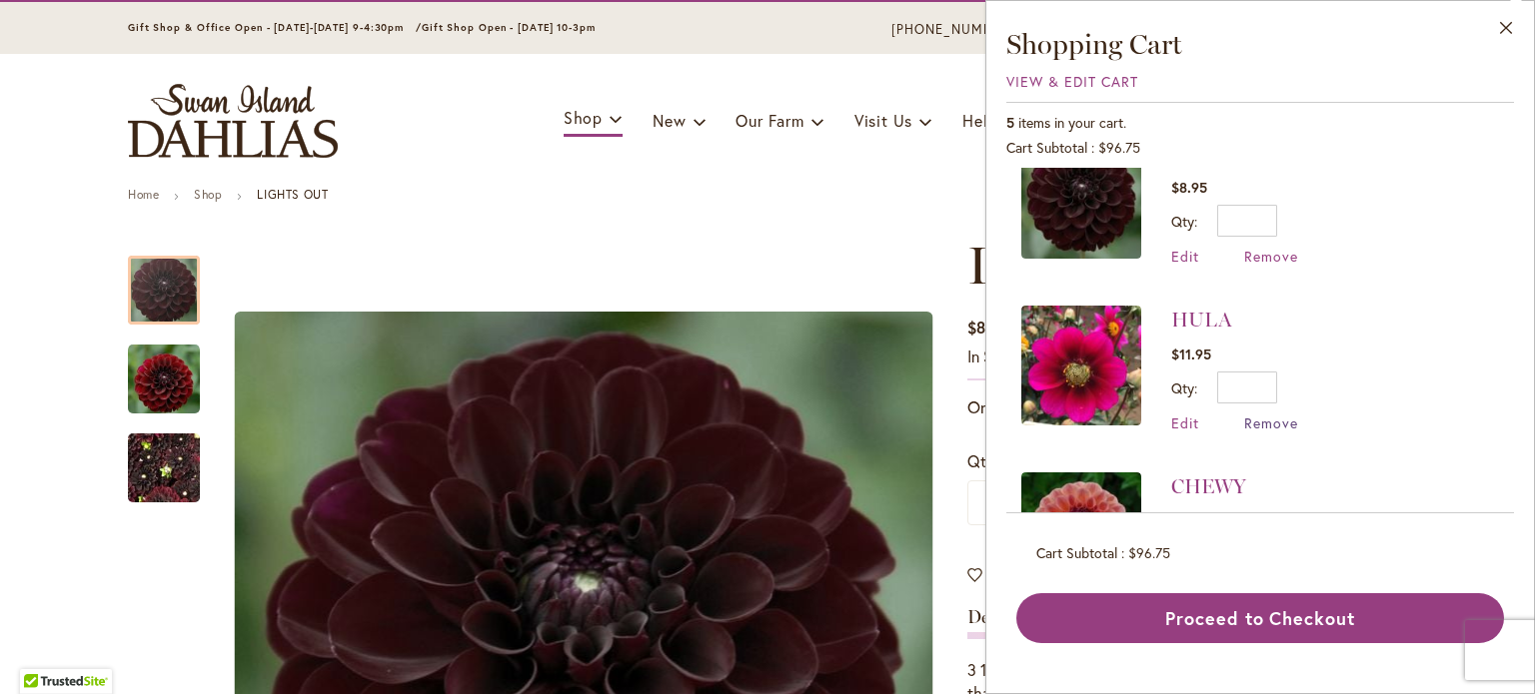
click at [1255, 423] on span "Remove" at bounding box center [1271, 423] width 54 height 19
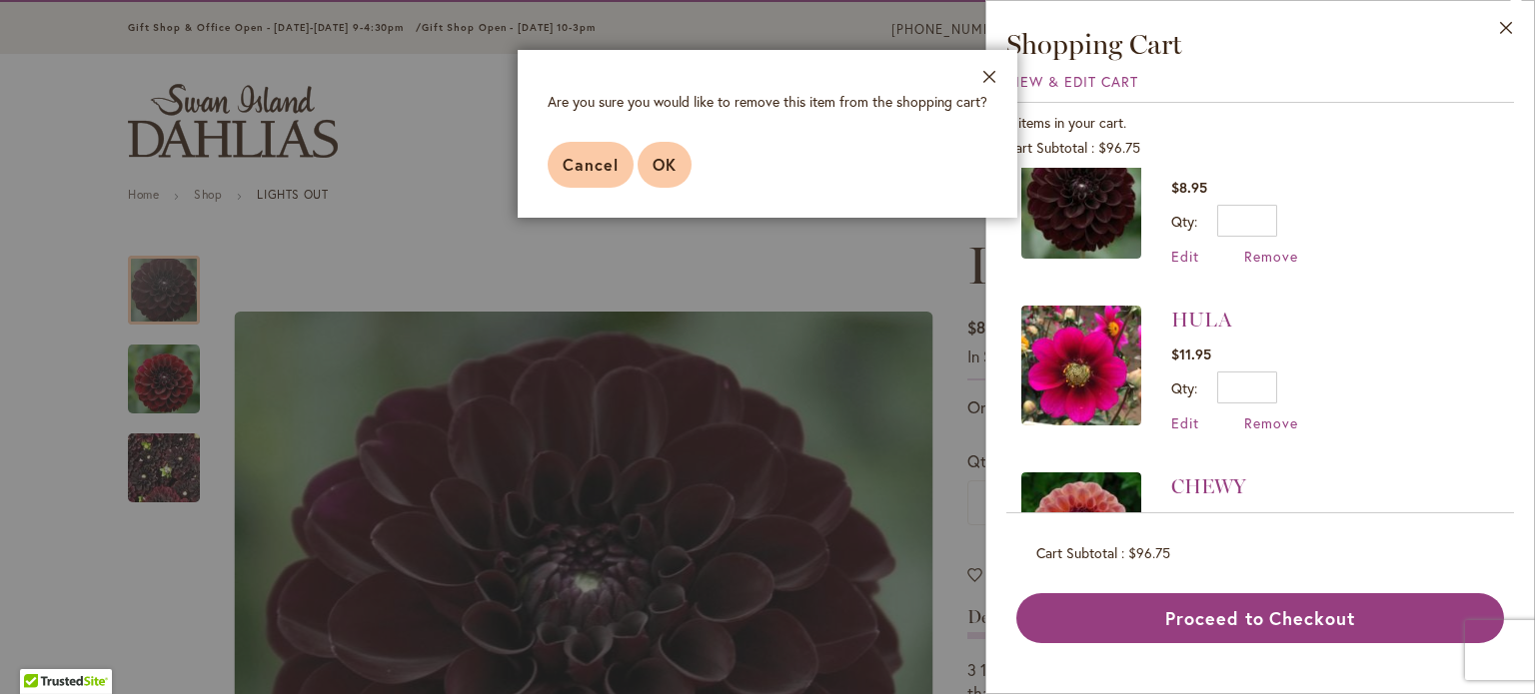
click at [654, 165] on span "OK" at bounding box center [664, 164] width 24 height 21
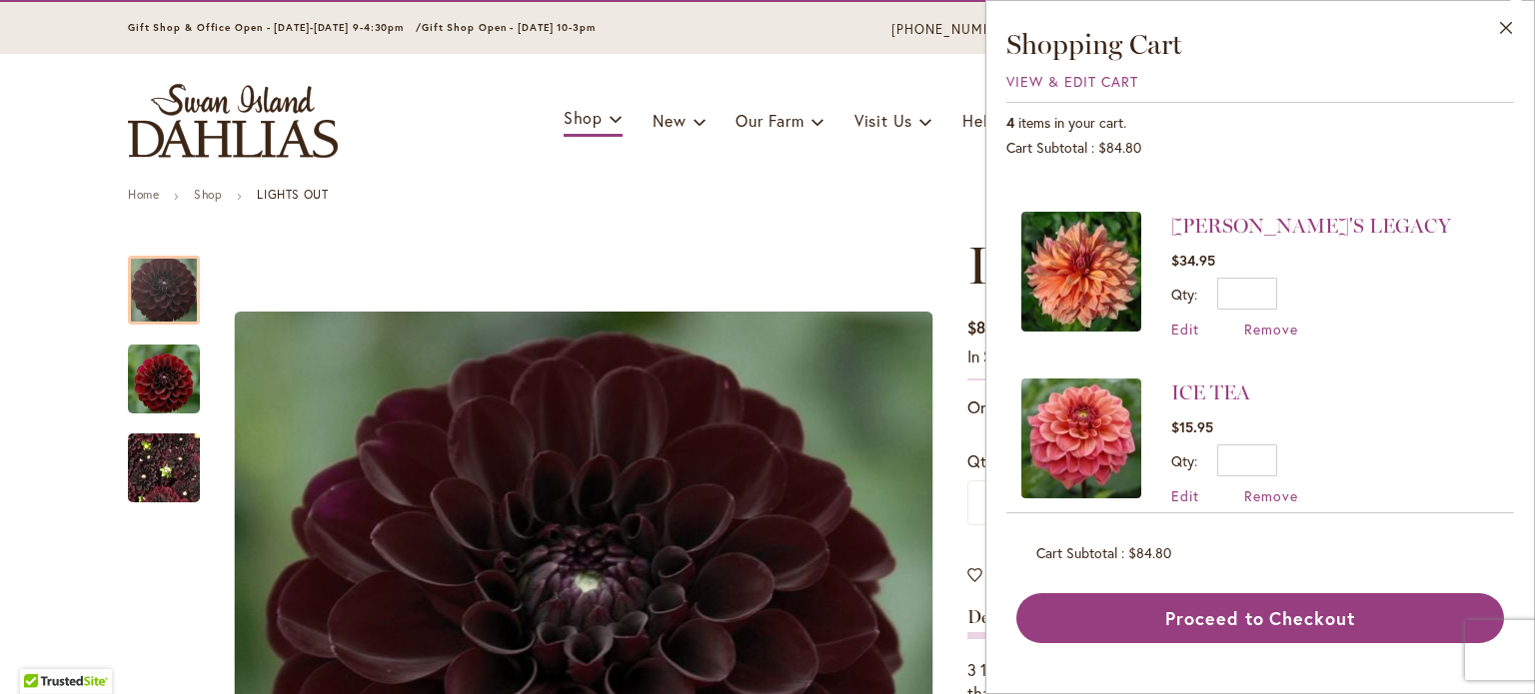
scroll to position [330, 0]
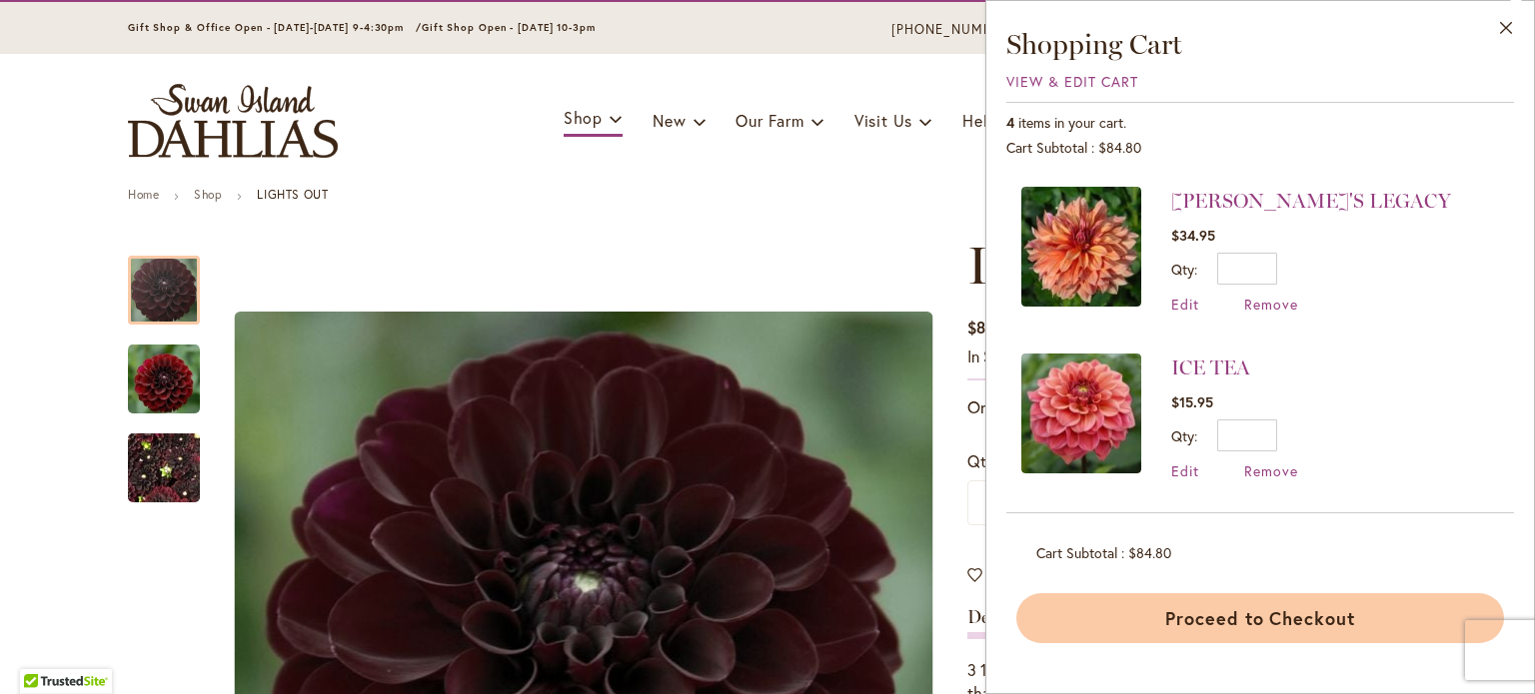
click at [1214, 602] on button "Proceed to Checkout" at bounding box center [1260, 618] width 488 height 50
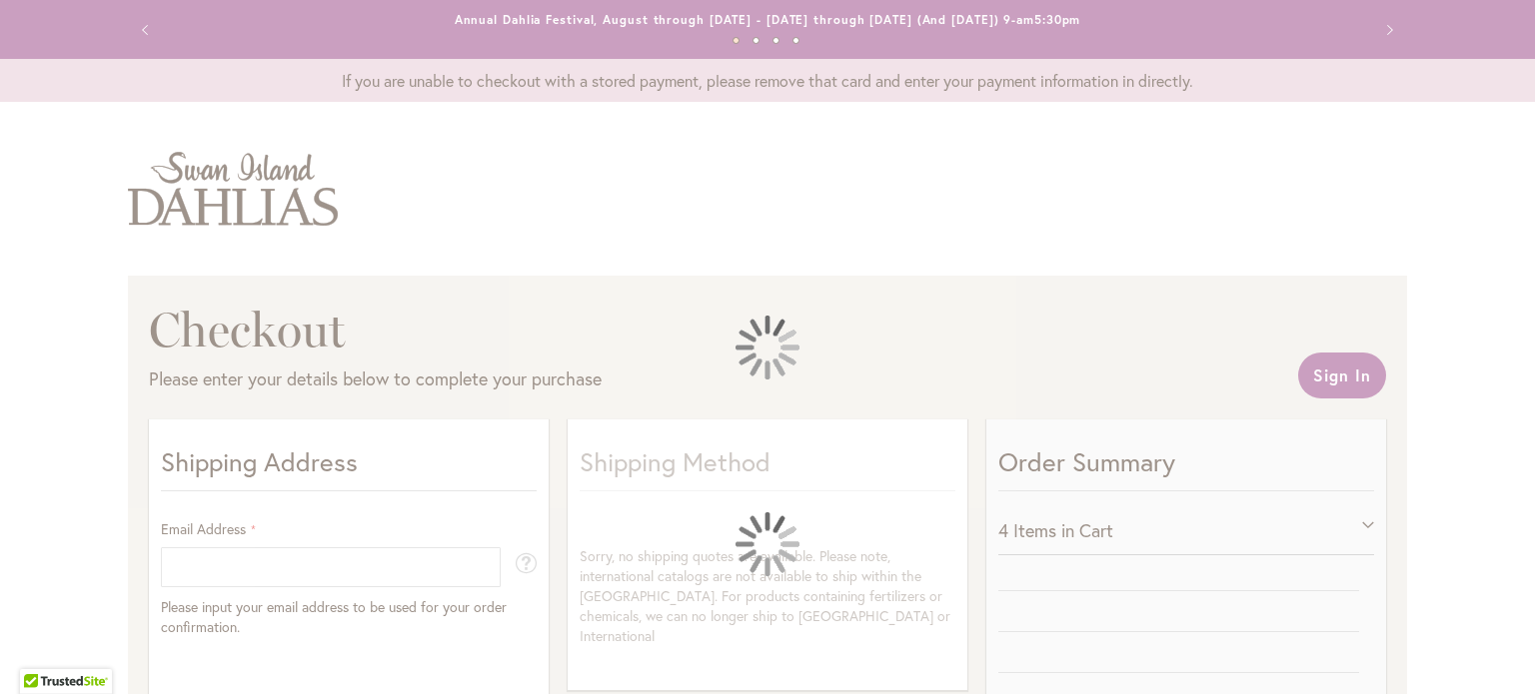
select select "**"
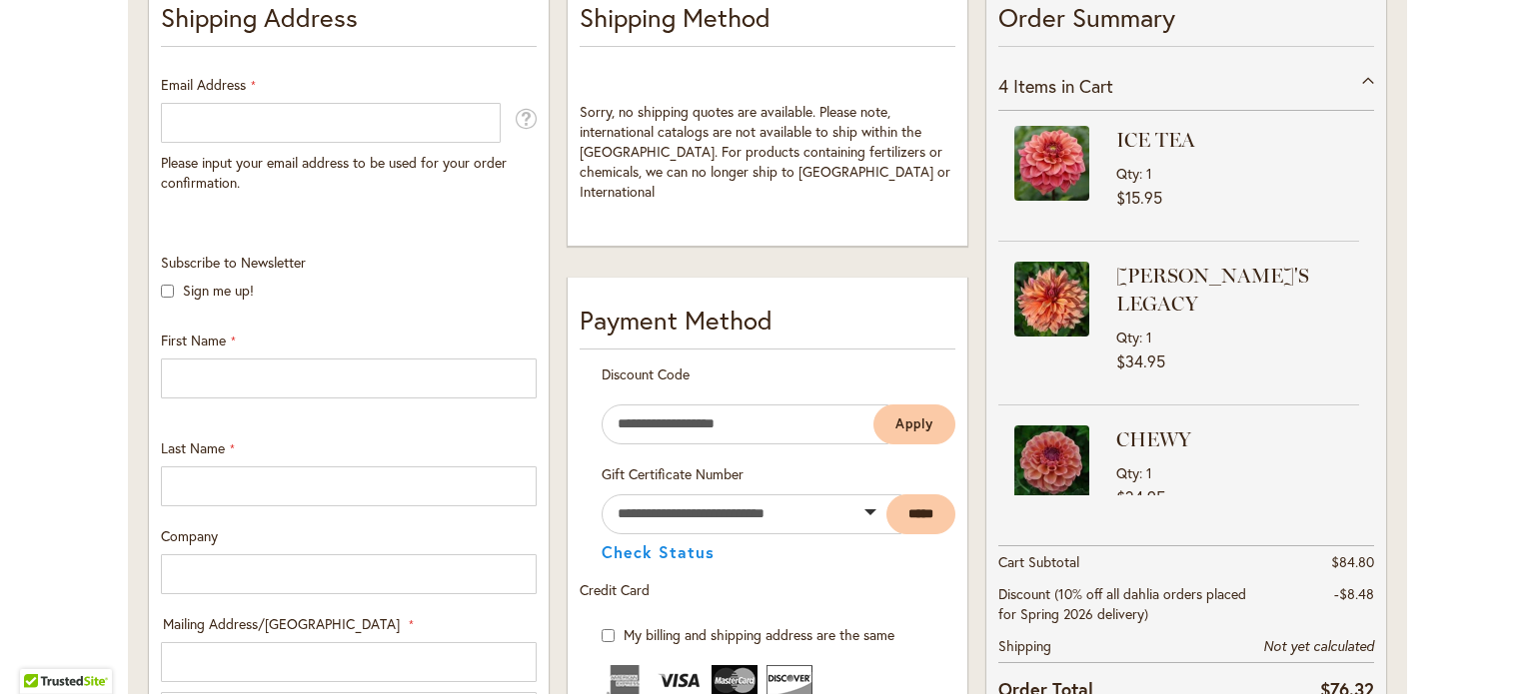
scroll to position [440, 0]
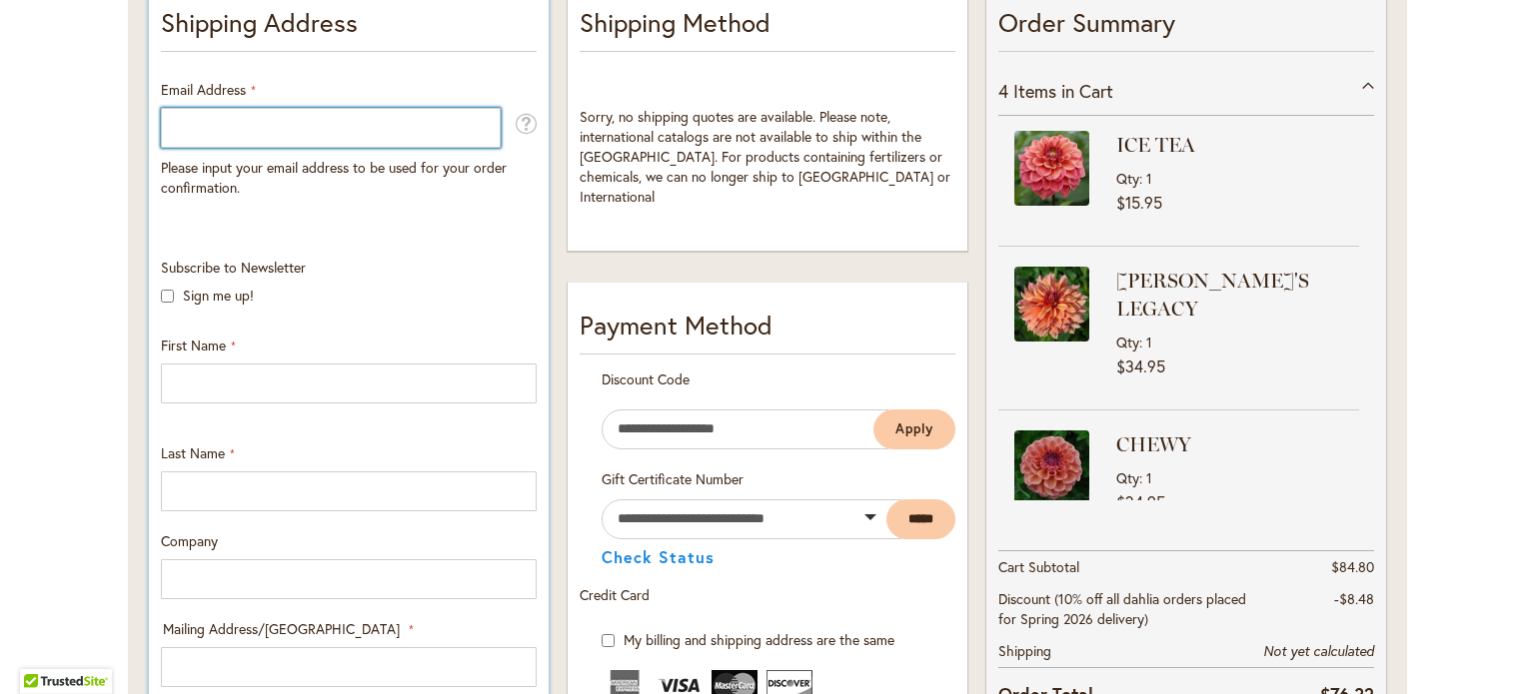
click at [335, 117] on input "Email Address" at bounding box center [331, 128] width 340 height 40
type input "**********"
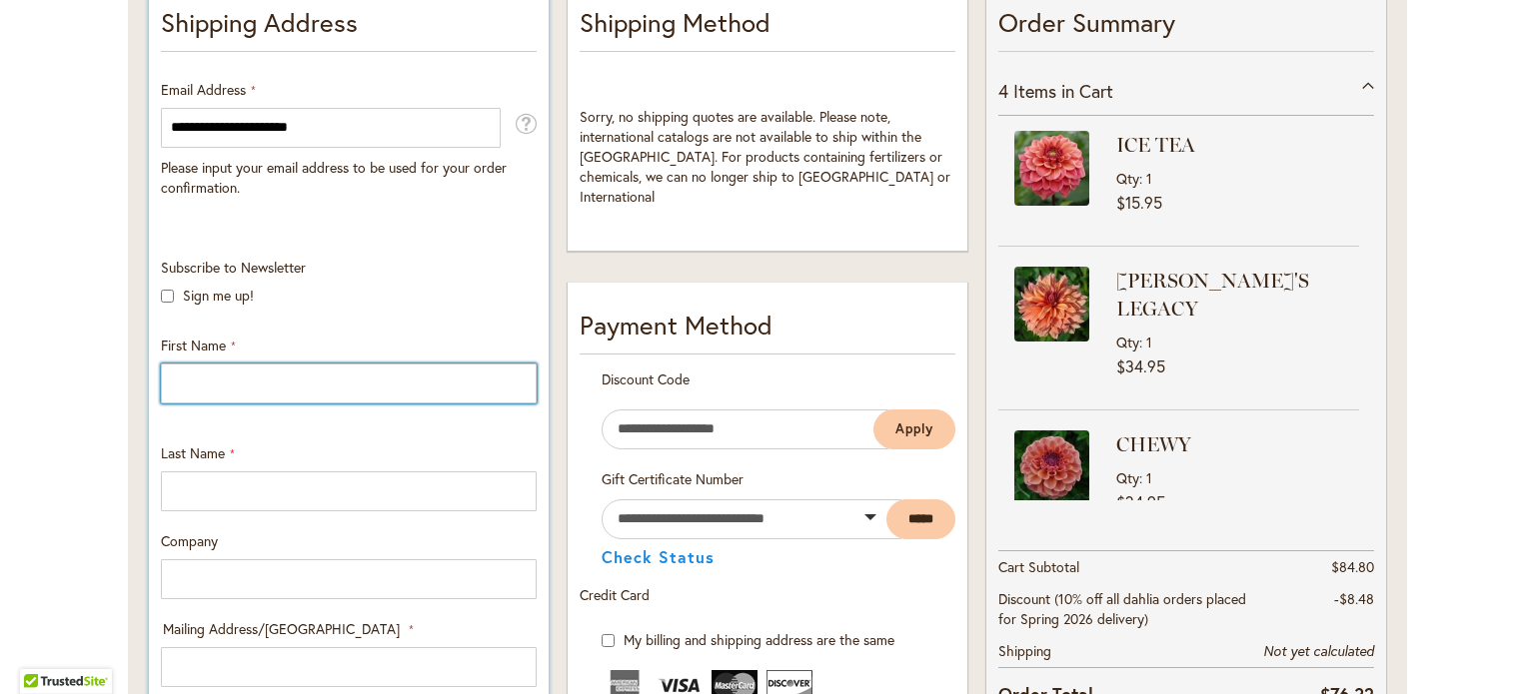
click at [328, 378] on input "First Name" at bounding box center [349, 384] width 376 height 40
type input "*****"
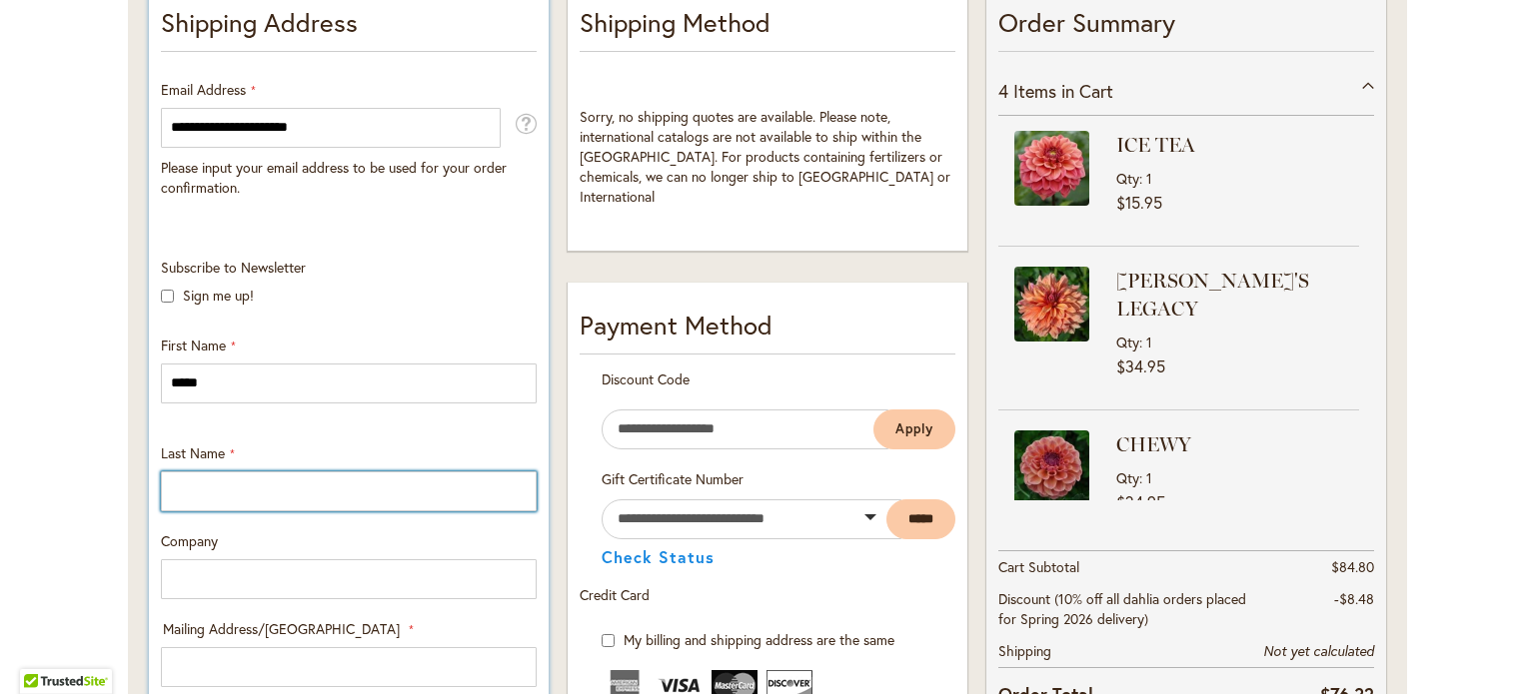
type input "********"
type input "**********"
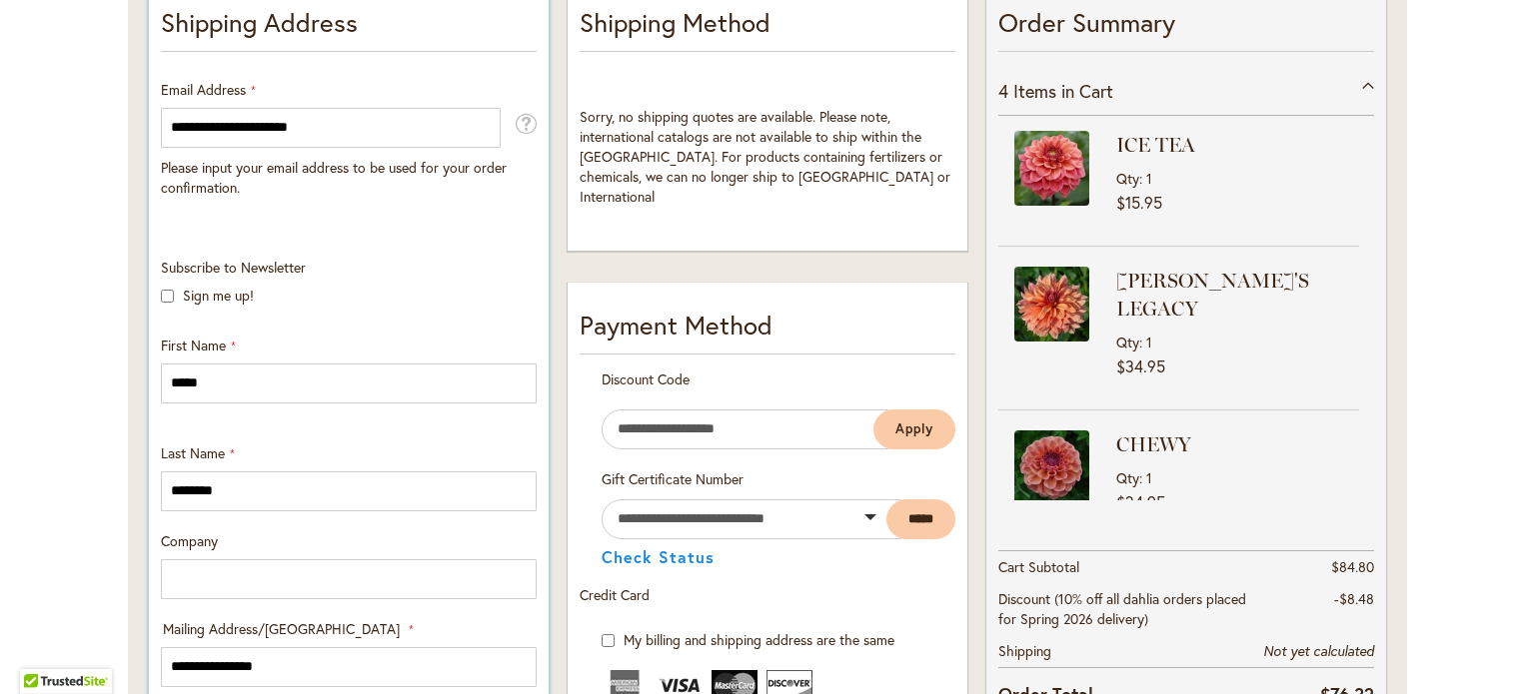
select select "**"
type input "*******"
type input "*****"
type input "**********"
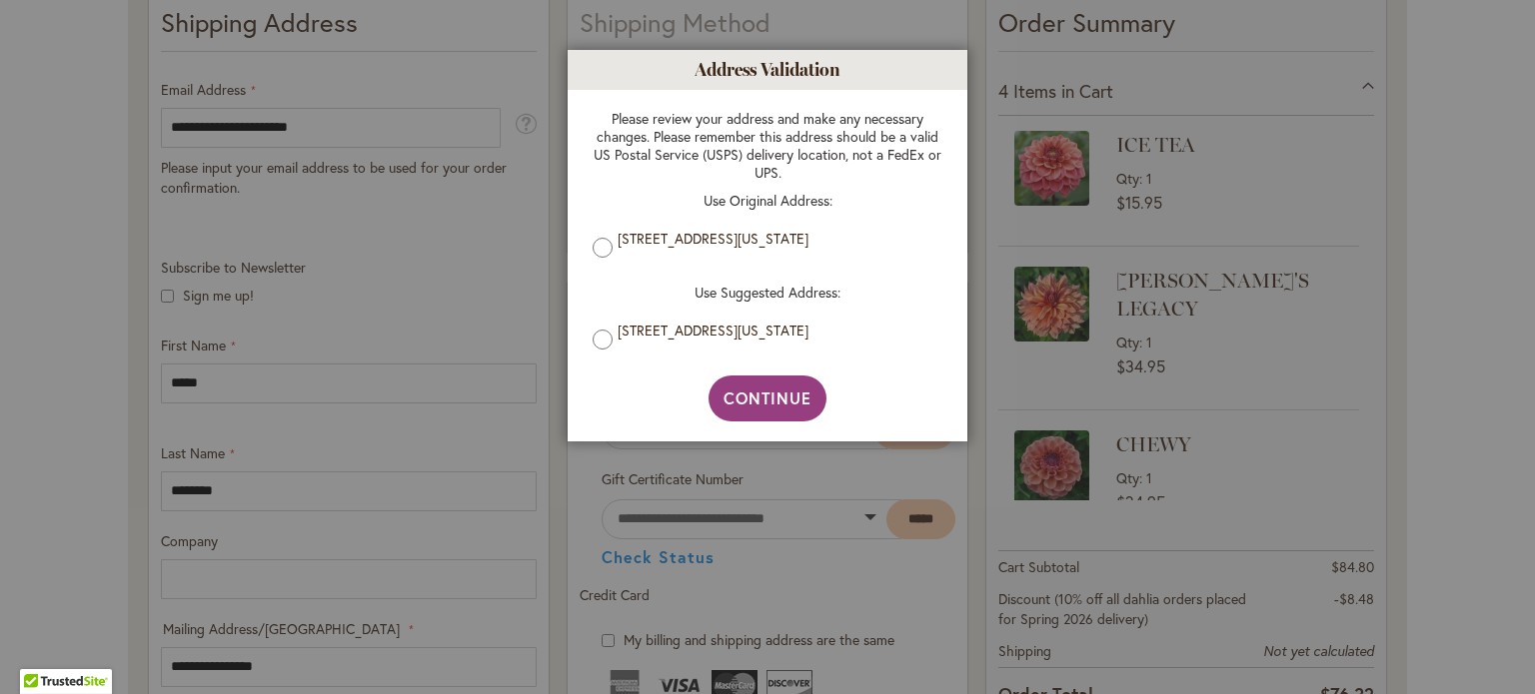
click at [1534, 372] on div at bounding box center [767, 347] width 1535 height 694
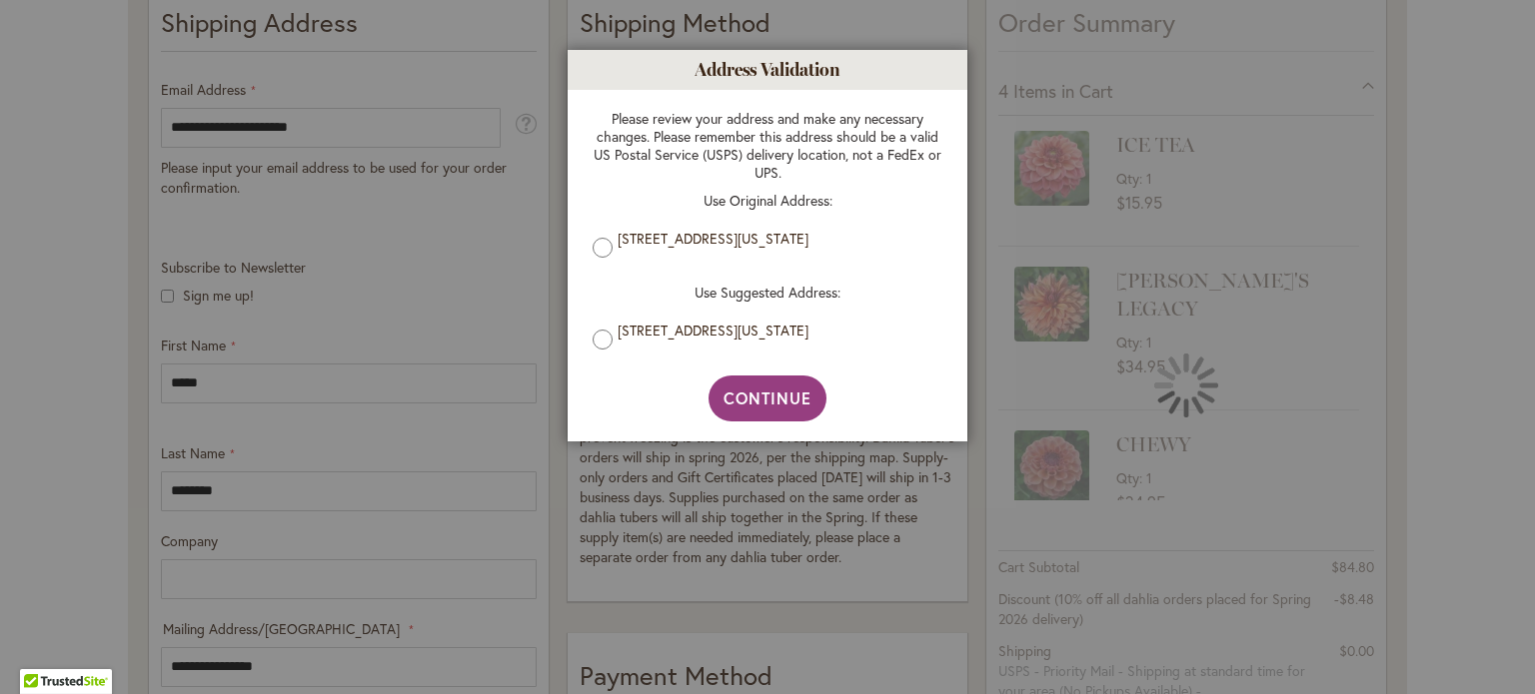
click at [650, 227] on div "Please review your address and make any necessary changes. Please remember this…" at bounding box center [767, 233] width 350 height 246
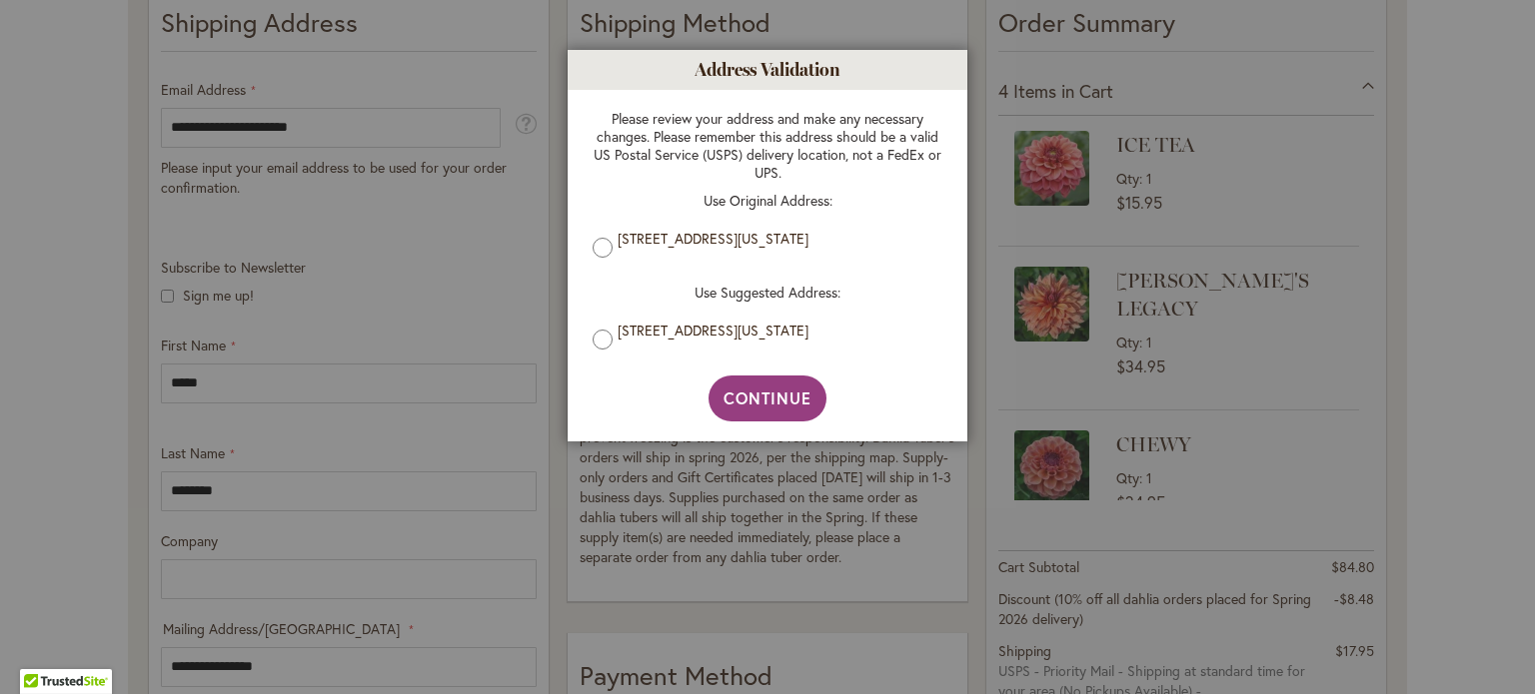
click at [655, 247] on label "[STREET_ADDRESS][US_STATE]" at bounding box center [774, 239] width 315 height 18
click at [758, 394] on span "Continue" at bounding box center [767, 398] width 89 height 21
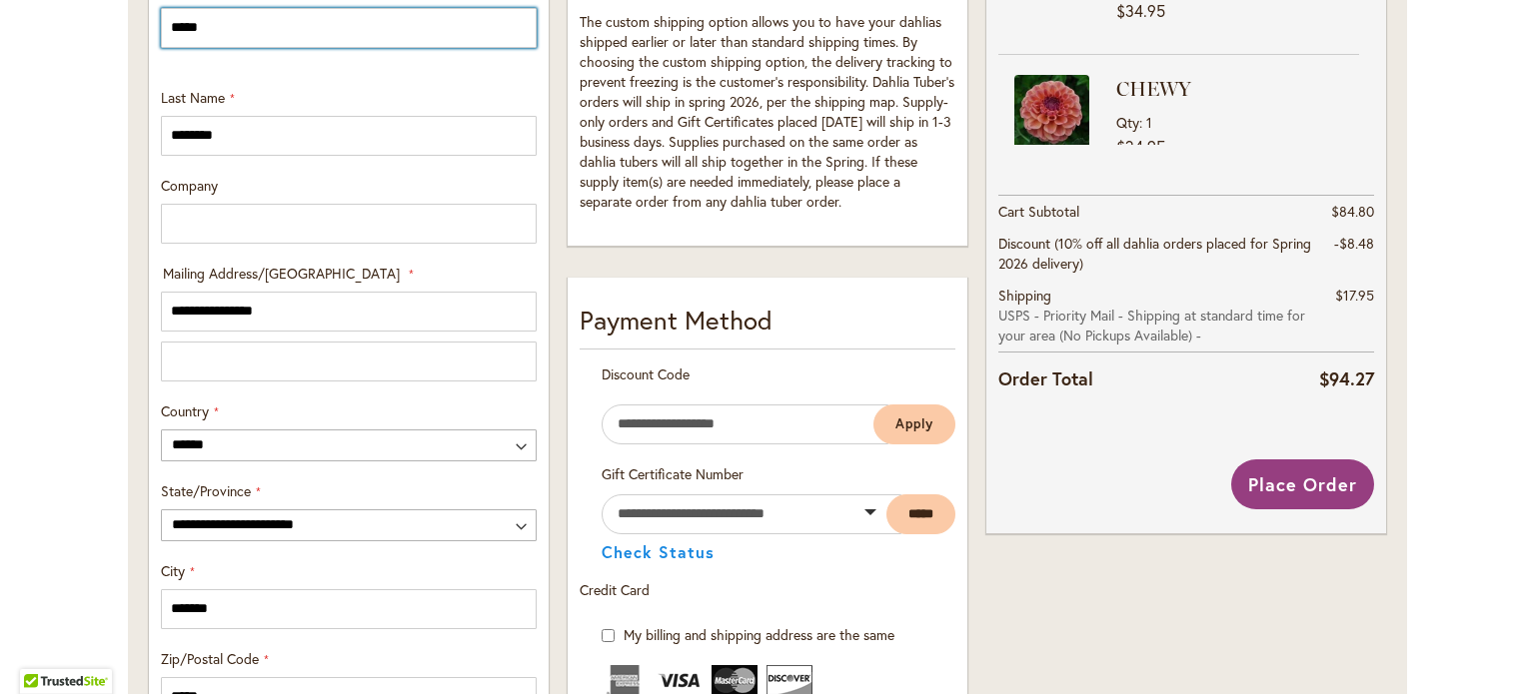
scroll to position [798, 0]
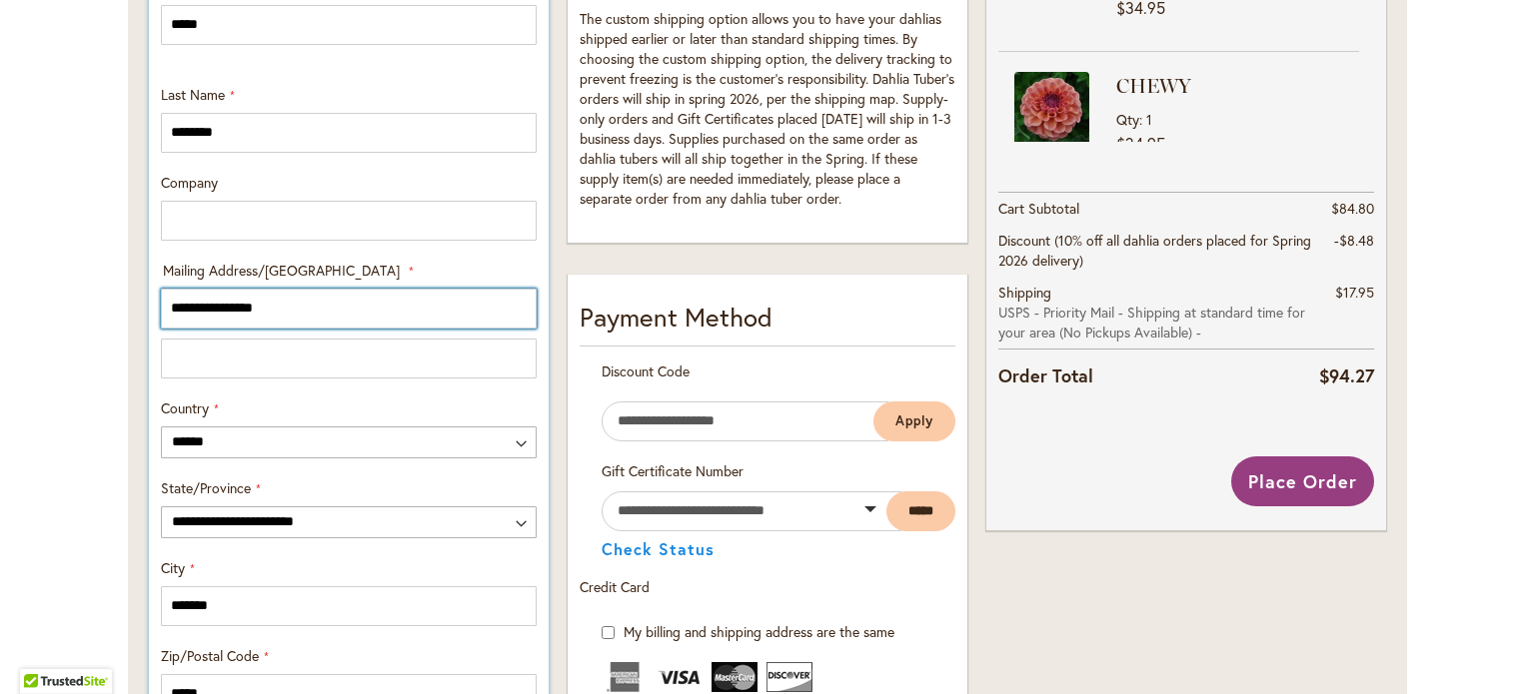
click at [334, 316] on input "**********" at bounding box center [349, 309] width 376 height 40
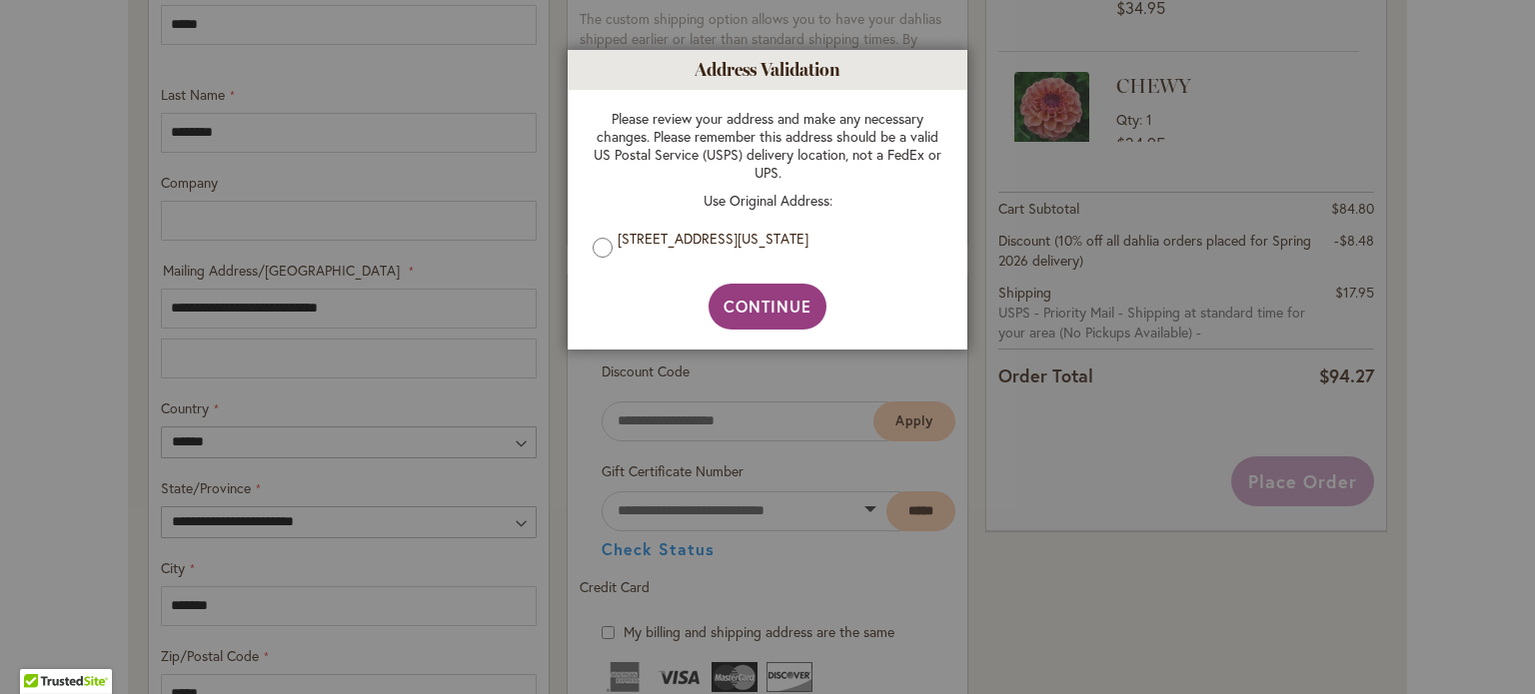
click at [677, 248] on label "[STREET_ADDRESS][US_STATE]" at bounding box center [774, 239] width 315 height 18
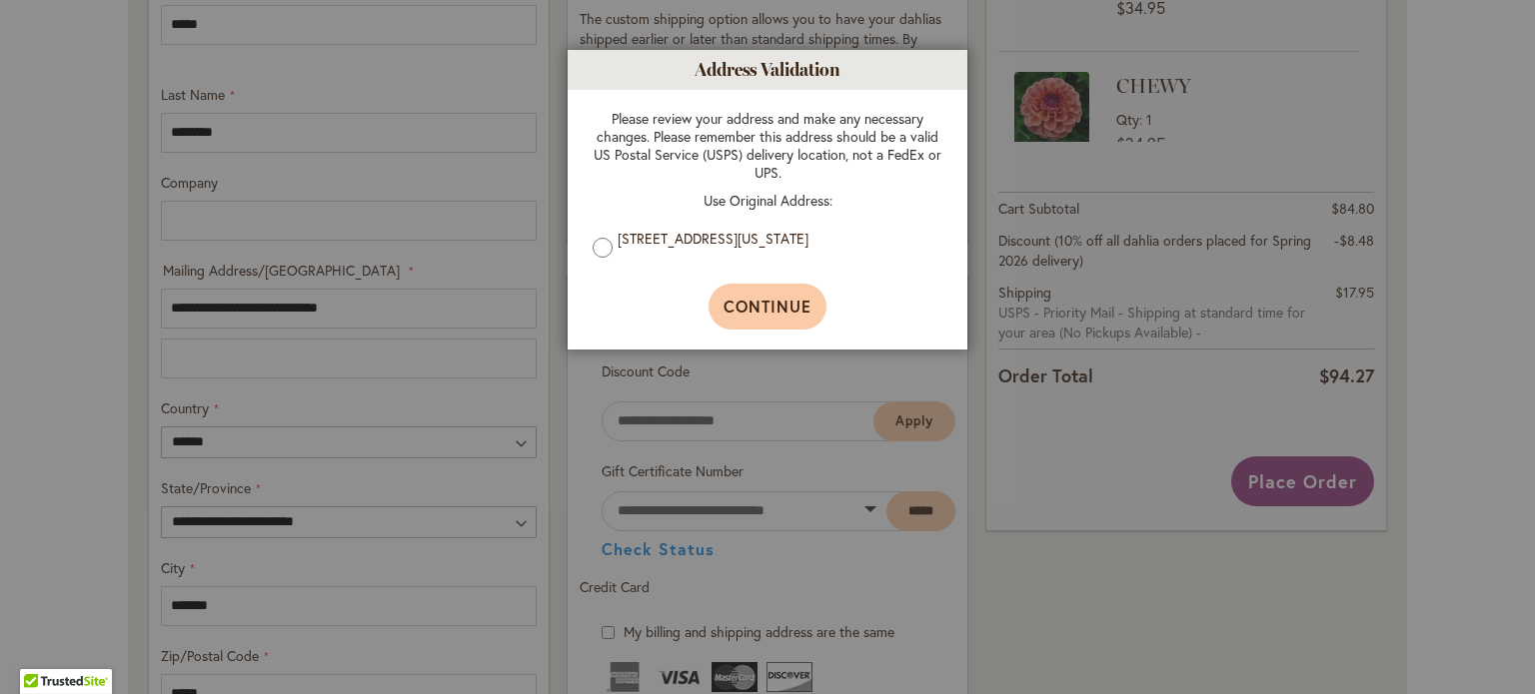
click at [815, 302] on button "Continue" at bounding box center [767, 307] width 119 height 46
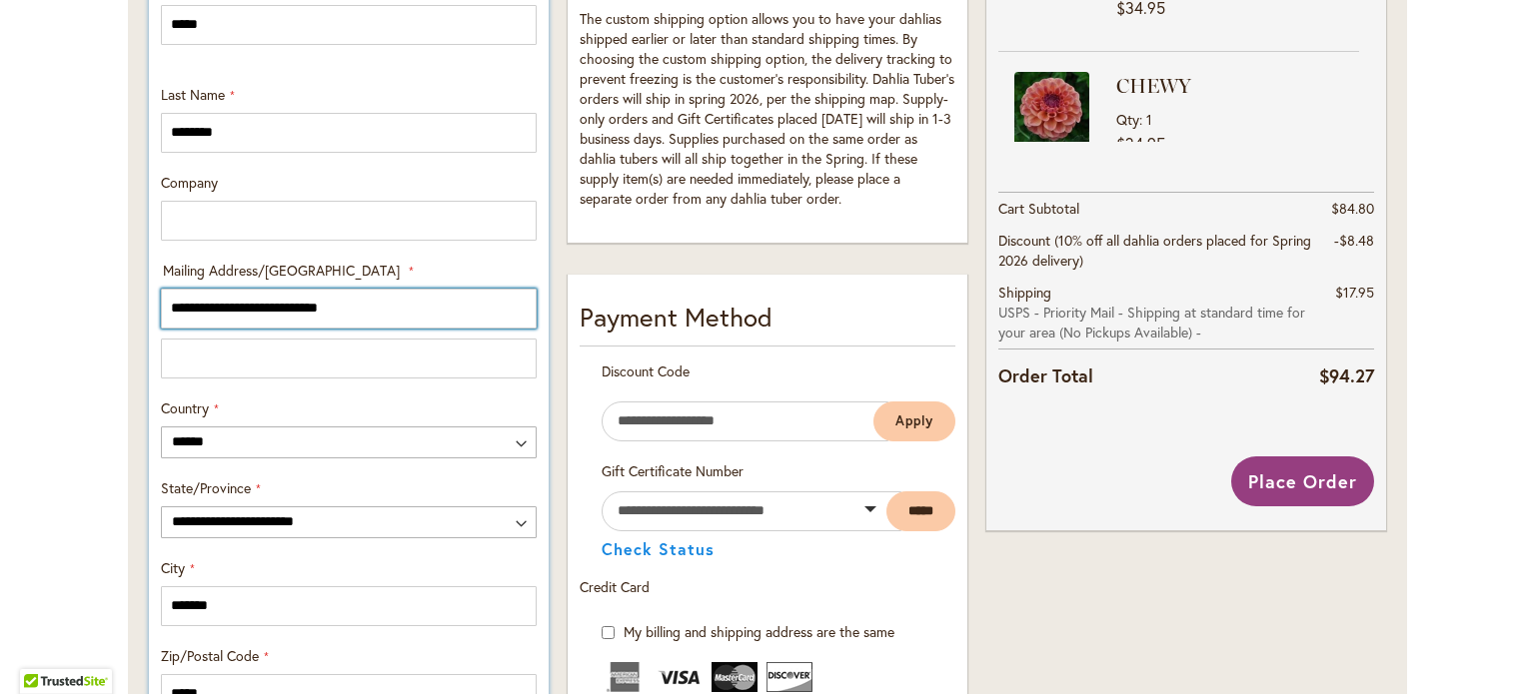
click at [224, 319] on input "**********" at bounding box center [349, 309] width 376 height 40
type input "**********"
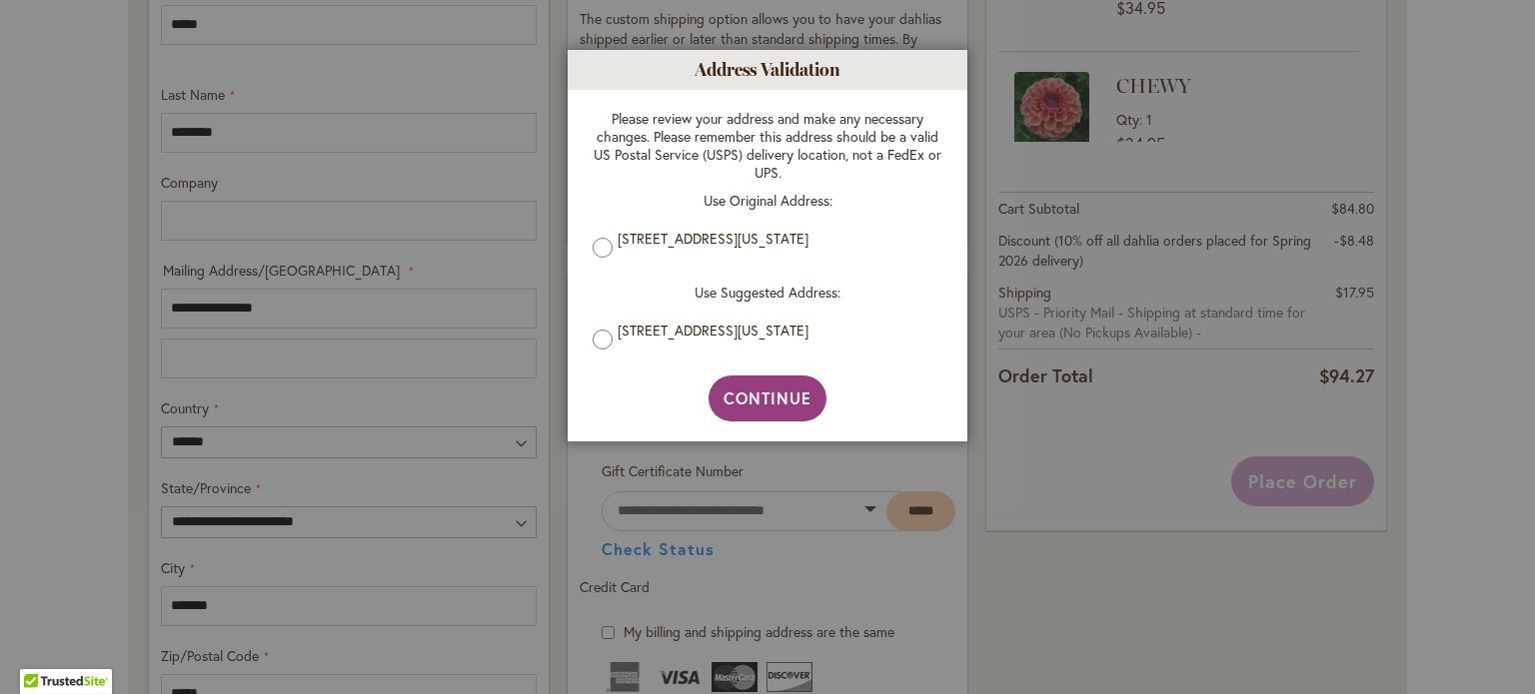
click at [673, 242] on label "[STREET_ADDRESS][US_STATE]" at bounding box center [774, 239] width 315 height 18
click at [755, 394] on span "Continue" at bounding box center [767, 398] width 89 height 21
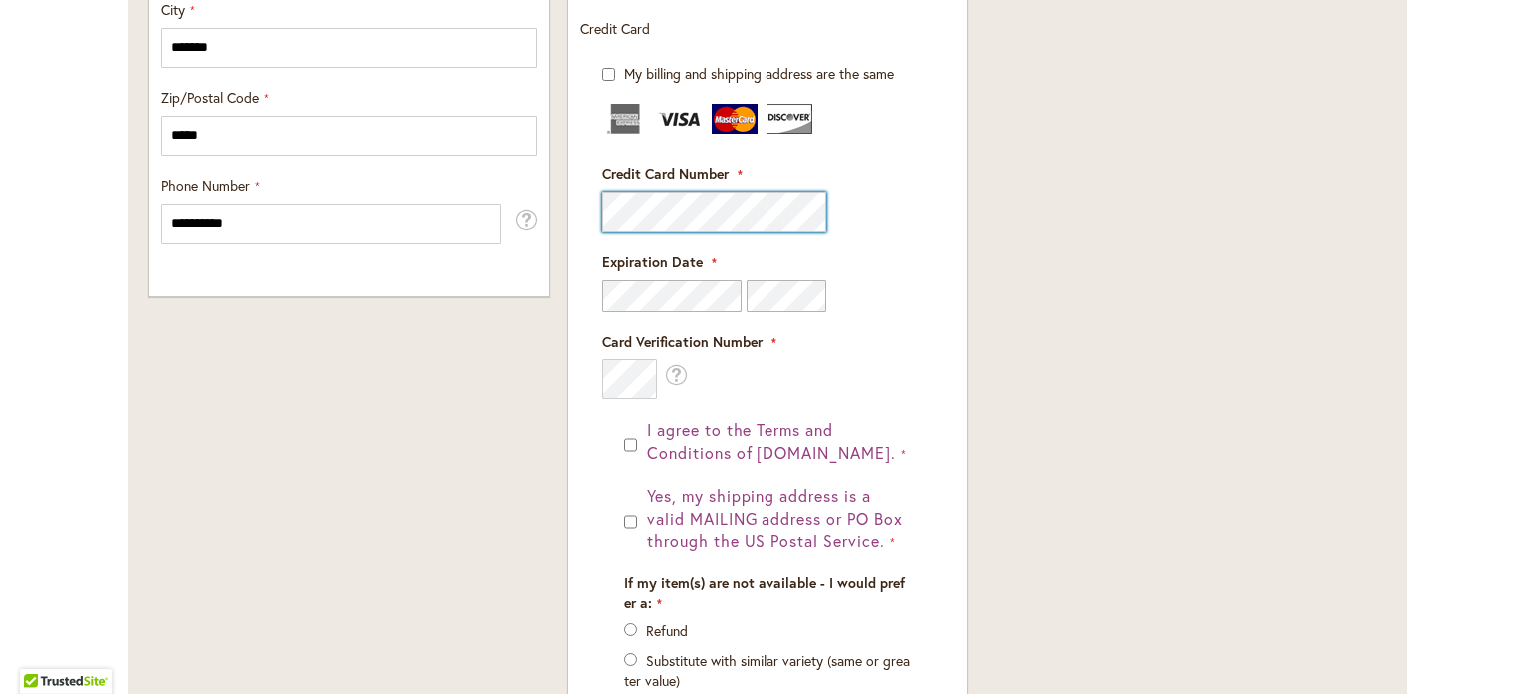
scroll to position [1379, 0]
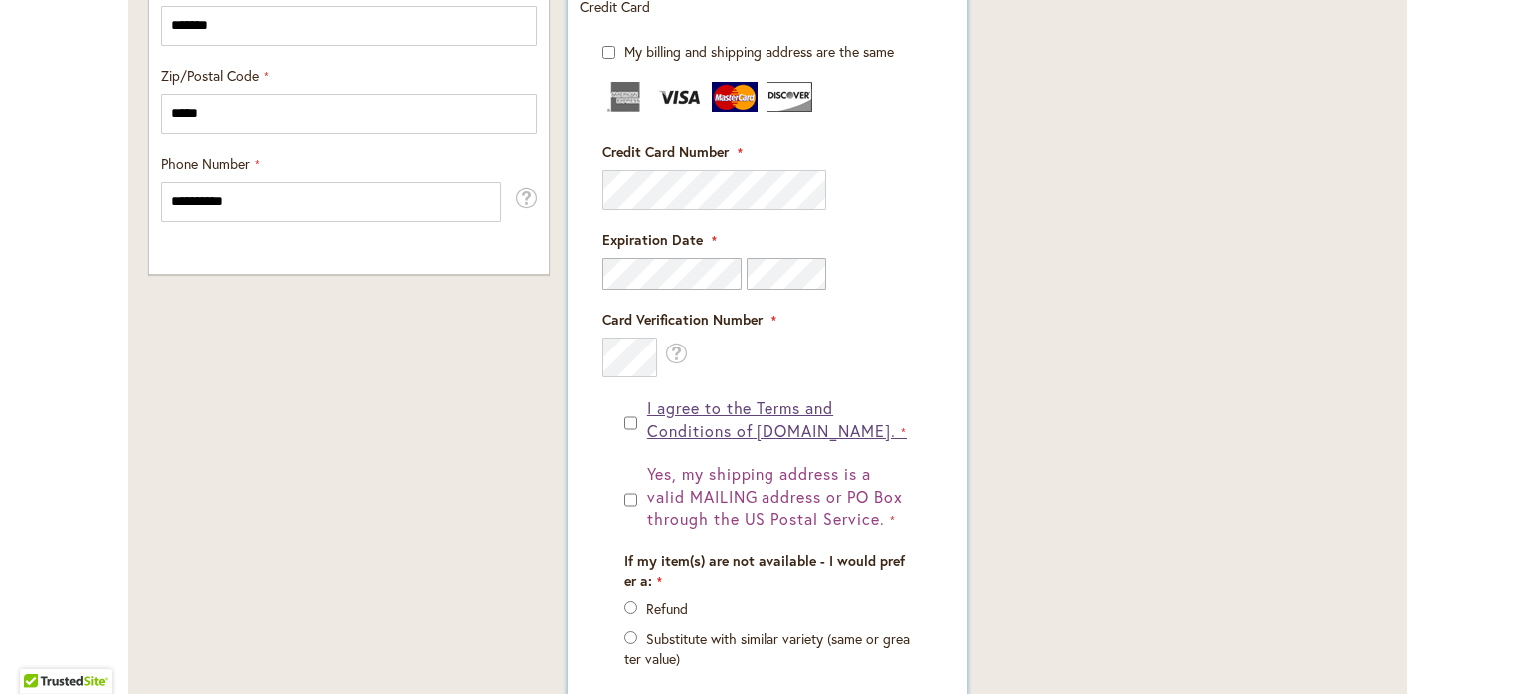
click at [715, 412] on span "I agree to the Terms and Conditions of [DOMAIN_NAME]." at bounding box center [771, 420] width 250 height 44
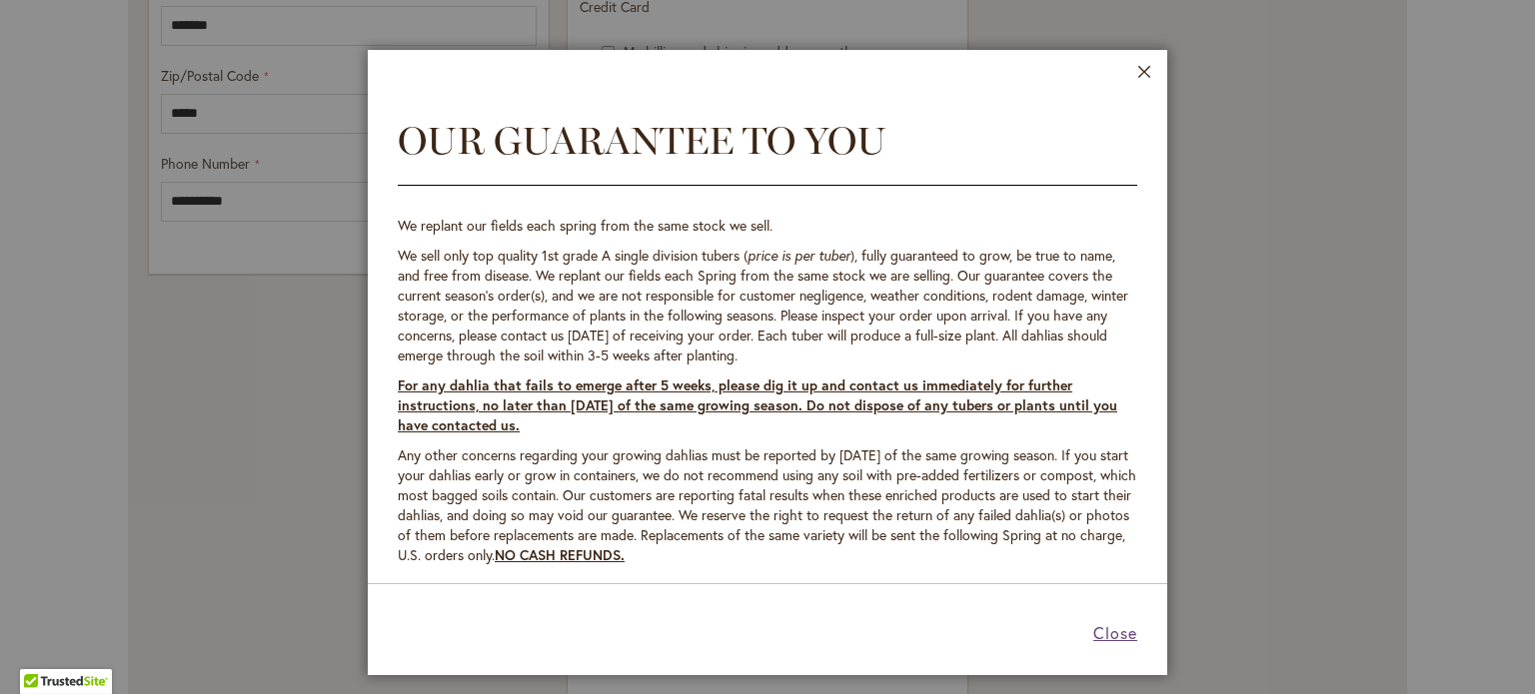
click at [1109, 641] on span "Close" at bounding box center [1115, 632] width 44 height 21
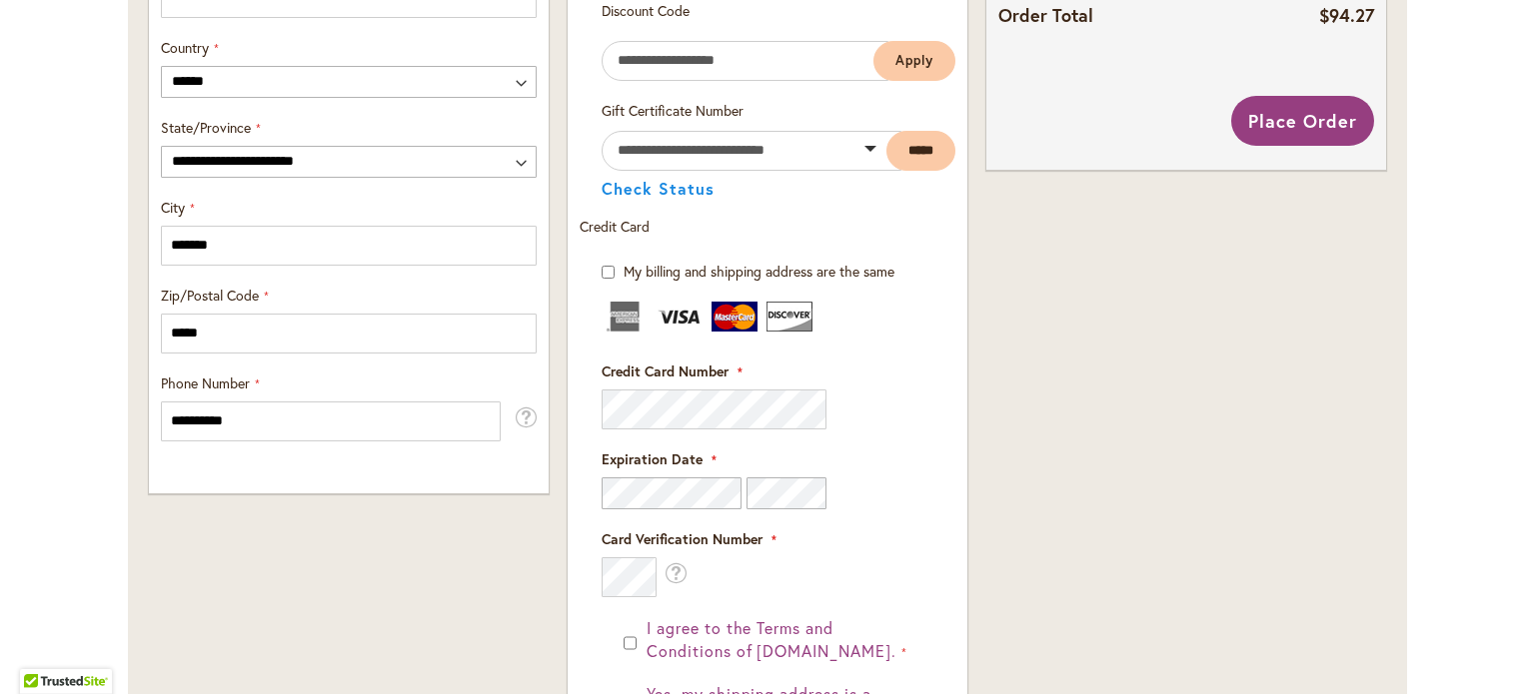
scroll to position [1153, 0]
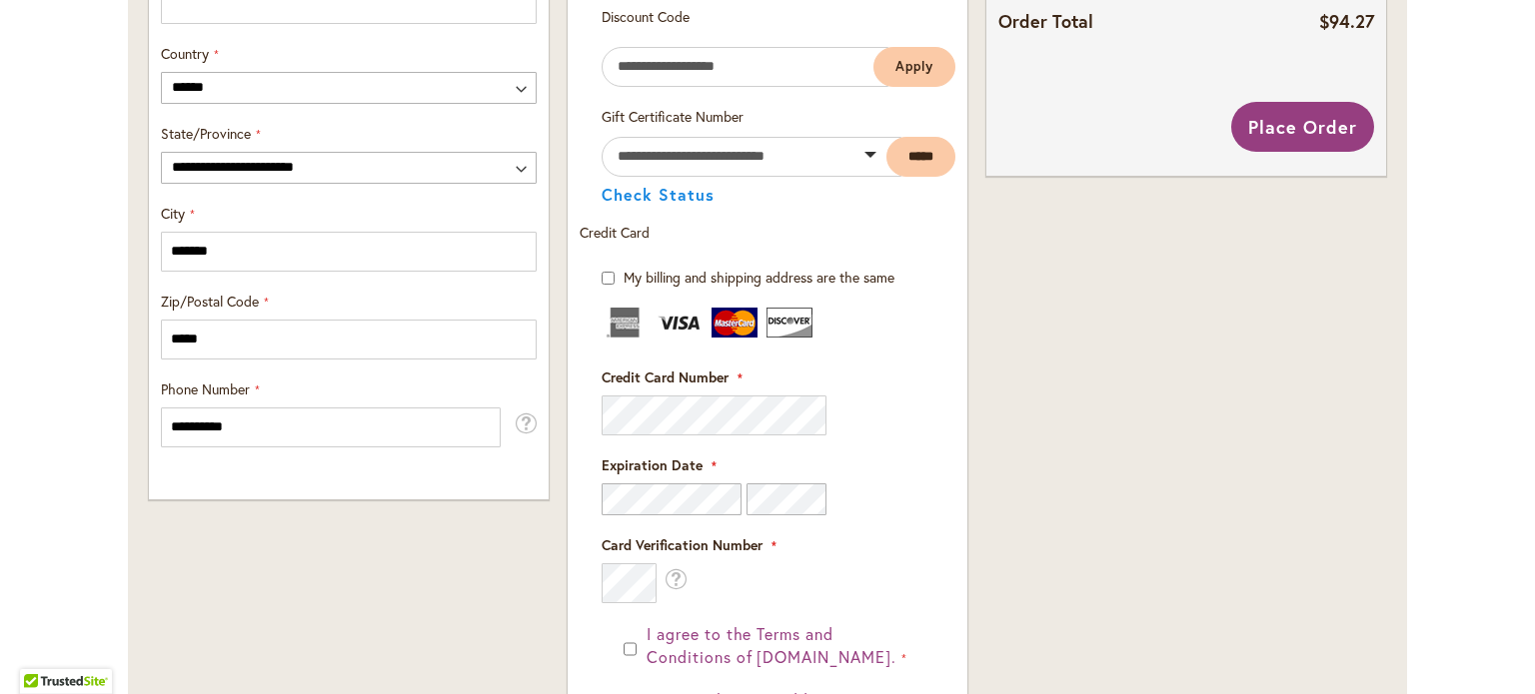
drag, startPoint x: 1511, startPoint y: 399, endPoint x: 1525, endPoint y: 400, distance: 14.0
click at [1525, 400] on body "Please wait... Skip to Accessibility Information The store will not work correc…" at bounding box center [767, 347] width 1535 height 694
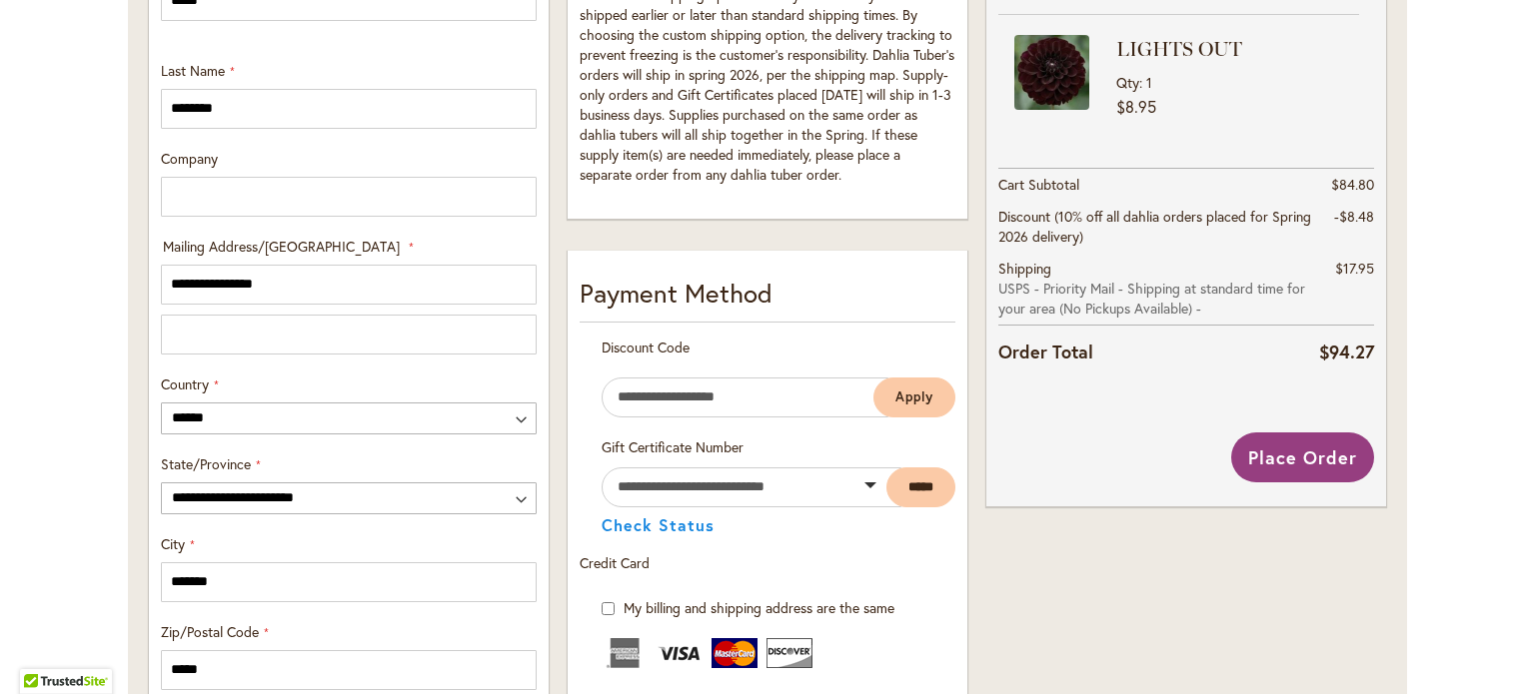
scroll to position [865, 0]
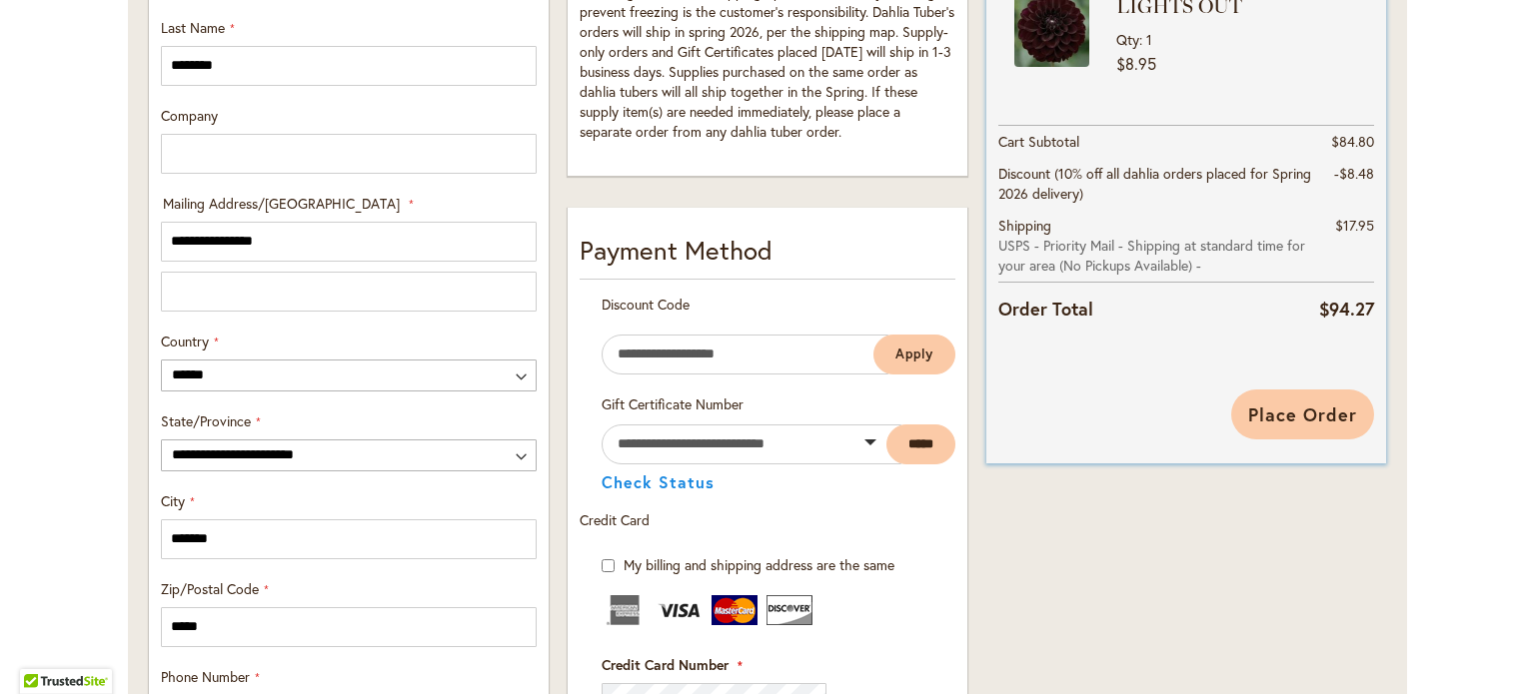
click at [1291, 406] on span "Place Order" at bounding box center [1302, 415] width 109 height 24
